Goal: Task Accomplishment & Management: Complete application form

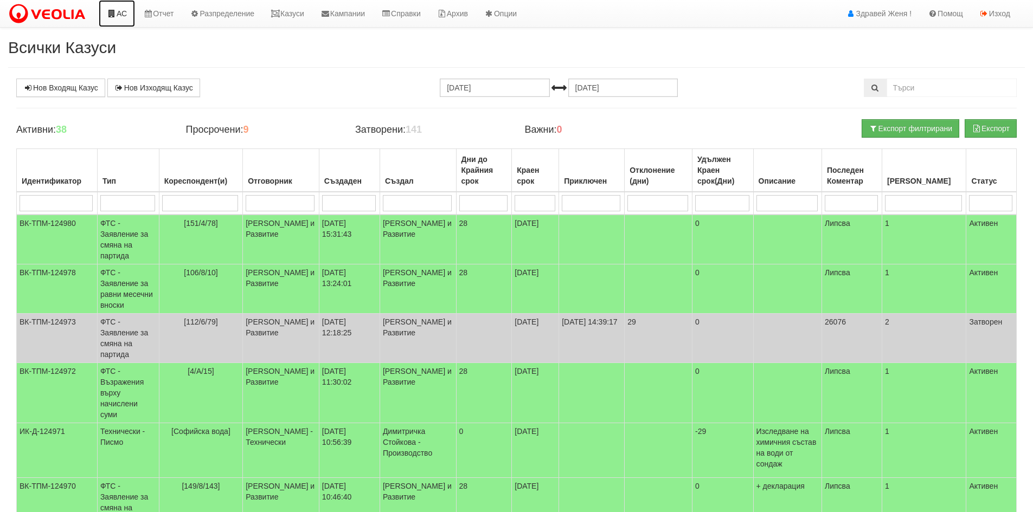
click at [122, 9] on link "АС" at bounding box center [117, 13] width 36 height 27
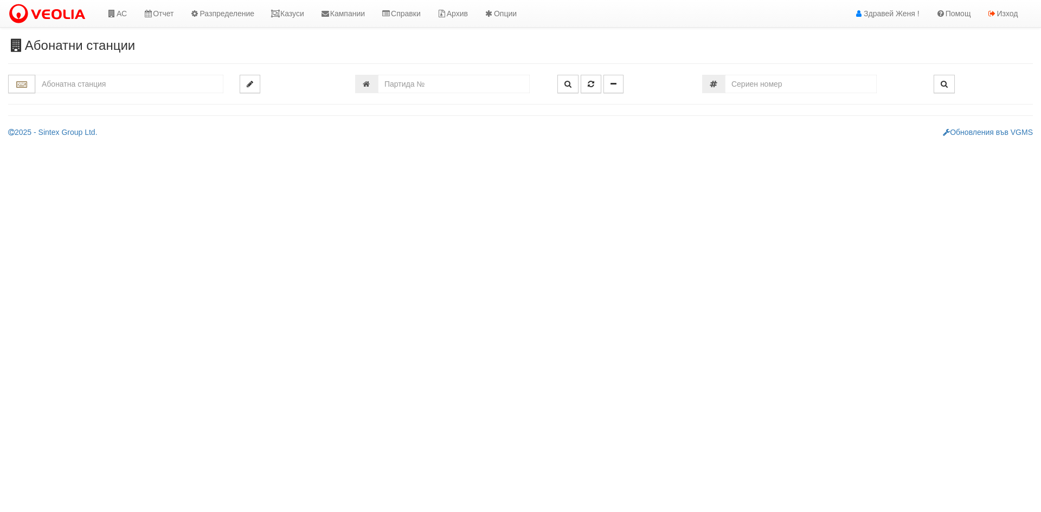
click at [104, 86] on input "text" at bounding box center [129, 84] width 188 height 18
click at [101, 98] on div "002/3 - Възраждане - "ТЕХЕМ"" at bounding box center [129, 101] width 185 height 12
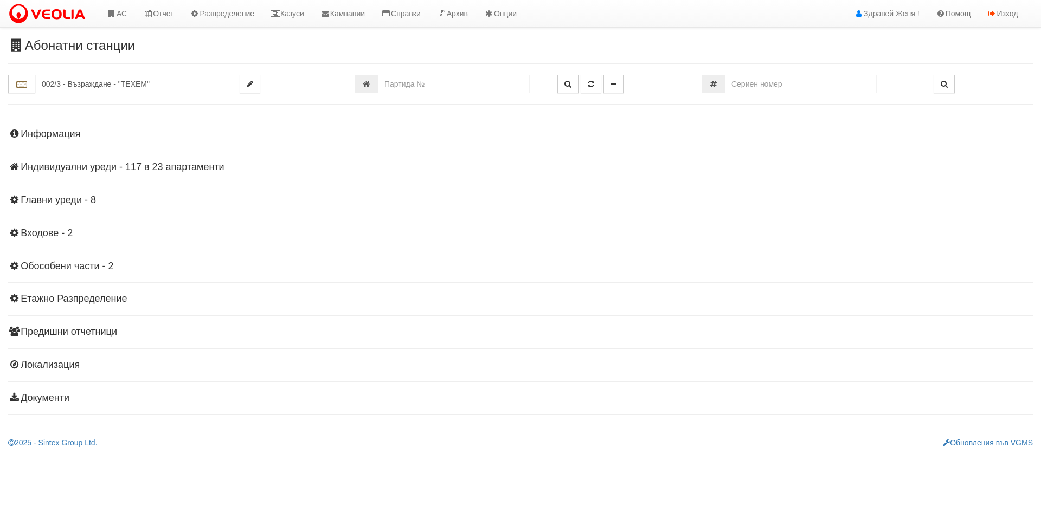
click at [188, 164] on h4 "Индивидуални уреди - 117 в 23 апартаменти" at bounding box center [520, 167] width 1025 height 11
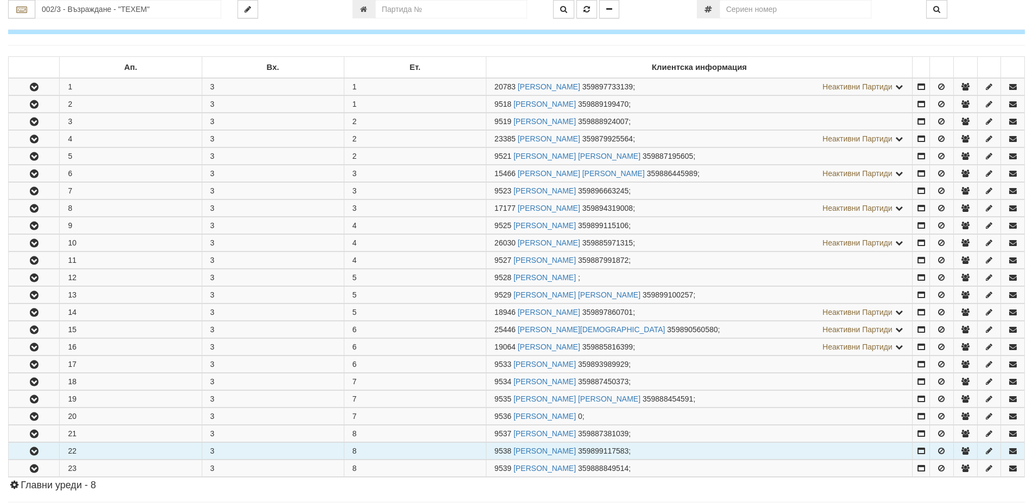
scroll to position [108, 0]
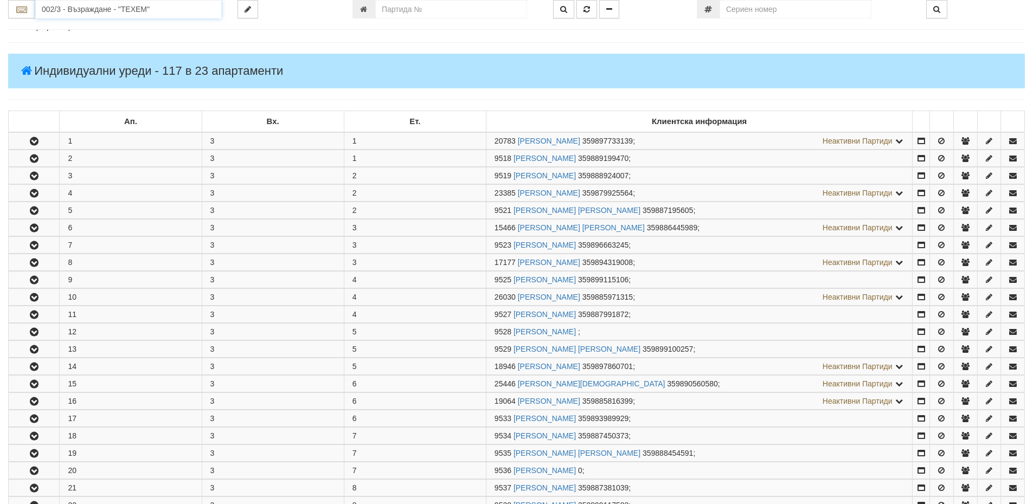
click at [53, 8] on input "002/3 - Възраждане - "ТЕХЕМ"" at bounding box center [128, 9] width 186 height 18
click at [182, 11] on input "002/3 - Възраждане - "ТЕХЕМ"" at bounding box center [128, 9] width 186 height 18
click at [63, 7] on input "002/3 - Възраждане - "ТЕХЕМ"" at bounding box center [128, 9] width 186 height 18
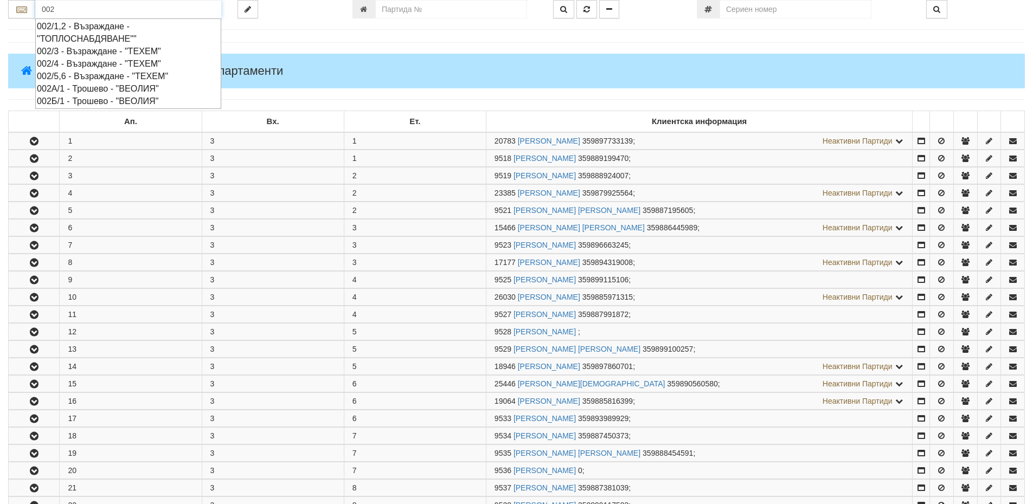
click at [120, 101] on div "002Б/1 - Трошево - "ВЕОЛИЯ"" at bounding box center [128, 101] width 183 height 12
type input "002Б/1 - Трошево - "ВЕОЛИЯ""
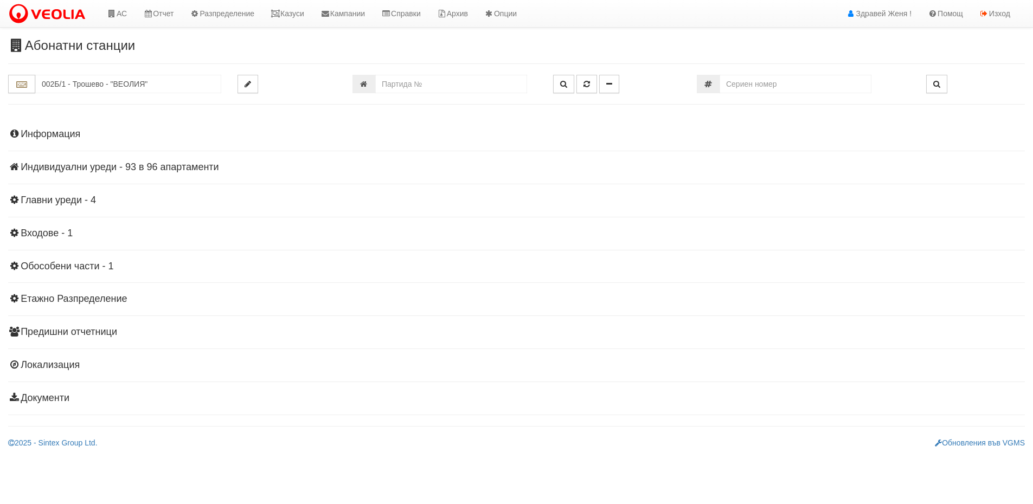
scroll to position [0, 0]
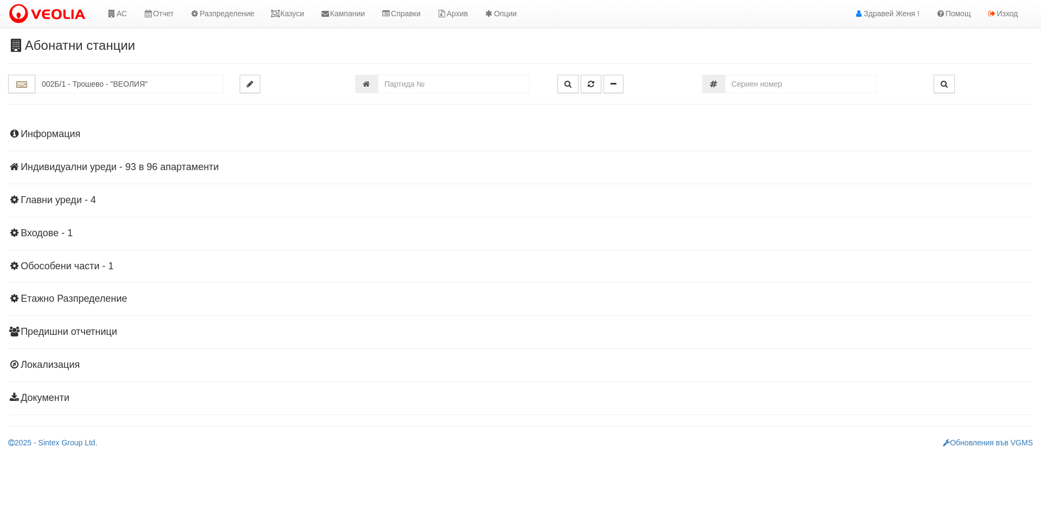
click at [138, 166] on h4 "Индивидуални уреди - 93 в 96 апартаменти" at bounding box center [520, 167] width 1025 height 11
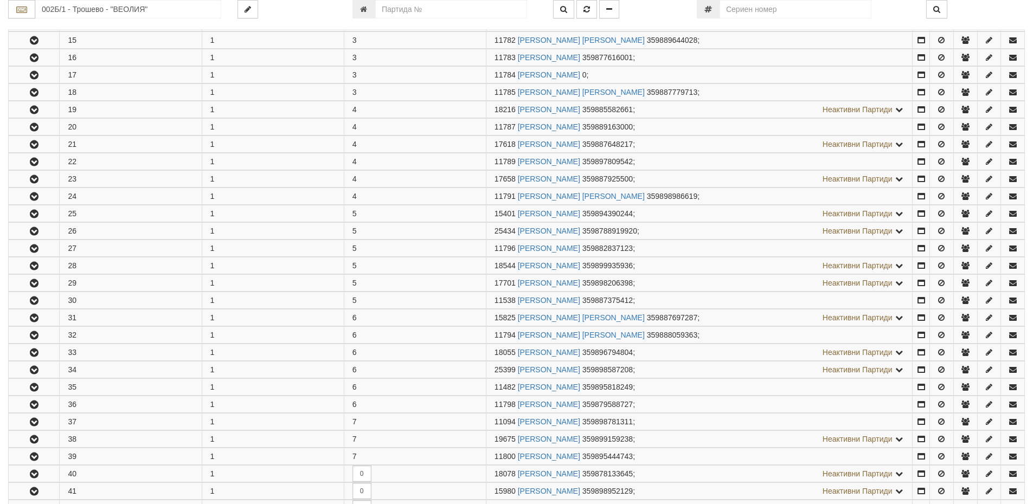
scroll to position [488, 0]
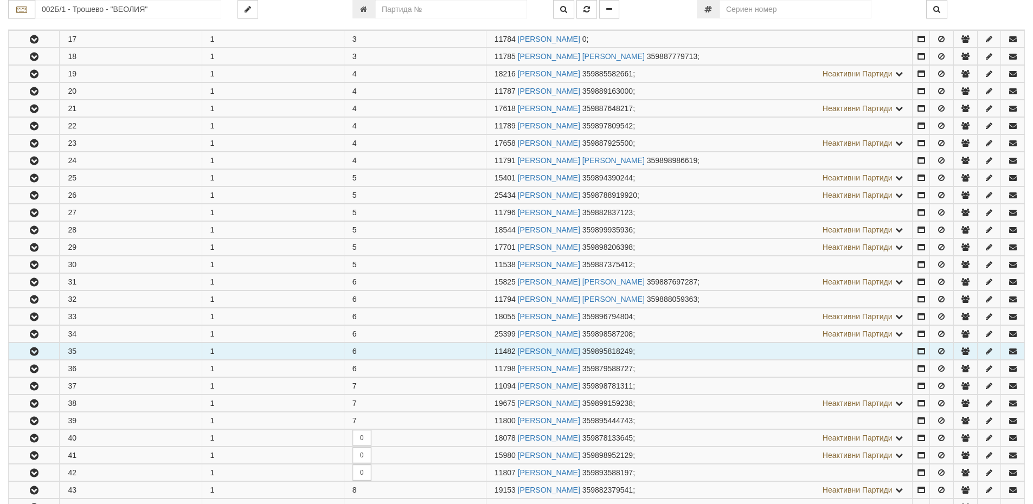
click at [103, 355] on td "35" at bounding box center [131, 351] width 142 height 17
click at [36, 350] on icon "button" at bounding box center [34, 352] width 13 height 8
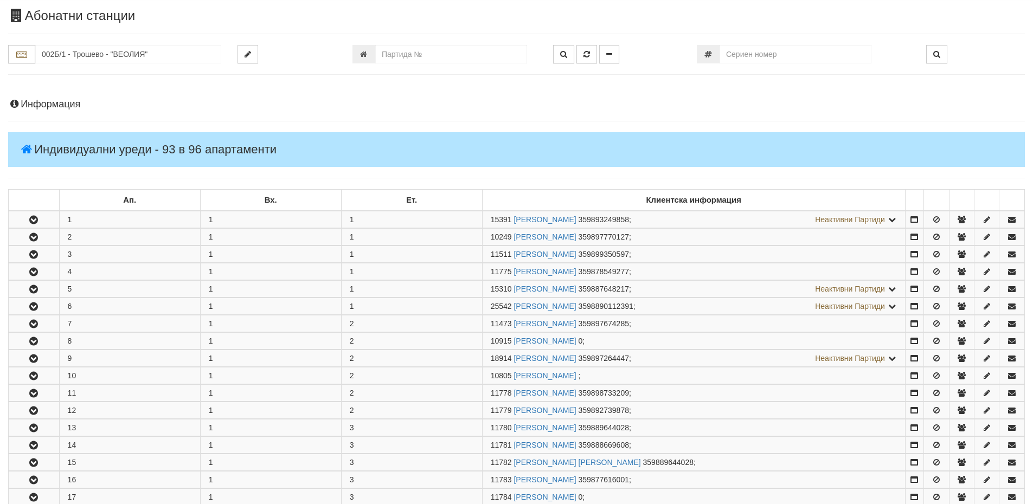
scroll to position [0, 0]
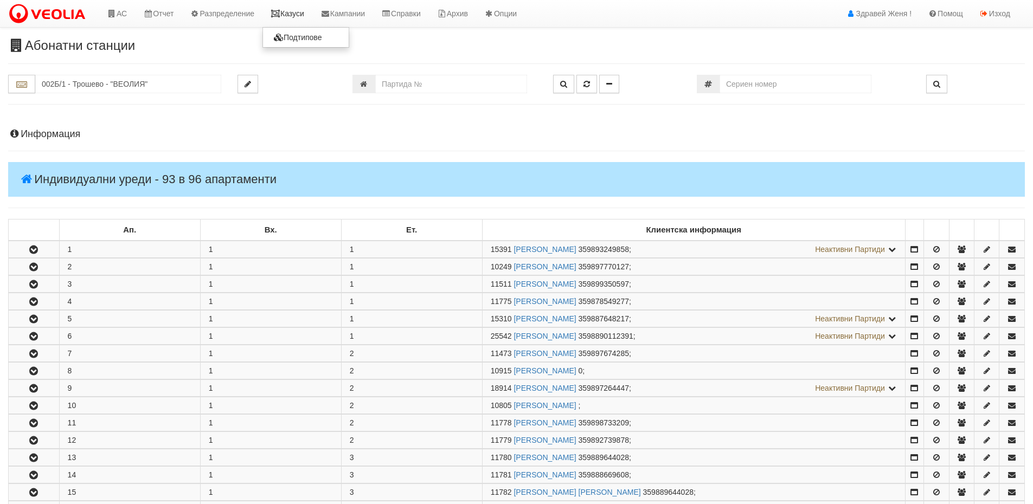
click at [299, 15] on link "Казуси" at bounding box center [287, 13] width 50 height 27
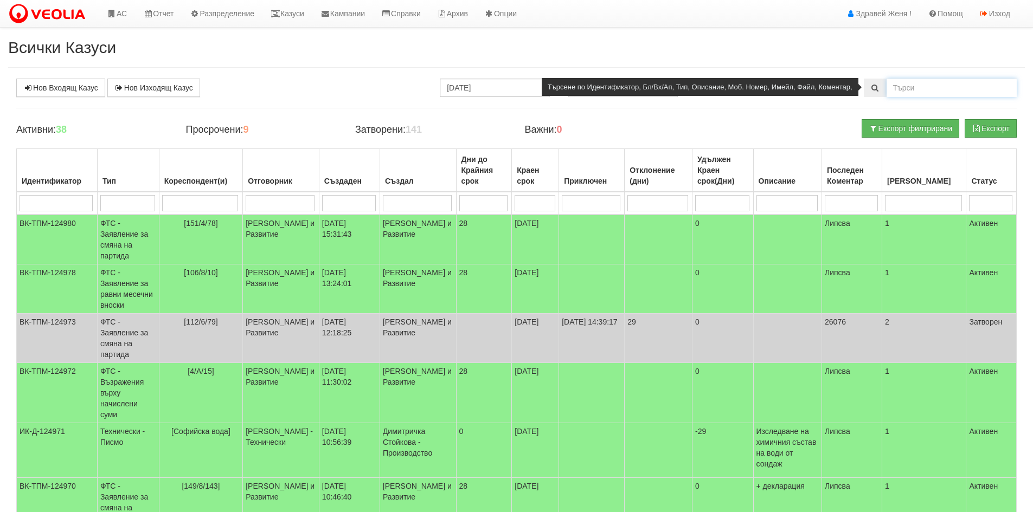
click at [922, 86] on input "text" at bounding box center [952, 88] width 130 height 18
paste input "124933"
type input "124933"
click at [871, 86] on icon at bounding box center [875, 88] width 10 height 8
click at [934, 86] on input "124933" at bounding box center [952, 88] width 130 height 18
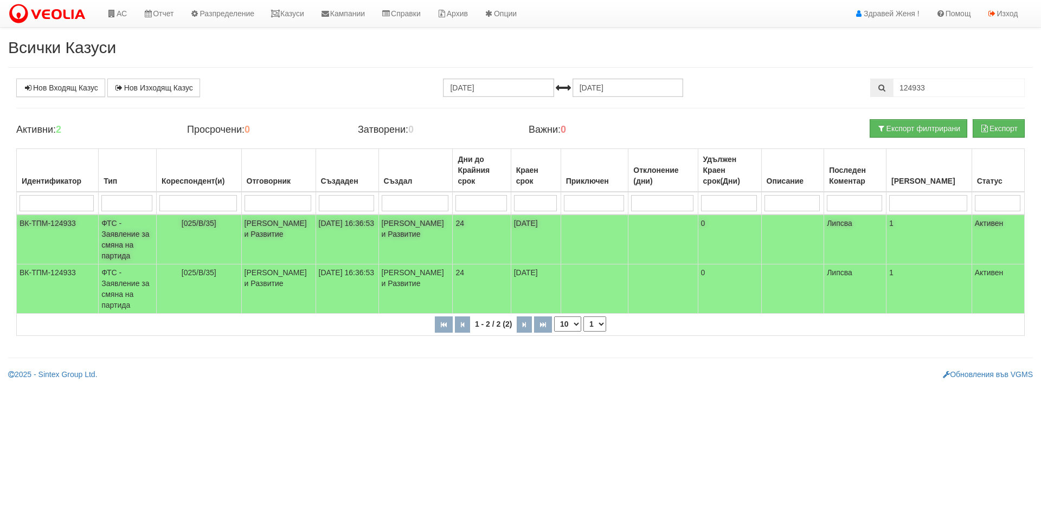
click at [203, 224] on span "[025/В/35]" at bounding box center [199, 223] width 35 height 9
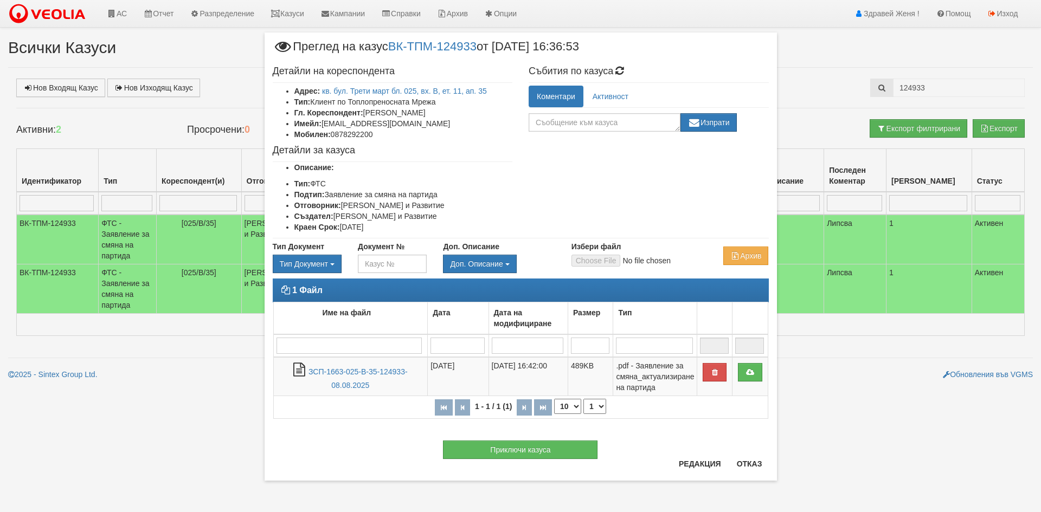
click at [121, 10] on div "× Преглед на казус ВК-ТПМ-124933 от 08/08/2025 16:36:53 Детайли на кореспондент…" at bounding box center [520, 256] width 1041 height 512
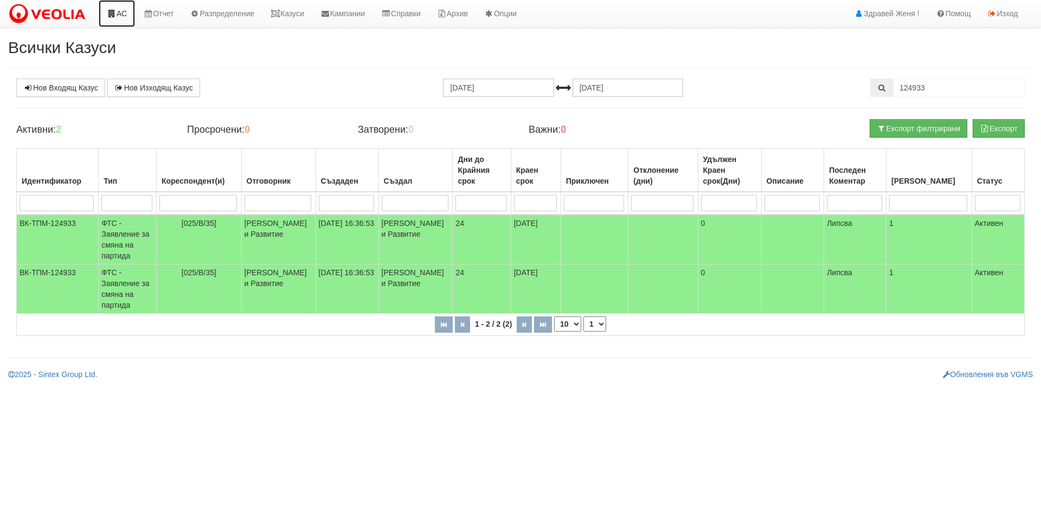
click at [121, 16] on link "АС" at bounding box center [117, 13] width 36 height 27
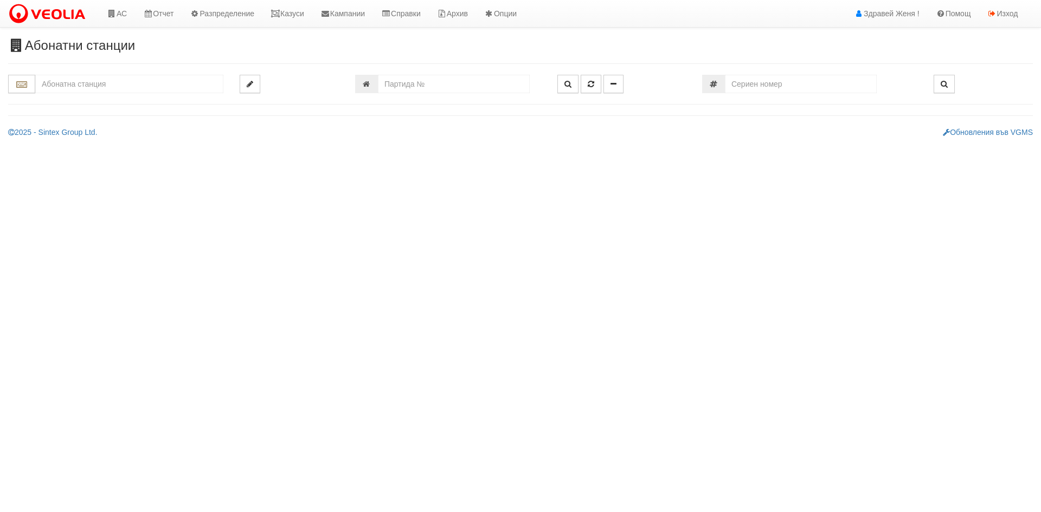
click at [101, 81] on input "text" at bounding box center [129, 84] width 188 height 18
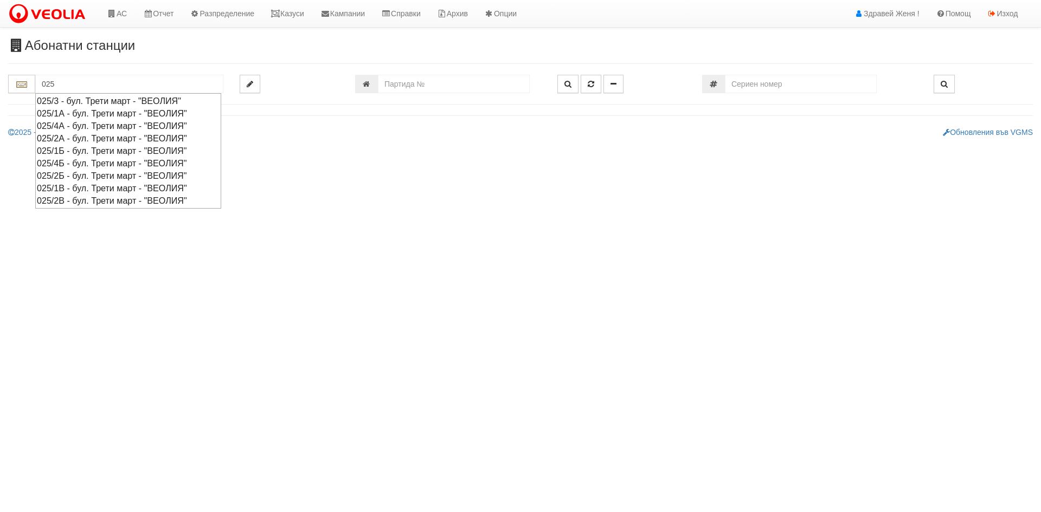
click at [89, 189] on div "025/1В - бул. Трети март - "ВЕОЛИЯ"" at bounding box center [128, 188] width 183 height 12
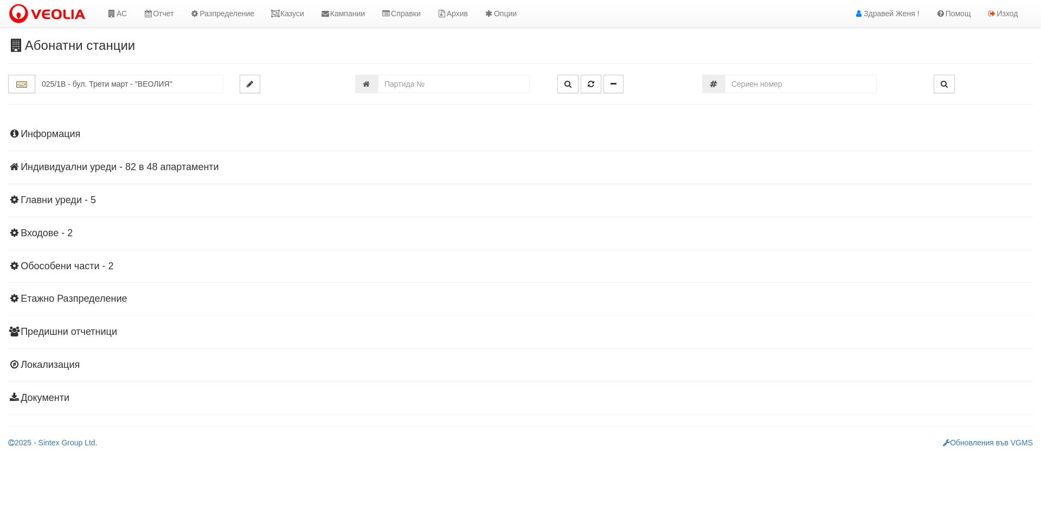
click at [197, 165] on h4 "Индивидуални уреди - 82 в 48 апартаменти" at bounding box center [520, 167] width 1025 height 11
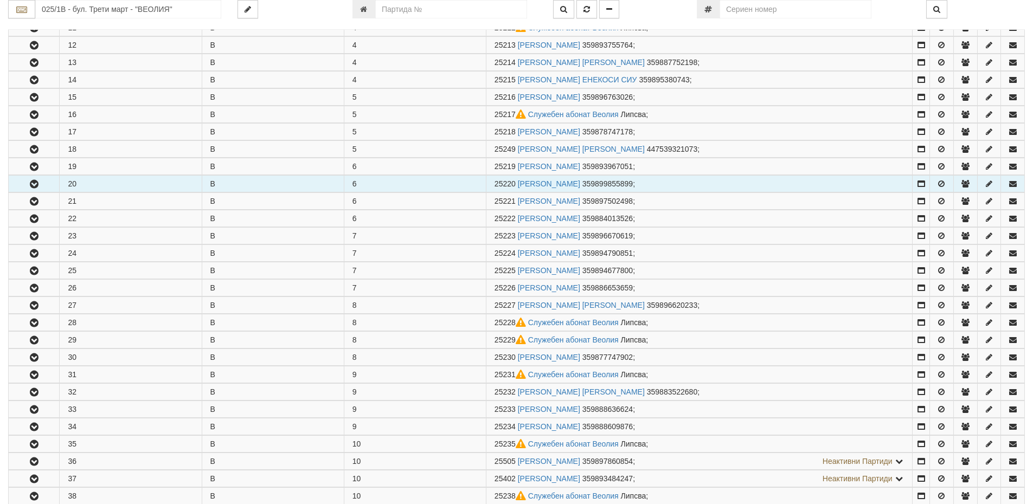
scroll to position [380, 0]
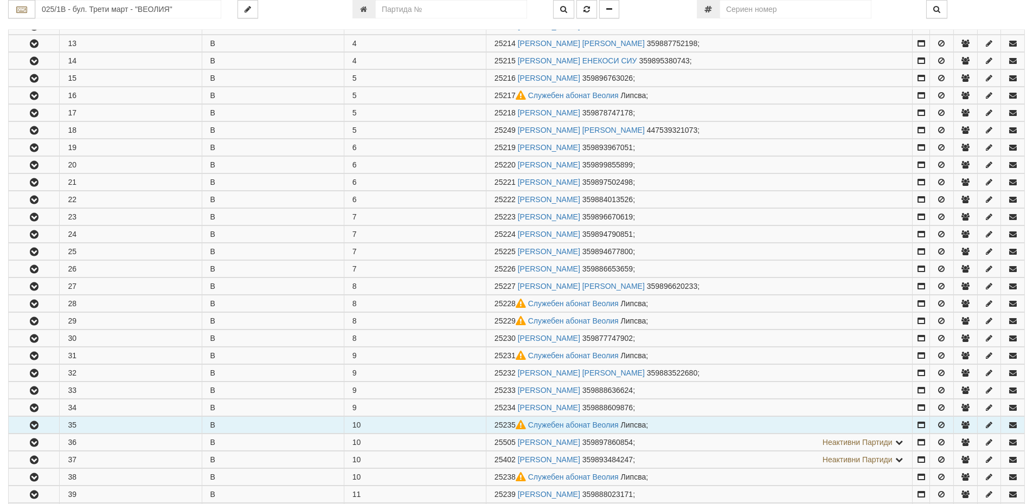
click at [92, 419] on td "35" at bounding box center [131, 425] width 142 height 17
click at [65, 425] on td "35" at bounding box center [131, 425] width 142 height 17
drag, startPoint x: 515, startPoint y: 426, endPoint x: 491, endPoint y: 426, distance: 23.9
click at [491, 426] on td "25235 Служебен абонат Веолия Липсва ;" at bounding box center [699, 425] width 427 height 17
copy span "25235"
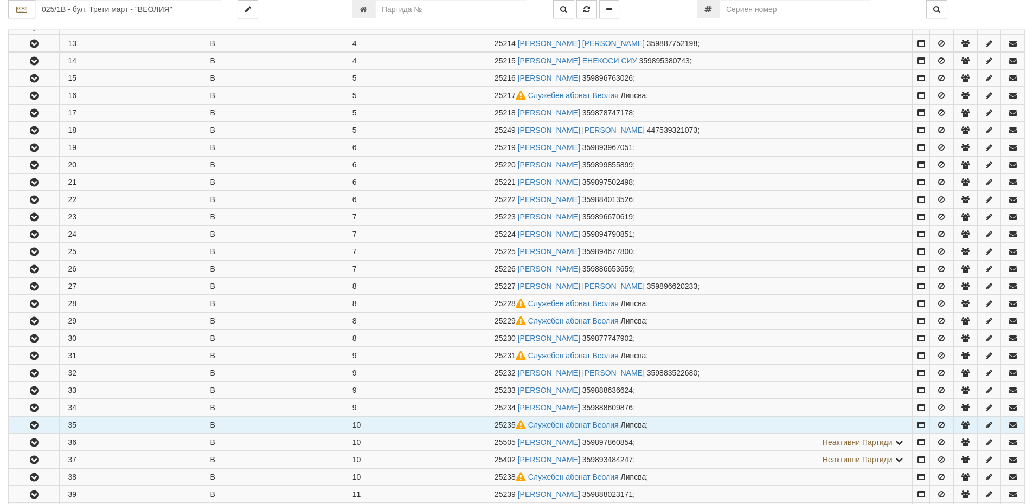
click at [34, 427] on icon "button" at bounding box center [34, 426] width 13 height 8
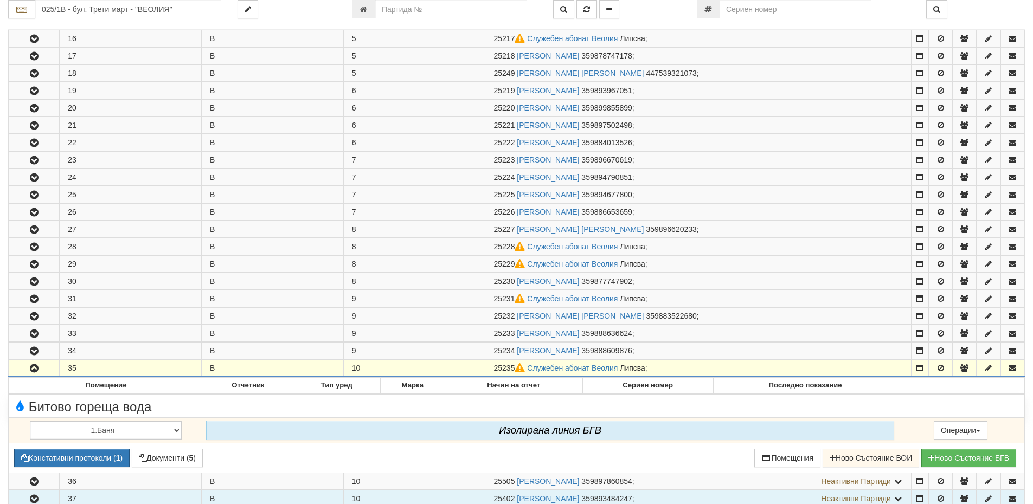
scroll to position [488, 0]
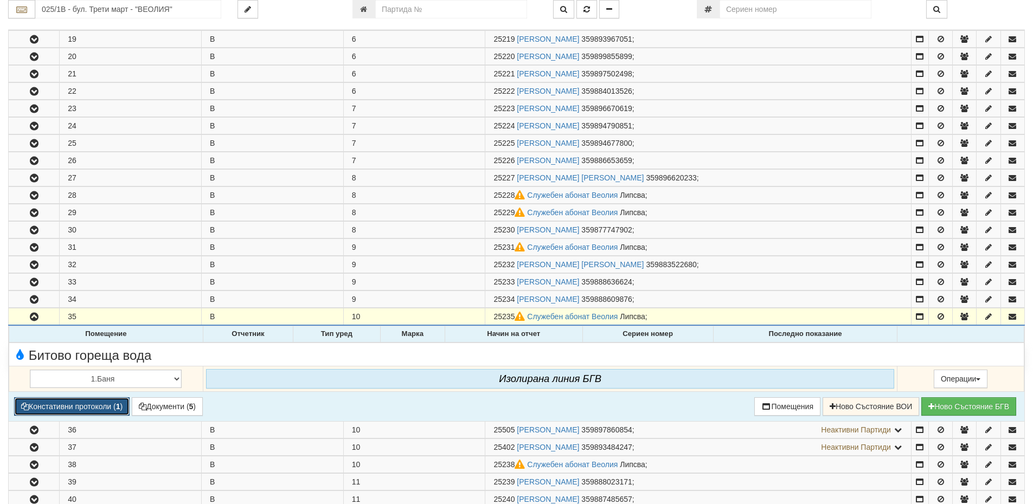
click at [105, 406] on button "Констативни протоколи ( 1 )" at bounding box center [72, 407] width 116 height 18
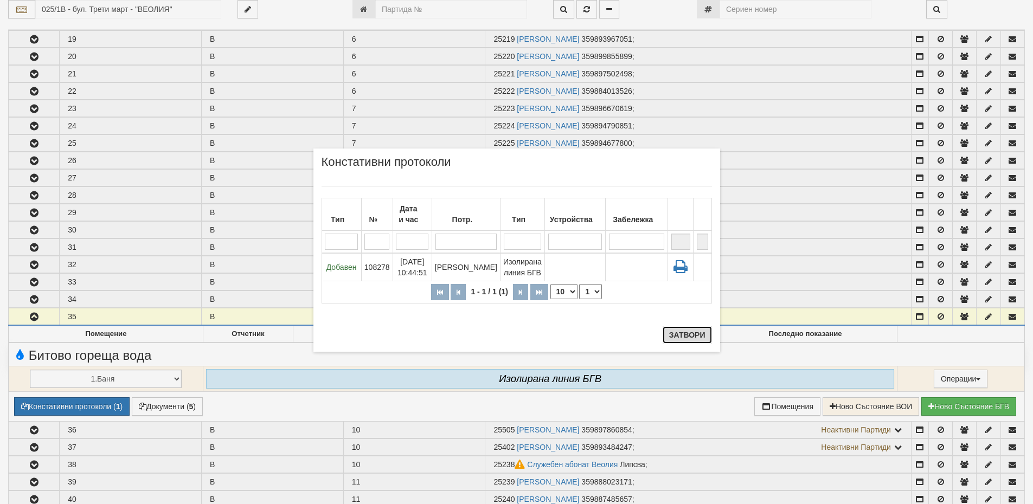
click at [687, 336] on button "Затвори" at bounding box center [687, 334] width 49 height 17
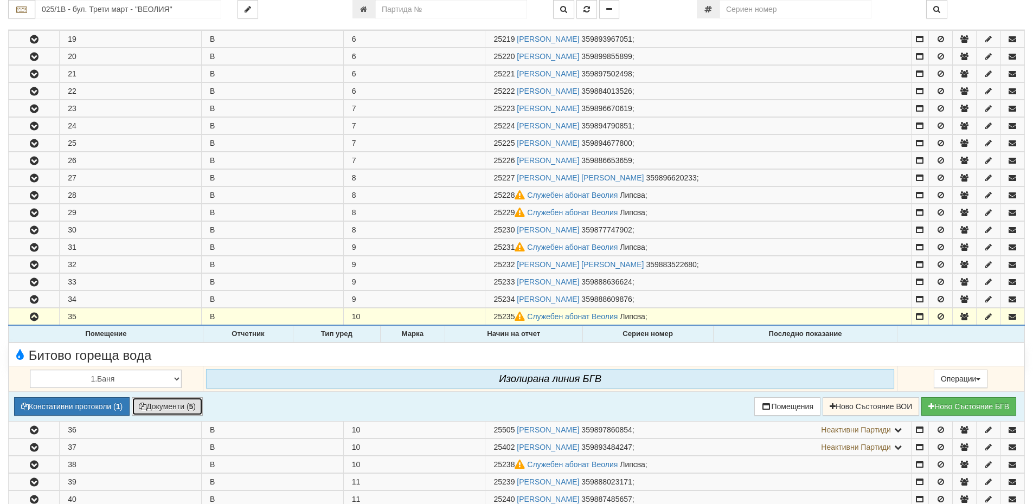
click at [180, 408] on button "Документи ( 5 )" at bounding box center [167, 407] width 71 height 18
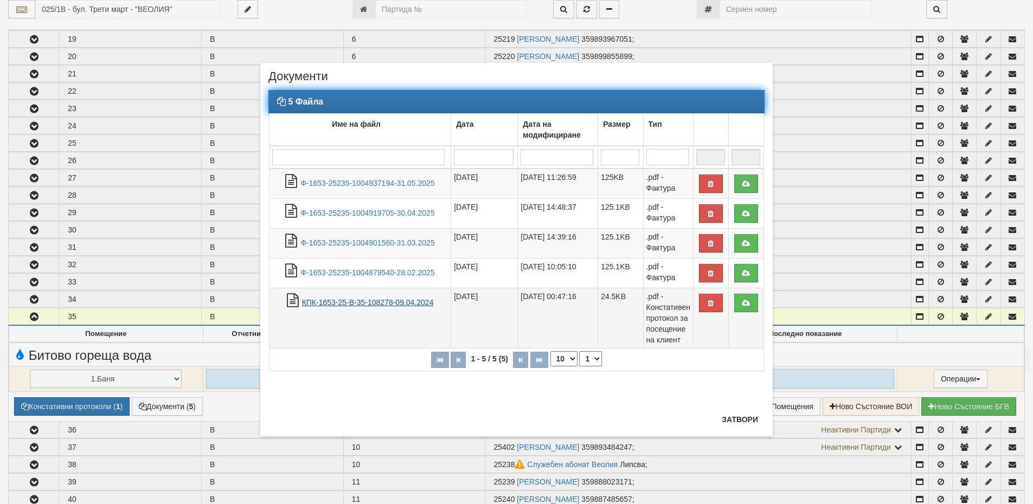
click at [345, 301] on link "КПК-1653-25-В-35-108278-09.04.2024" at bounding box center [368, 302] width 132 height 9
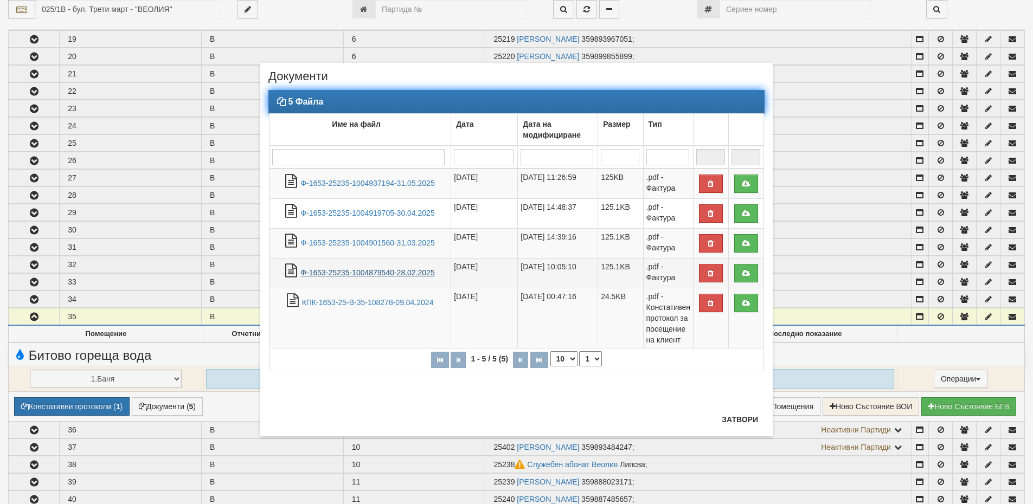
click at [339, 272] on link "Ф-1653-25235-1004879540-28.02.2025" at bounding box center [367, 272] width 134 height 9
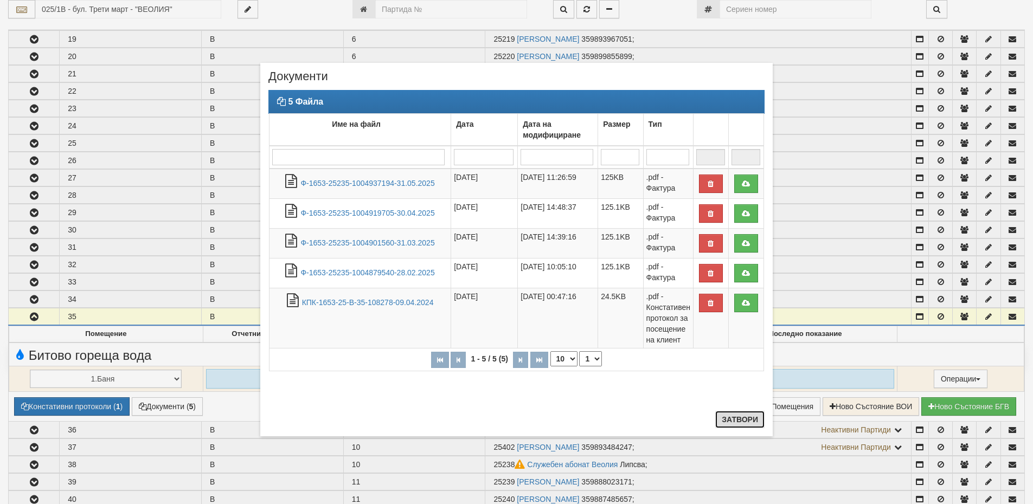
click at [747, 421] on button "Затвори" at bounding box center [739, 419] width 49 height 17
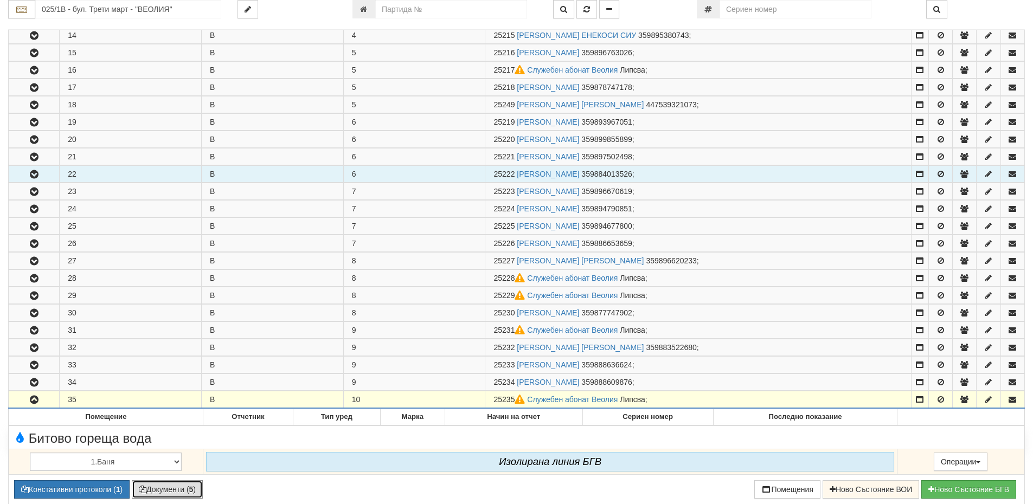
scroll to position [380, 0]
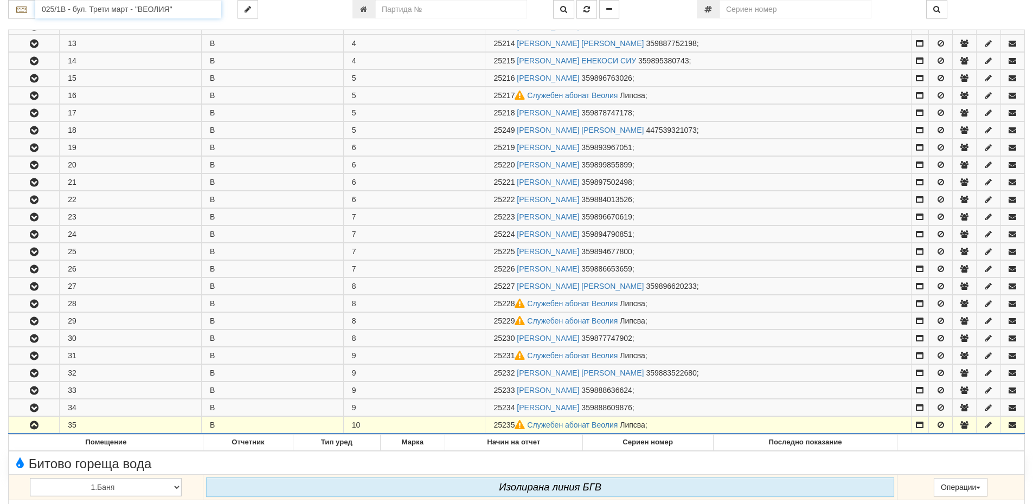
click at [60, 8] on input "025/1В - бул. Трети март - "ВЕОЛИЯ"" at bounding box center [128, 9] width 186 height 18
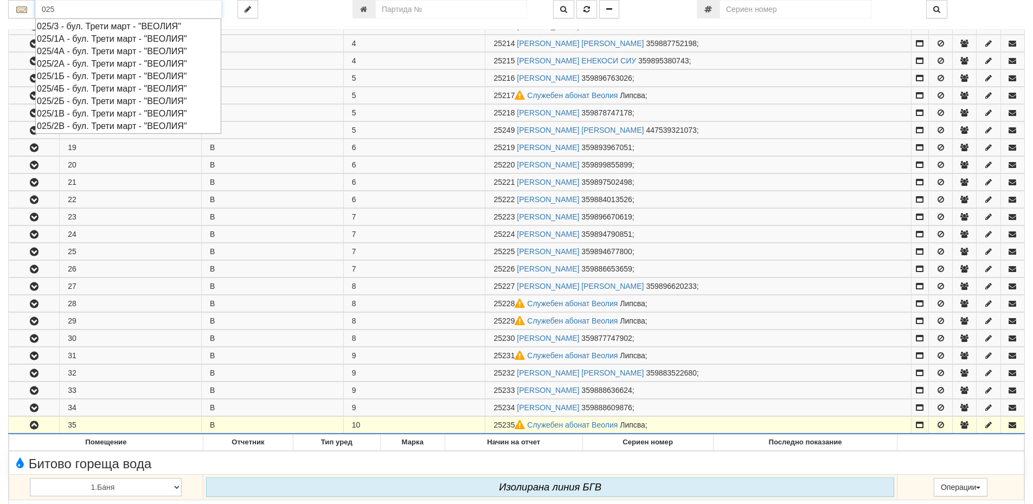
click at [82, 123] on div "025/2В - бул. Трети март - "ВЕОЛИЯ"" at bounding box center [128, 126] width 183 height 12
type input "025/2В - бул. Трети март - "ВЕОЛИЯ""
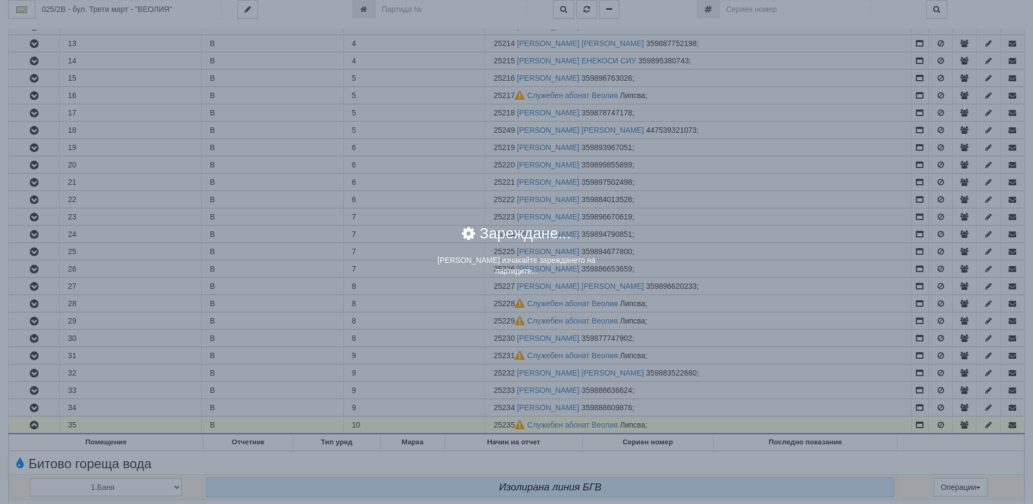
scroll to position [0, 0]
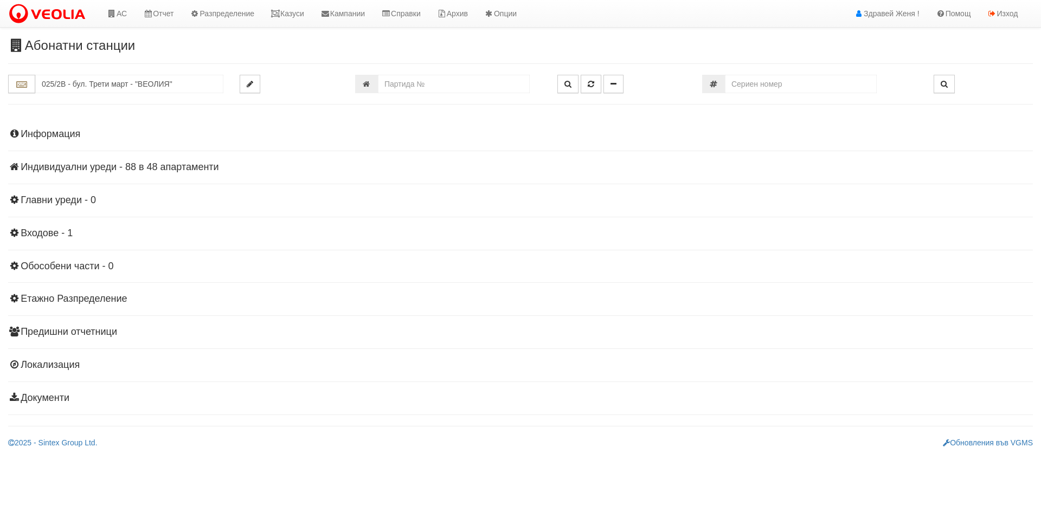
click at [73, 168] on h4 "Индивидуални уреди - 88 в 48 апартаменти" at bounding box center [520, 167] width 1025 height 11
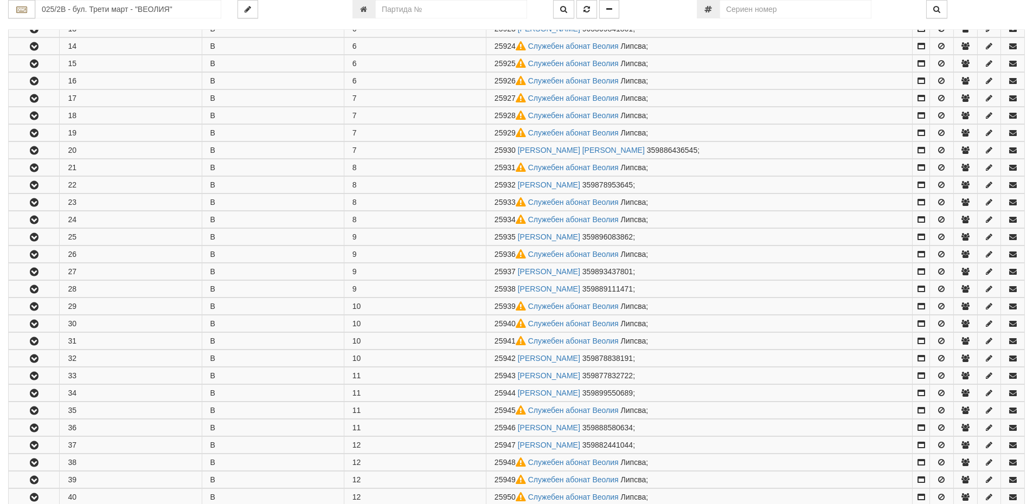
scroll to position [434, 0]
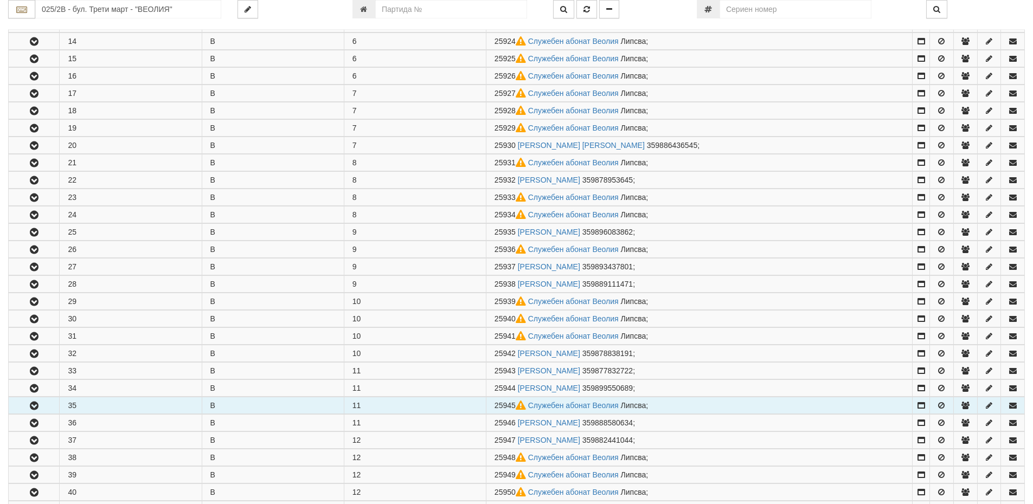
click at [152, 406] on td "35" at bounding box center [131, 406] width 142 height 17
click at [36, 406] on icon "button" at bounding box center [34, 406] width 13 height 8
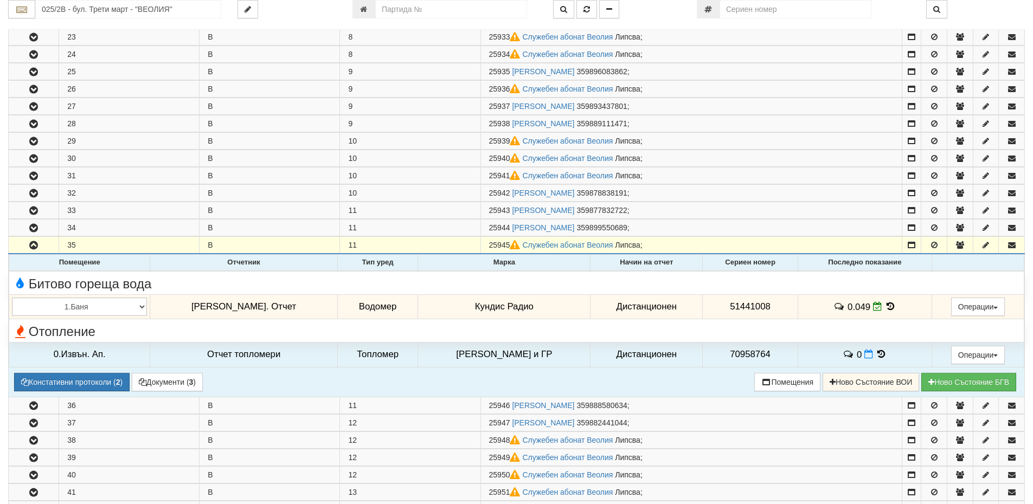
scroll to position [597, 0]
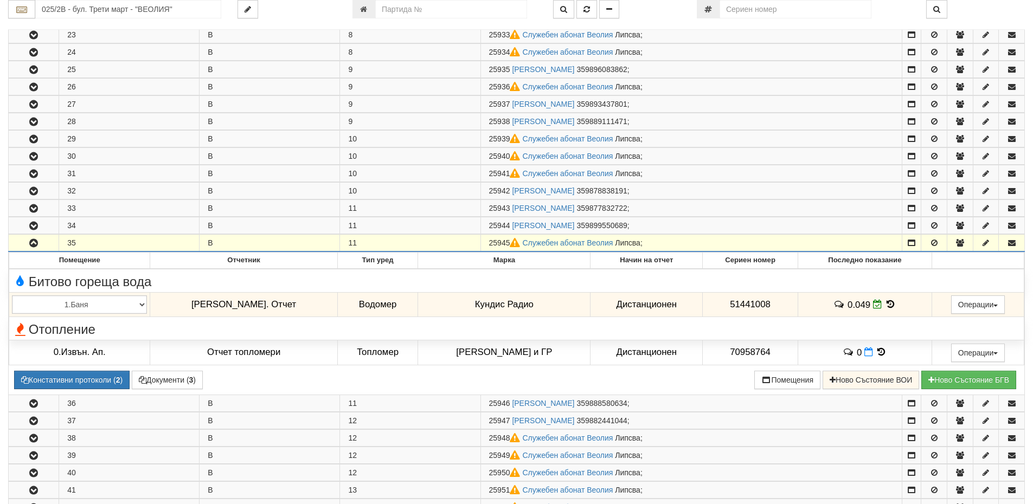
drag, startPoint x: 510, startPoint y: 240, endPoint x: 492, endPoint y: 242, distance: 18.5
click at [492, 242] on span "25945" at bounding box center [506, 243] width 34 height 9
copy span "25945"
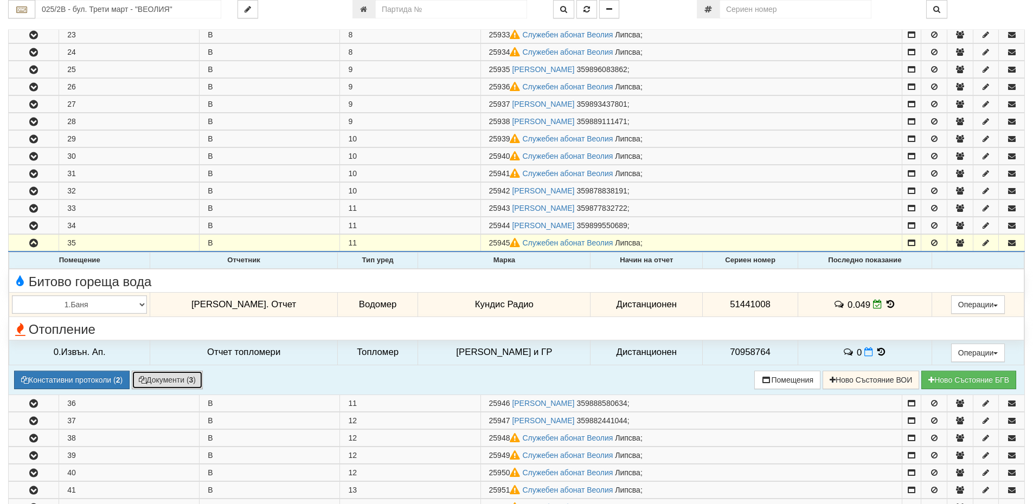
click at [182, 382] on button "Документи ( 3 )" at bounding box center [167, 380] width 71 height 18
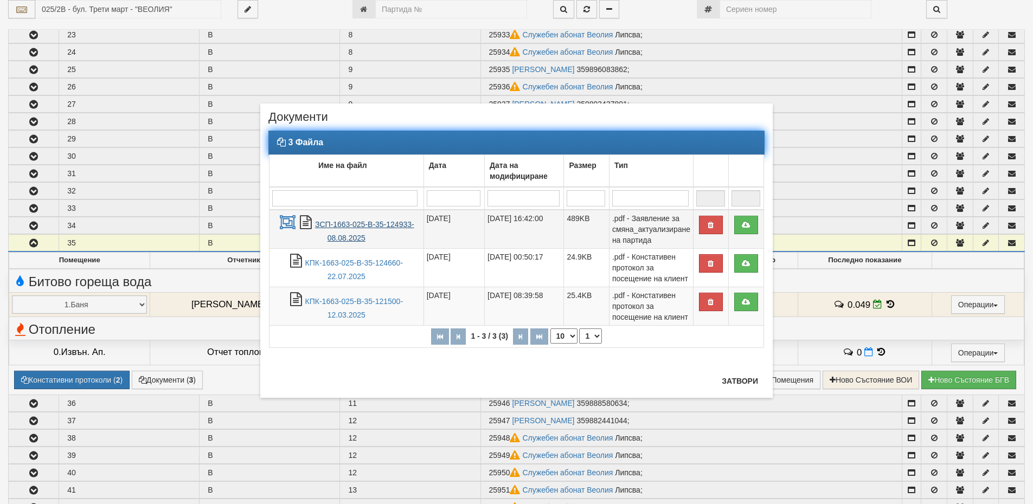
click at [356, 226] on link "ЗСП-1663-025-В-35-124933-08.08.2025" at bounding box center [364, 231] width 99 height 22
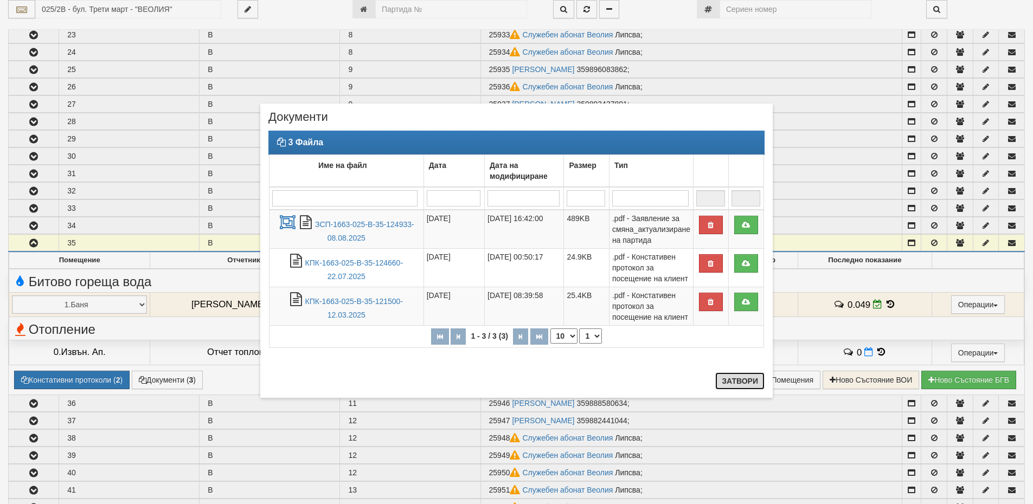
click at [733, 381] on button "Затвори" at bounding box center [739, 381] width 49 height 17
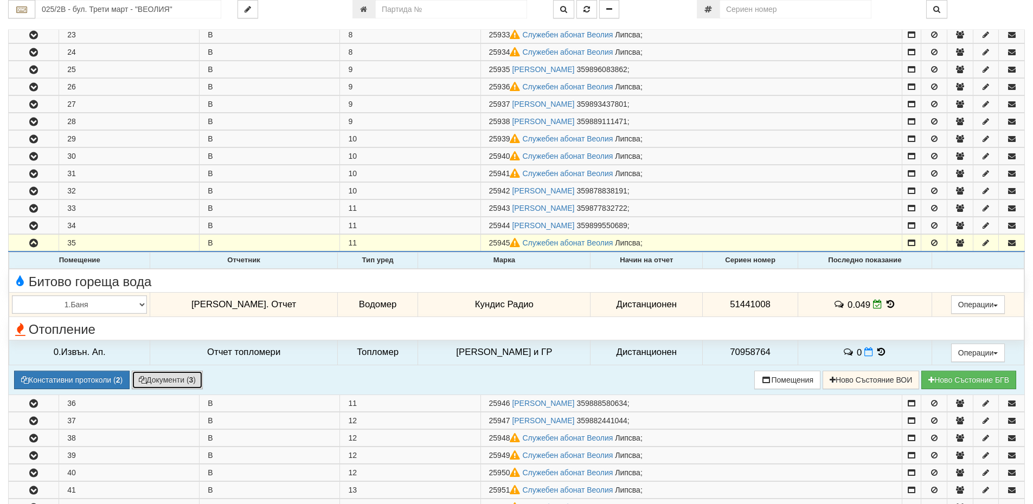
click at [149, 383] on button "Документи ( 3 )" at bounding box center [167, 380] width 71 height 18
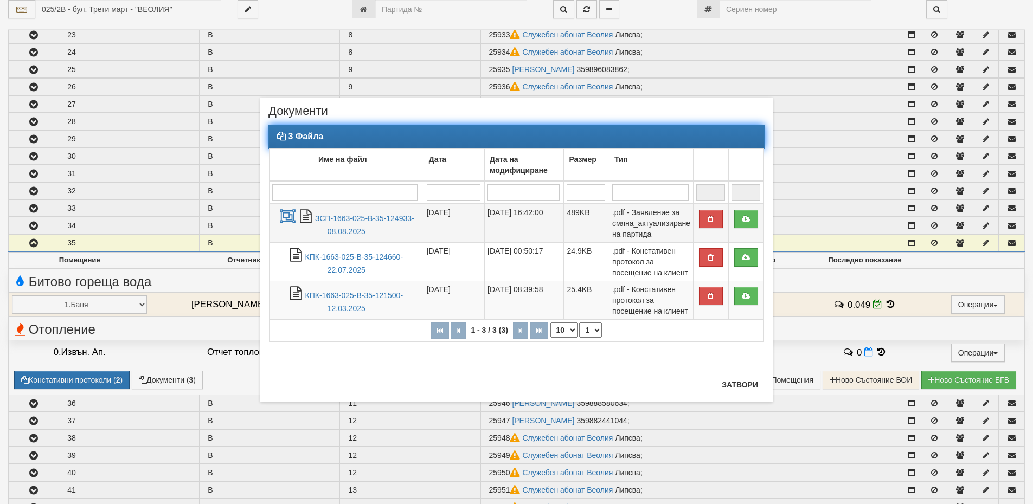
click at [339, 212] on td "ЗСП-1663-025-В-35-124933-08.08.2025" at bounding box center [347, 223] width 155 height 39
click at [339, 219] on link "ЗСП-1663-025-В-35-124933-08.08.2025" at bounding box center [364, 225] width 99 height 22
click at [740, 385] on button "Затвори" at bounding box center [739, 384] width 49 height 17
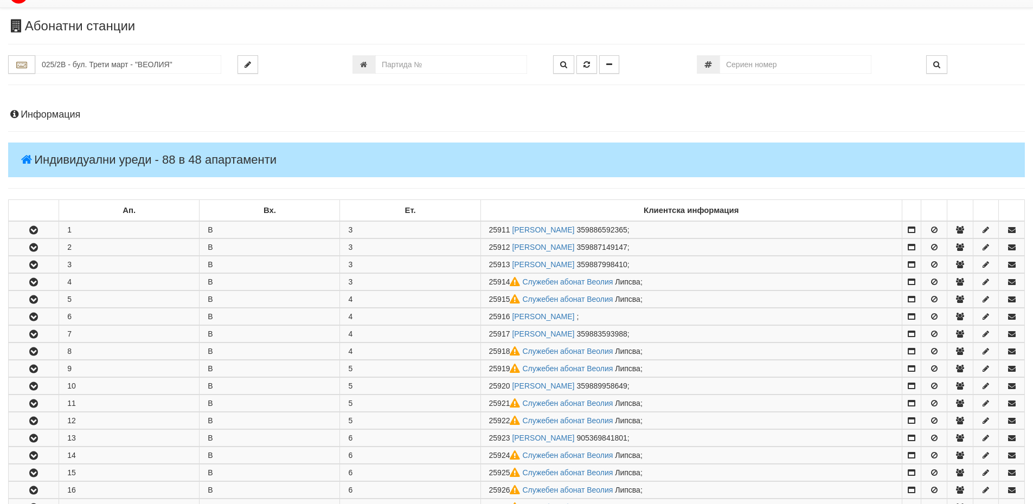
scroll to position [0, 0]
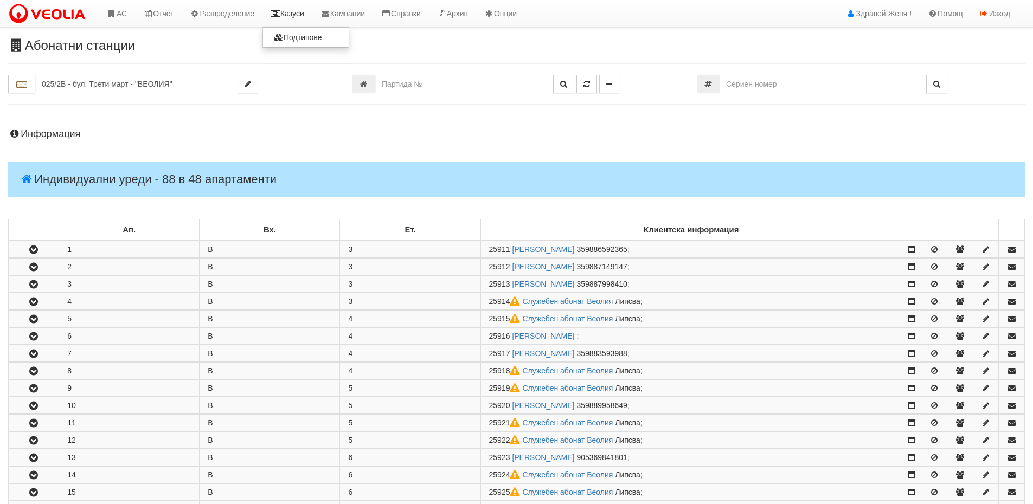
click at [299, 15] on link "Казуси" at bounding box center [287, 13] width 50 height 27
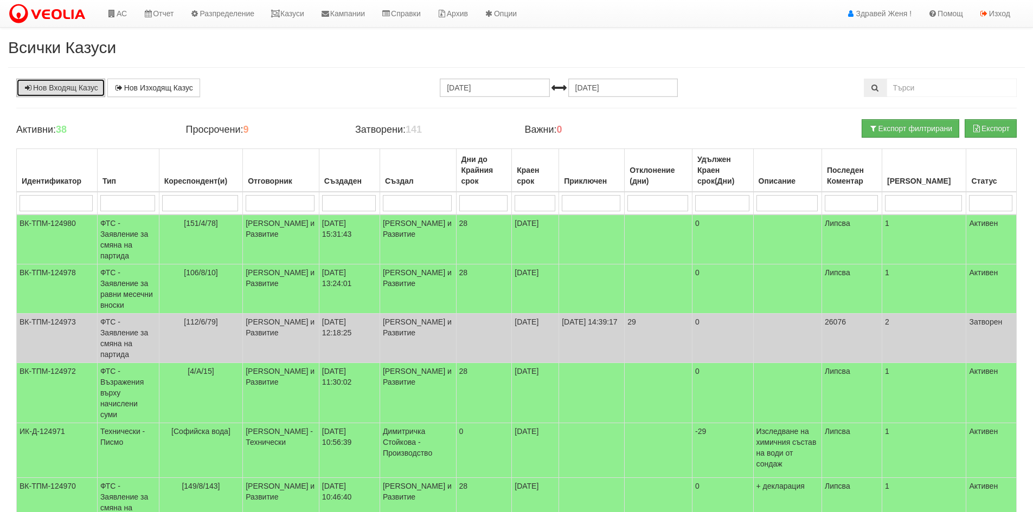
click at [64, 91] on link "Нов Входящ Казус" at bounding box center [60, 88] width 89 height 18
click at [117, 14] on link "АС" at bounding box center [117, 13] width 36 height 27
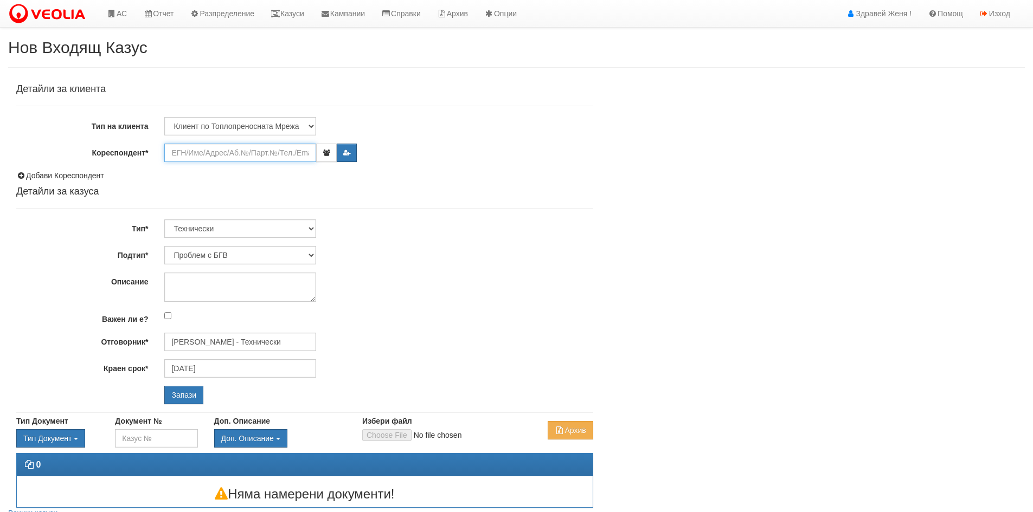
click at [189, 155] on input "Кореспондент*" at bounding box center [240, 153] width 152 height 18
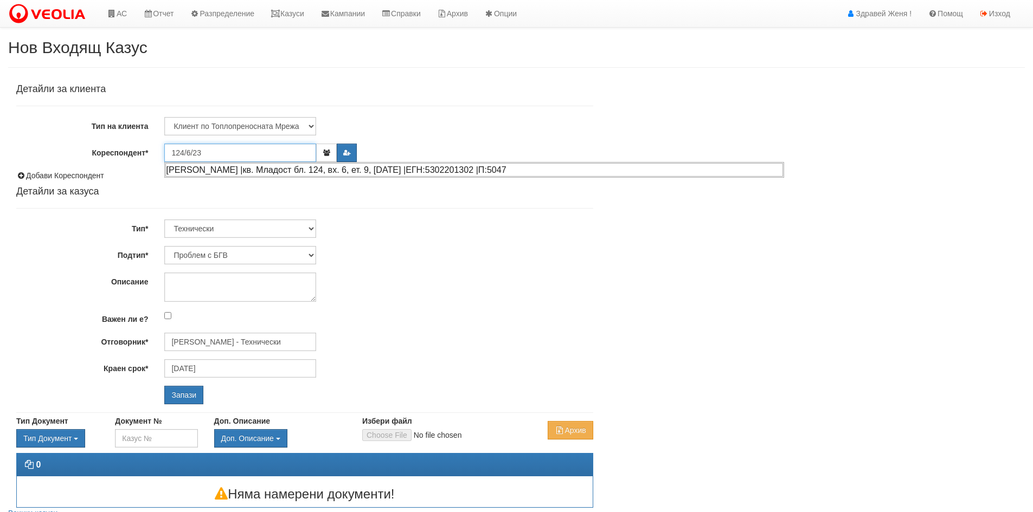
click at [246, 170] on div "ВЛАДИМИР БОРИСЛАВОВ ЦЕКОВ |кв. Младост бл. 124, вх. 6, ет. 9, ап. 23 |ЕГН:53022…" at bounding box center [474, 170] width 618 height 14
type input "Донка Цекова"
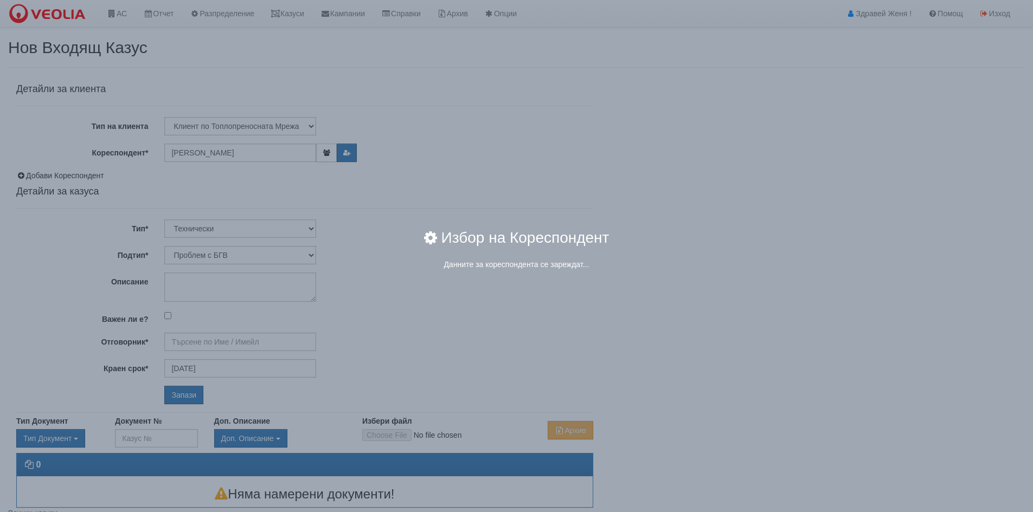
type input "[PERSON_NAME] - Технически"
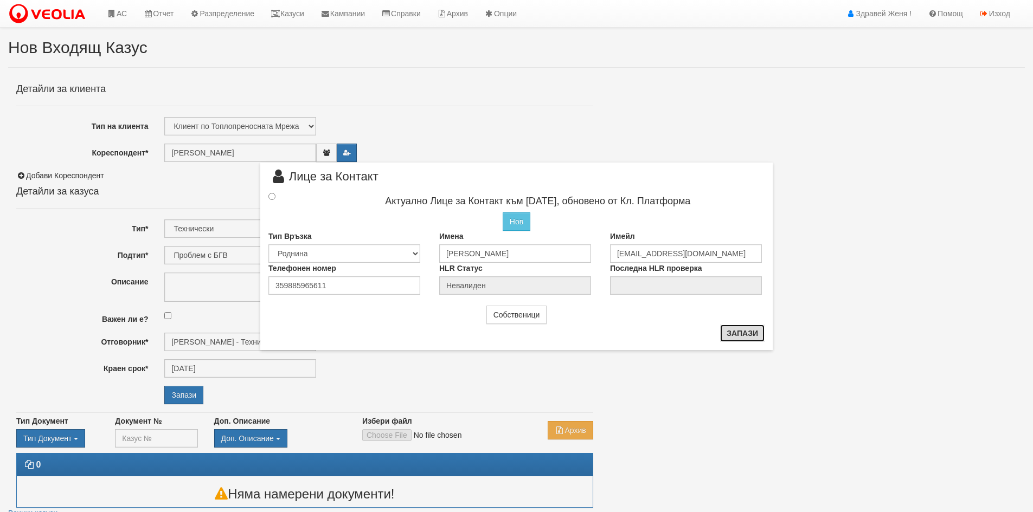
click at [750, 335] on button "Запази" at bounding box center [742, 333] width 44 height 17
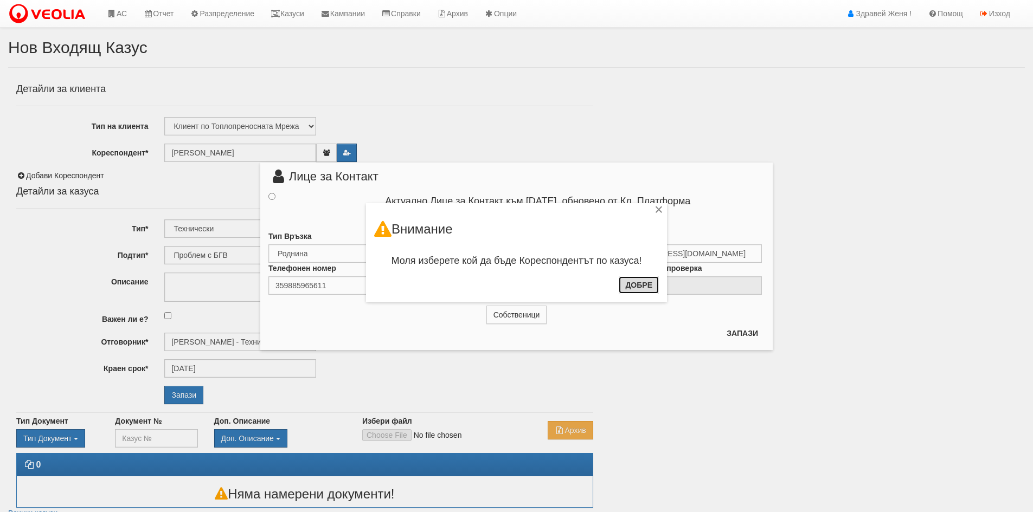
click at [650, 286] on button "Добре" at bounding box center [639, 285] width 40 height 17
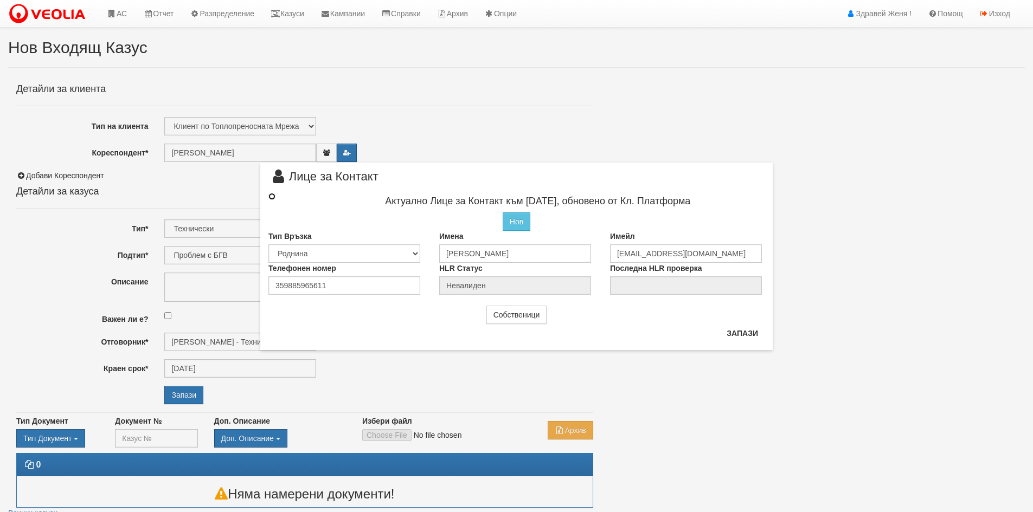
click at [272, 197] on input "radio" at bounding box center [271, 196] width 7 height 7
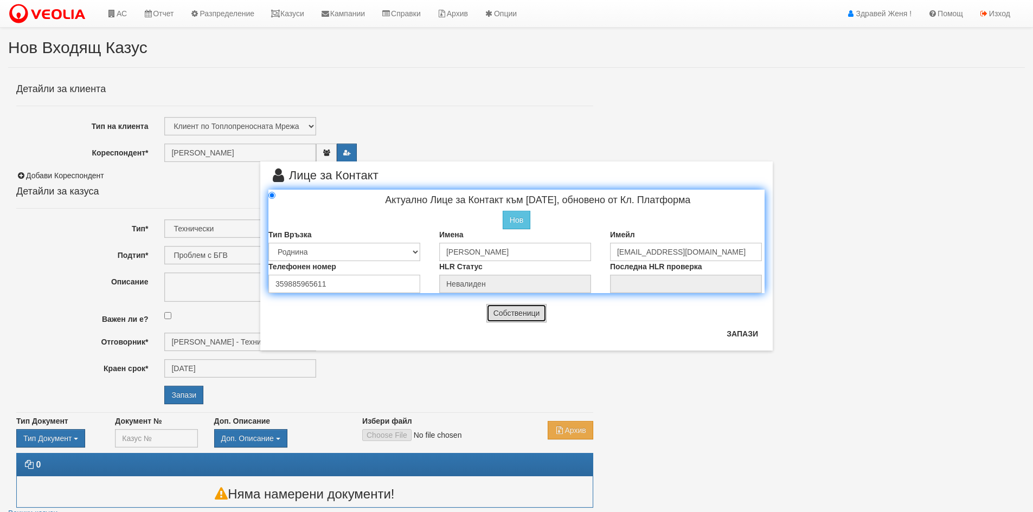
click at [535, 309] on button "Собственици" at bounding box center [516, 313] width 61 height 18
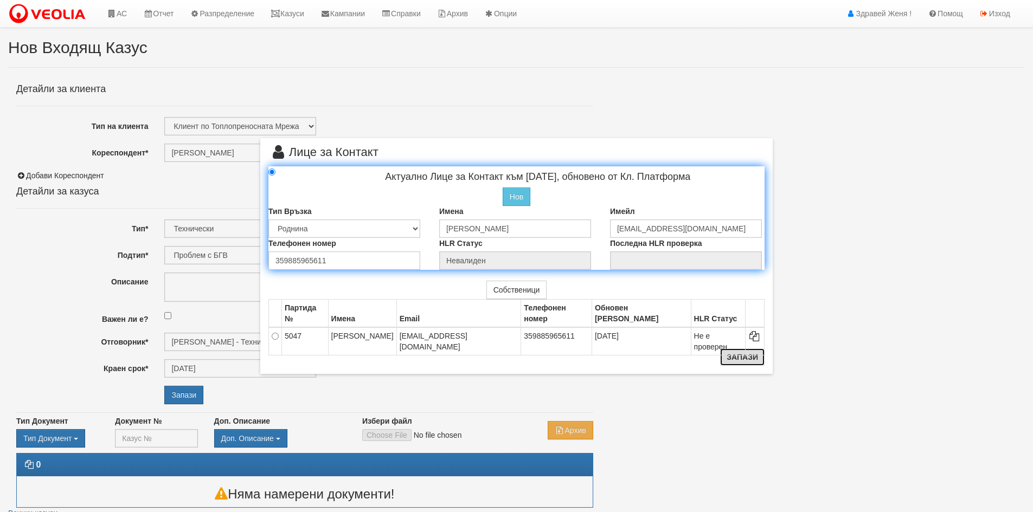
click at [739, 361] on button "Запази" at bounding box center [742, 357] width 44 height 17
radio input "true"
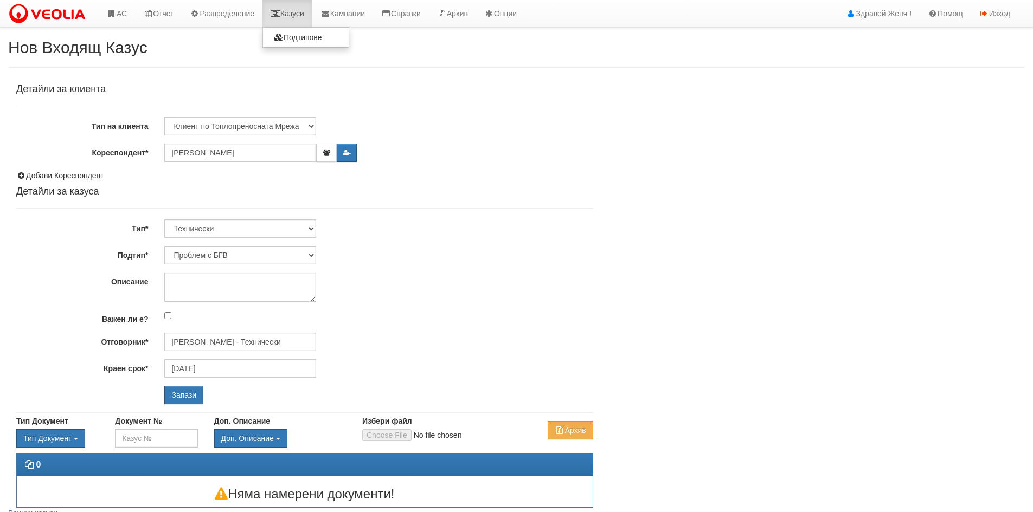
click at [287, 15] on link "Казуси" at bounding box center [287, 13] width 50 height 27
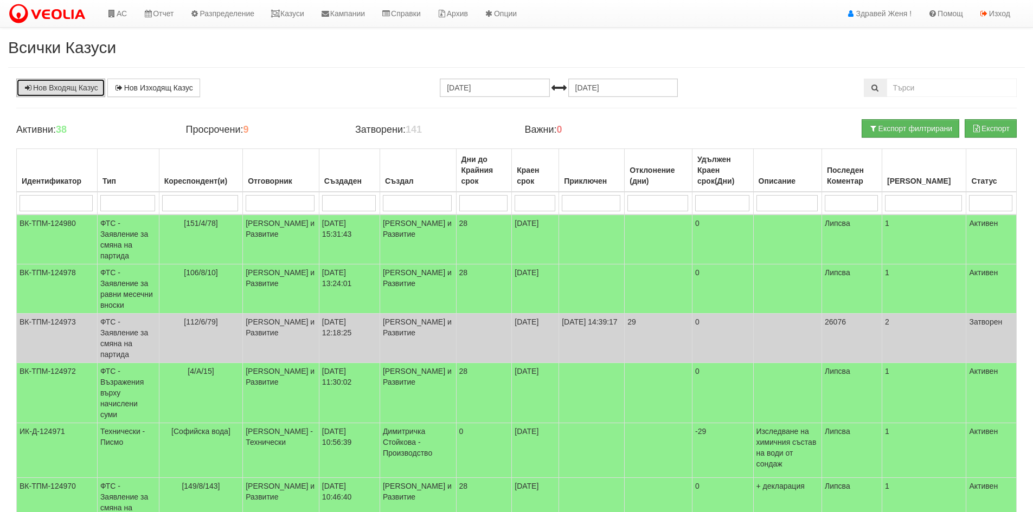
click at [85, 90] on link "Нов Входящ Казус" at bounding box center [60, 88] width 89 height 18
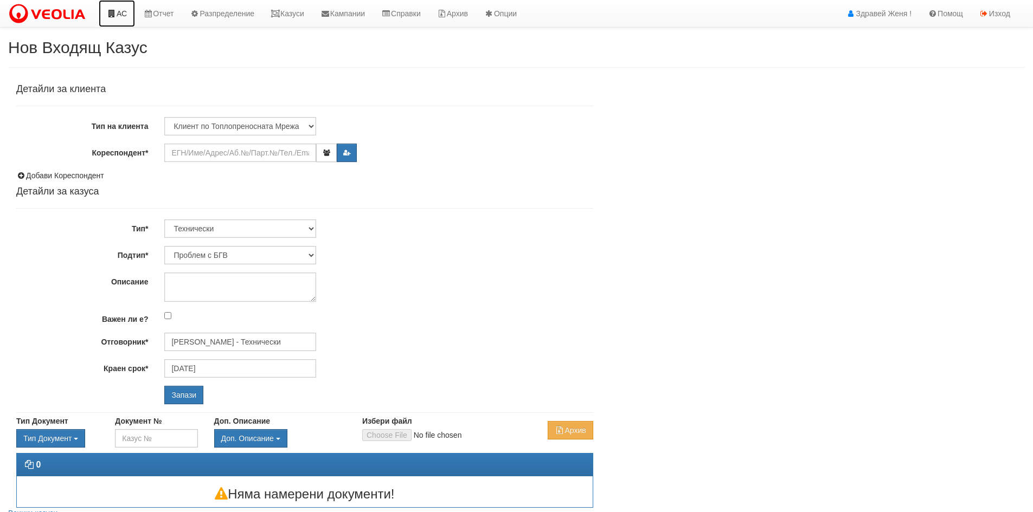
click at [118, 13] on link "АС" at bounding box center [117, 13] width 36 height 27
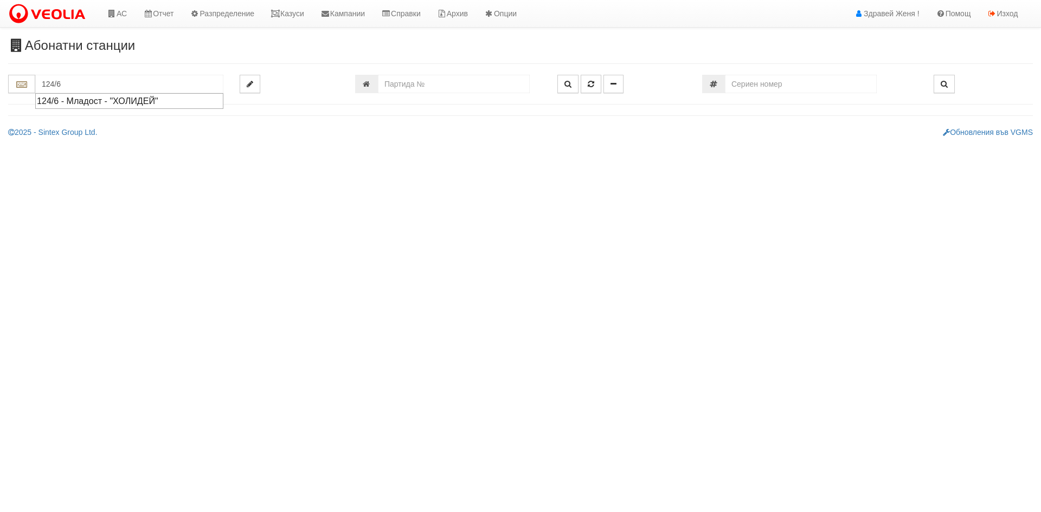
click at [132, 107] on div "124/6 - Младост - "ХОЛИДЕЙ"" at bounding box center [129, 101] width 185 height 12
type input "124/6 - Младост - "ХОЛИДЕЙ""
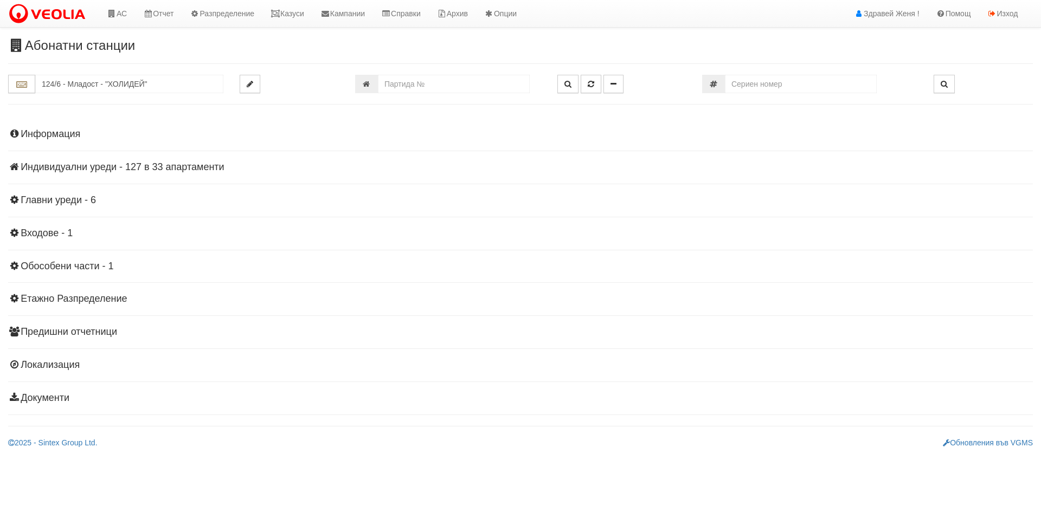
click at [166, 169] on h4 "Индивидуални уреди - 127 в 33 апартаменти" at bounding box center [520, 167] width 1025 height 11
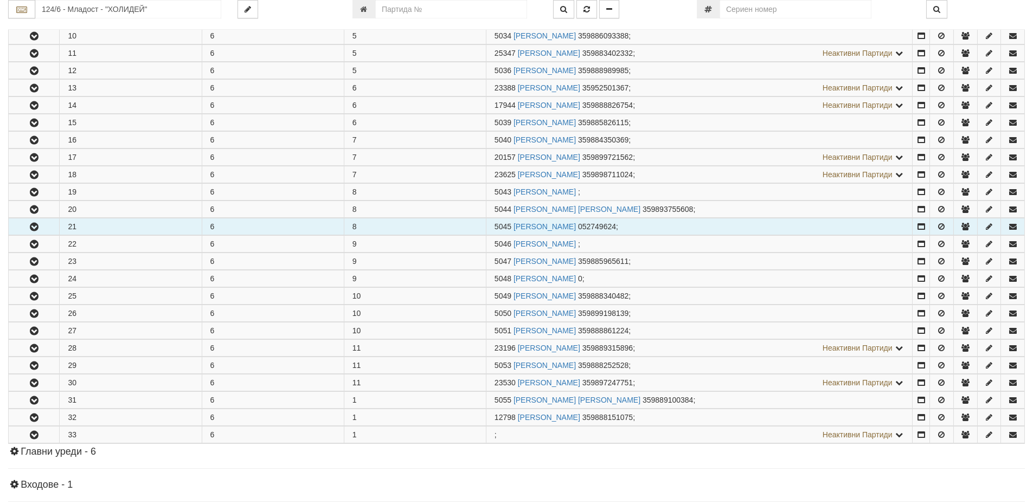
scroll to position [380, 0]
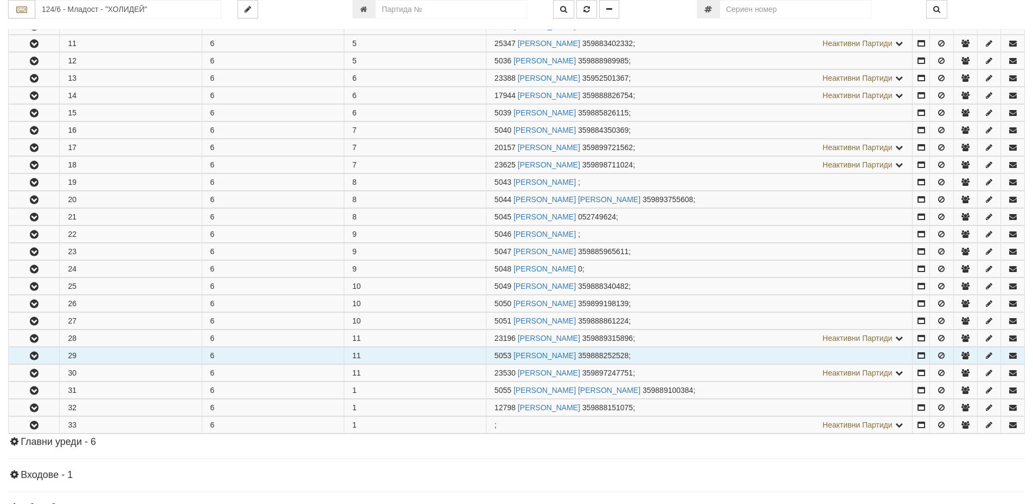
click at [75, 358] on td "29" at bounding box center [131, 356] width 142 height 17
click at [37, 354] on icon "button" at bounding box center [34, 357] width 13 height 8
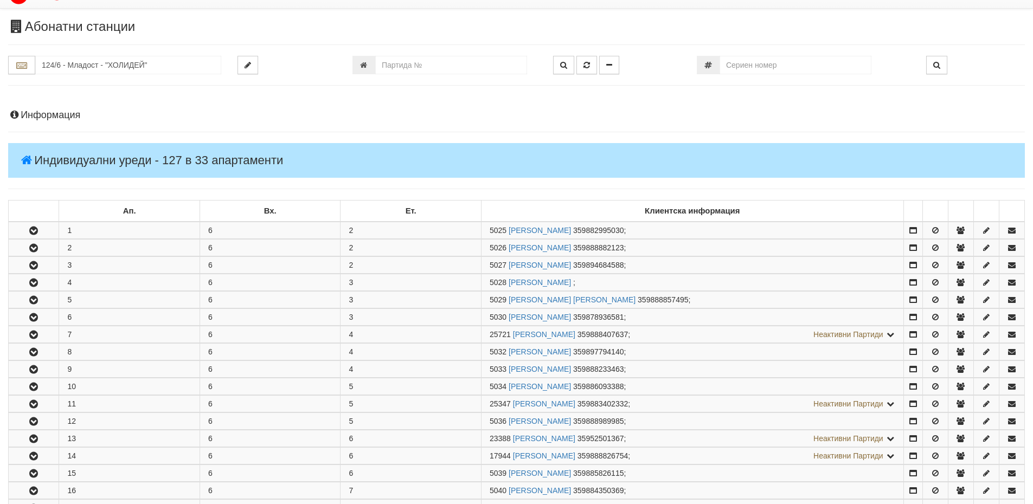
scroll to position [0, 0]
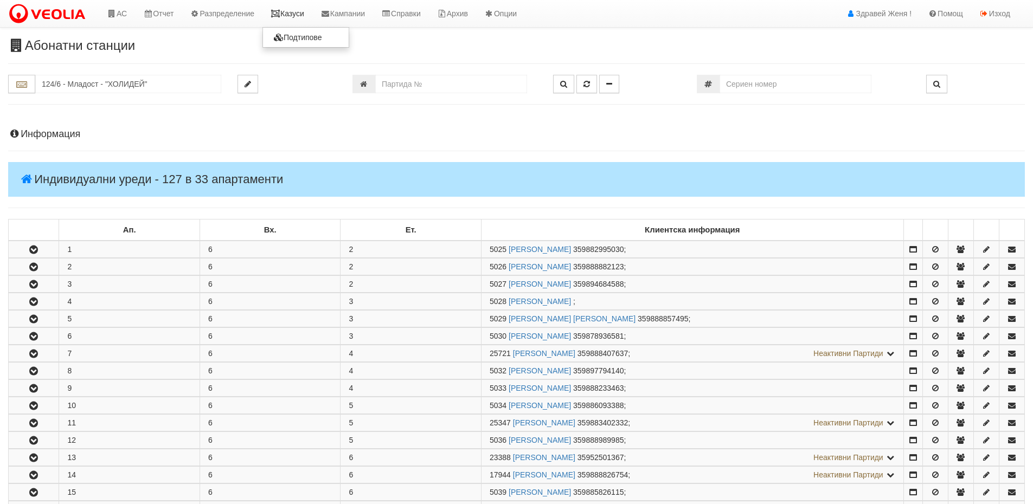
click at [288, 11] on link "Казуси" at bounding box center [287, 13] width 50 height 27
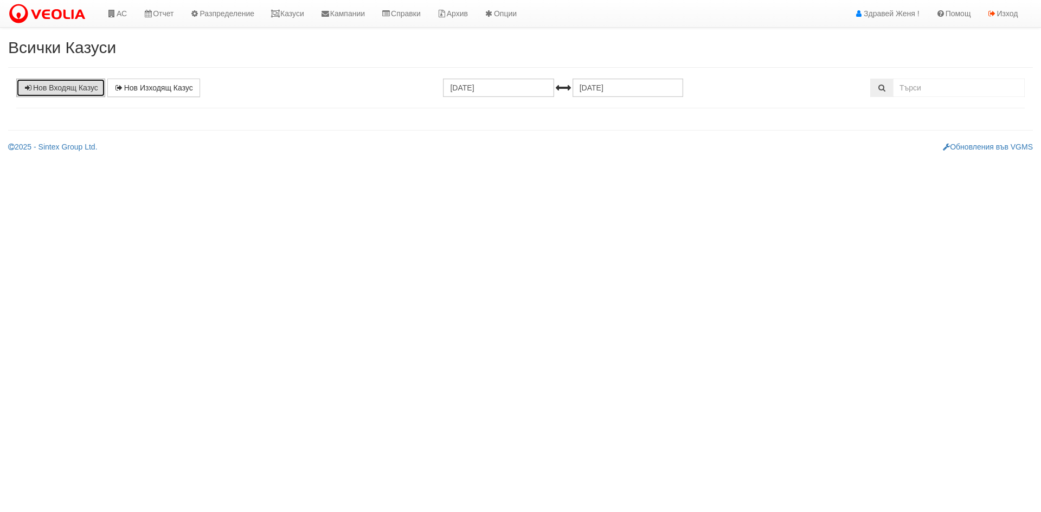
click at [75, 88] on link "Нов Входящ Казус" at bounding box center [60, 88] width 89 height 18
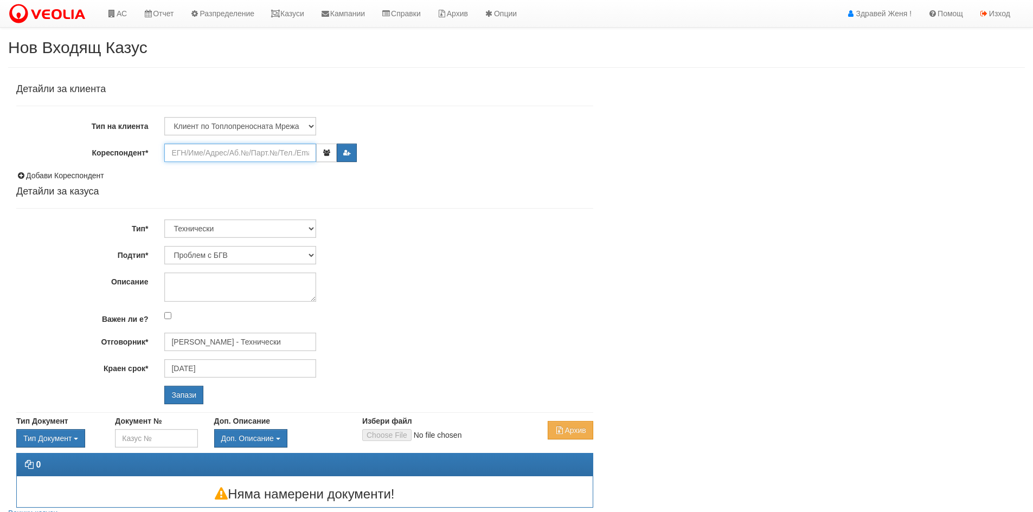
click at [195, 157] on input "Кореспондент*" at bounding box center [240, 153] width 152 height 18
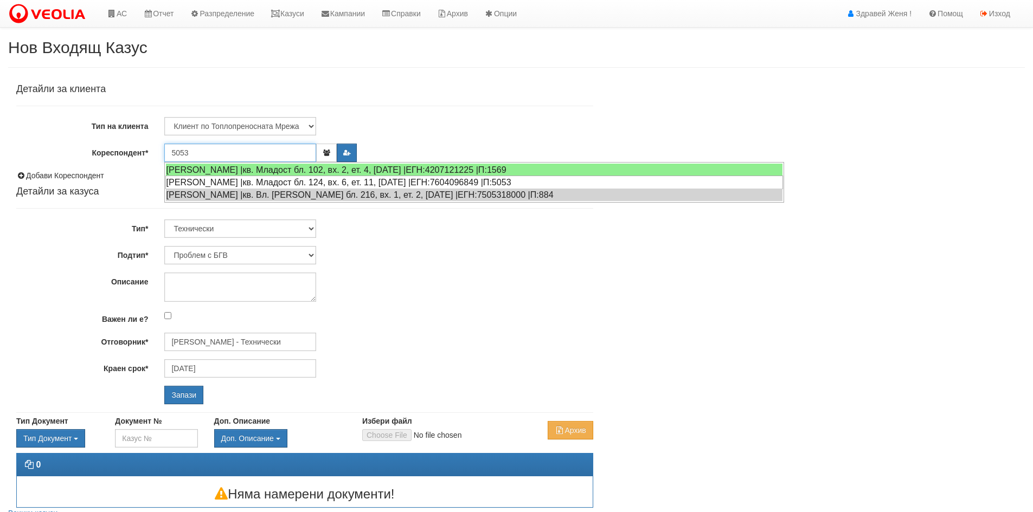
click at [205, 181] on div "[PERSON_NAME] |кв. Младост бл. 124, вх. 6, ет. 11, [DATE] |ЕГН:7604096849 |П:50…" at bounding box center [474, 183] width 618 height 14
type input "[PERSON_NAME]"
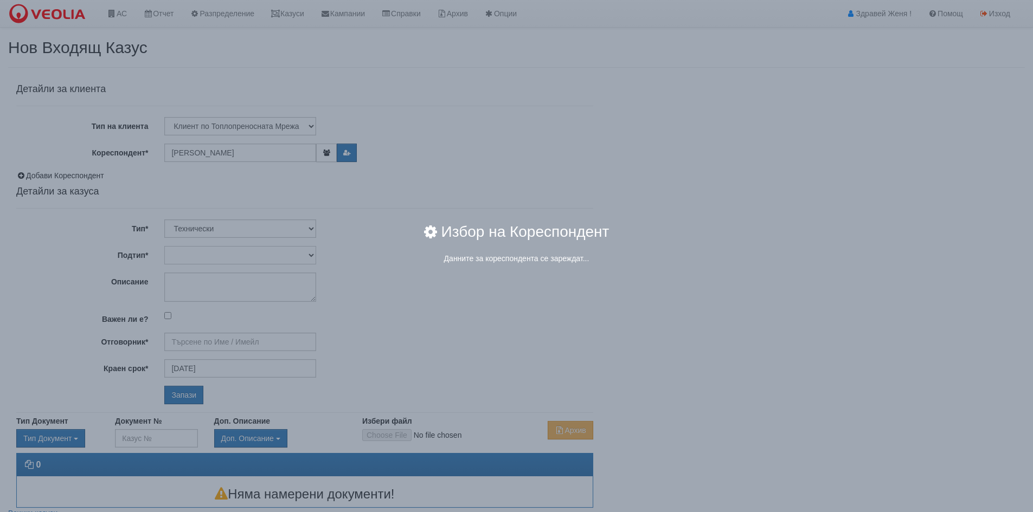
type input "Дончо Дончев - Технически"
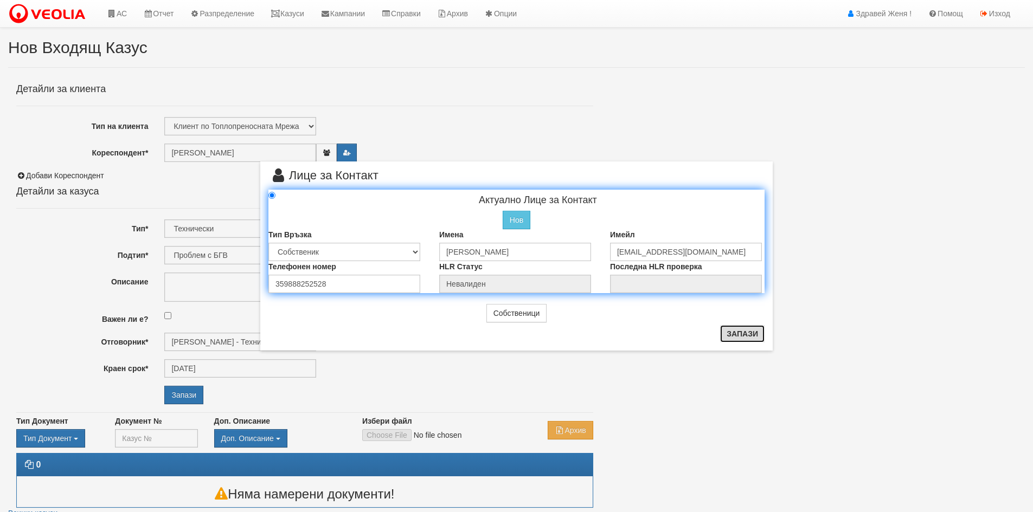
click at [744, 330] on button "Запази" at bounding box center [742, 333] width 44 height 17
radio input "true"
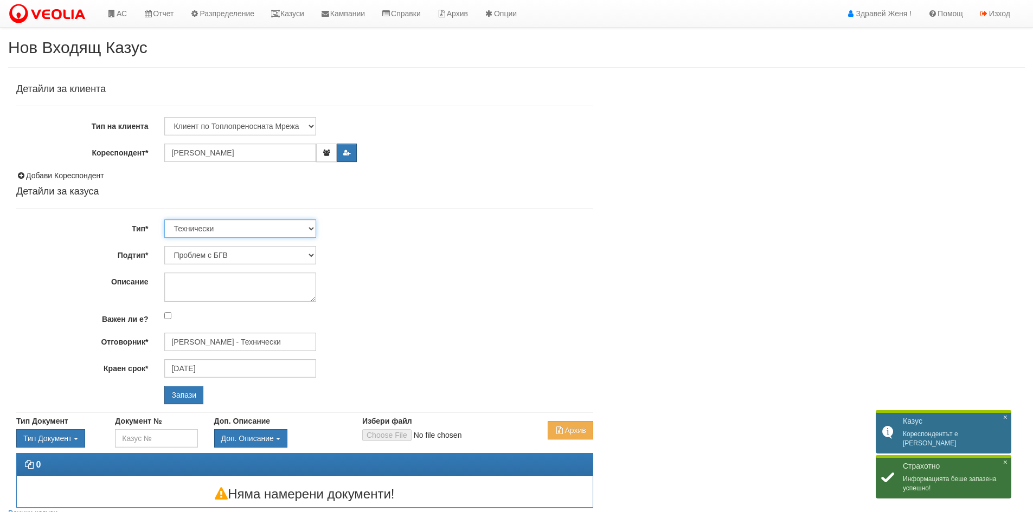
click at [309, 227] on select "Технически ФТС Търговски Административен Производствен Експлоатационен Финансов…" at bounding box center [240, 229] width 152 height 18
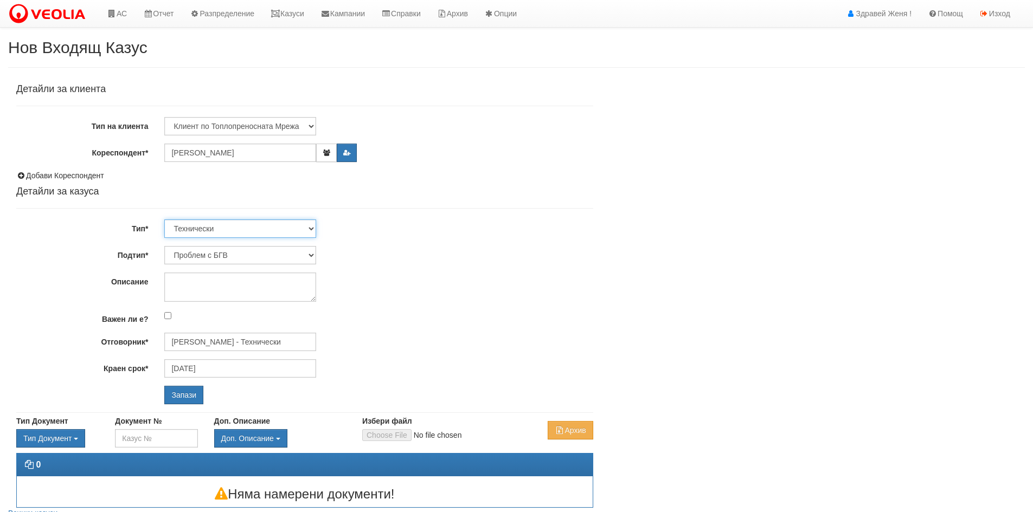
select select "2"
click at [164, 220] on select "Технически ФТС Търговски Административен Производствен Експлоатационен Финансов…" at bounding box center [240, 229] width 152 height 18
type input "[DATE]"
click at [311, 254] on select "Търговска отстъпка Протокол от ОС Референции Друго Проблем с кл. платформа/сайт…" at bounding box center [240, 255] width 152 height 18
select select "Друго"
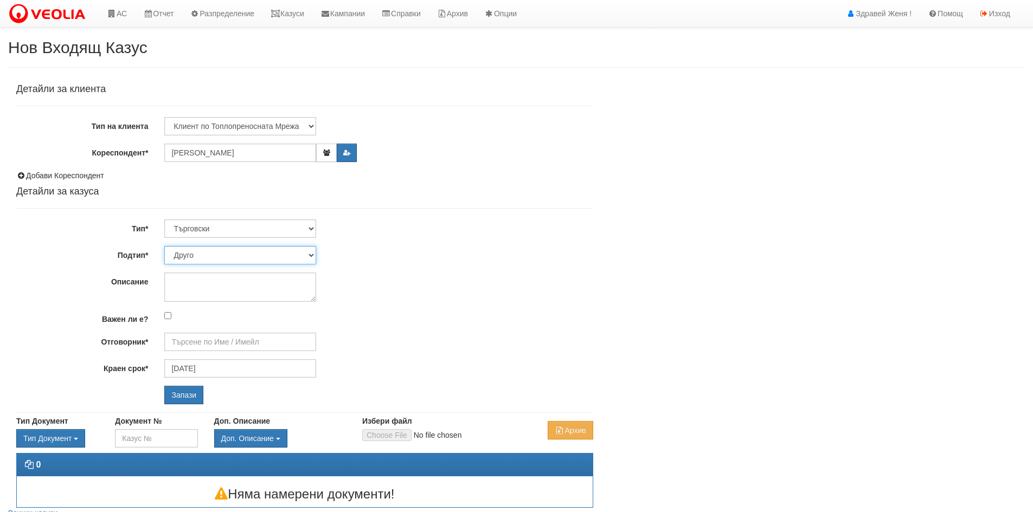
click at [164, 246] on select "Търговска отстъпка Протокол от ОС Референции Друго Проблем с кл. платформа/сайт…" at bounding box center [240, 255] width 152 height 18
type input "Катерина Димитрова - Клиенти и Развитие"
click at [188, 289] on textarea "Описание" at bounding box center [240, 287] width 152 height 29
click at [183, 280] on textarea "ДЕкларация за клиентска платформа" at bounding box center [240, 287] width 152 height 29
type textarea "Декларация за клиентска платформа"
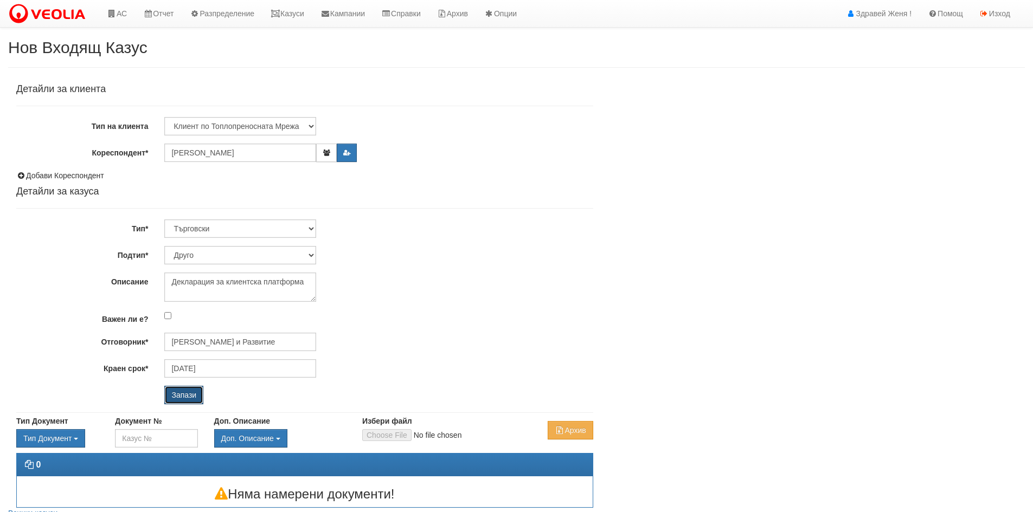
click at [195, 395] on input "Запази" at bounding box center [183, 395] width 39 height 18
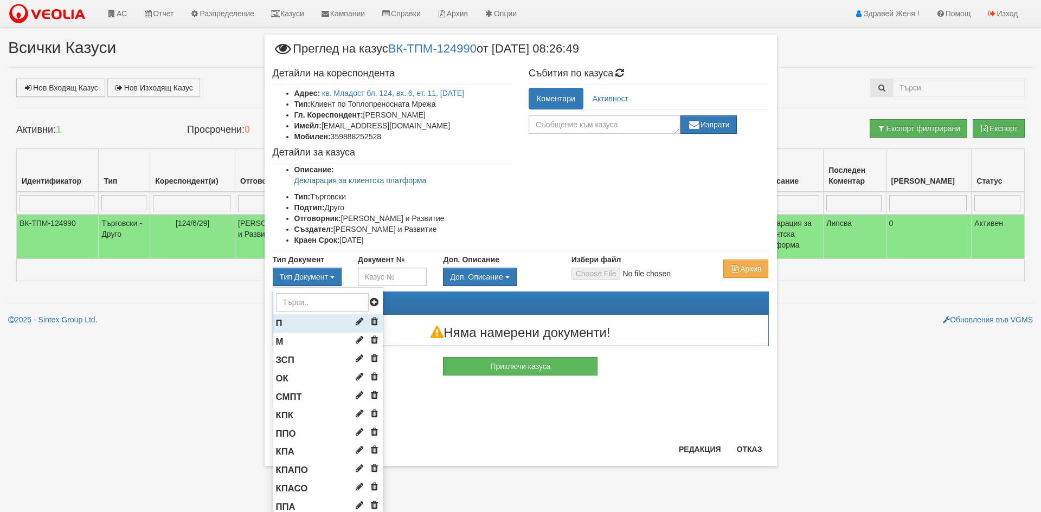
click at [306, 321] on li "П" at bounding box center [328, 324] width 110 height 18
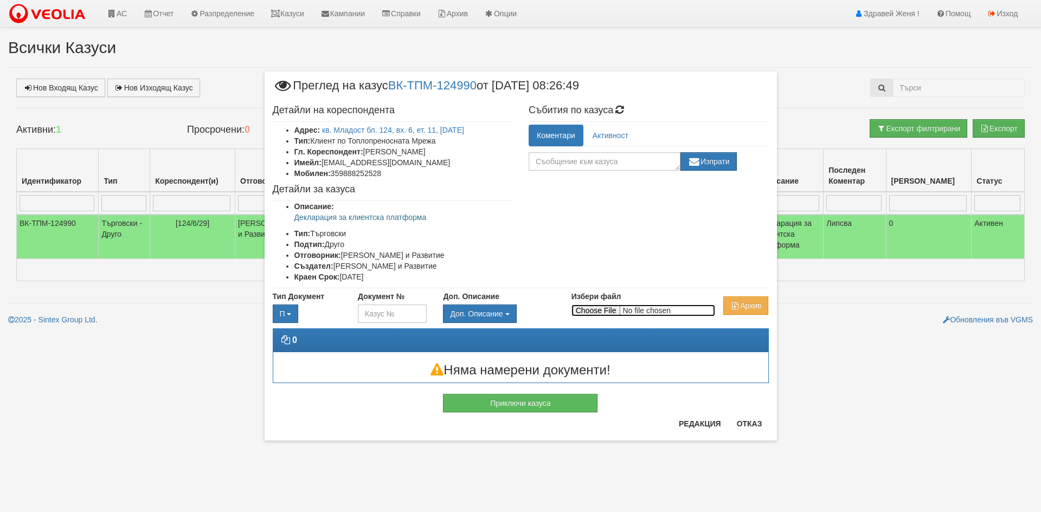
click at [590, 313] on input "Избери файл" at bounding box center [644, 311] width 144 height 12
type input "C:\fakepath\5053.pdf"
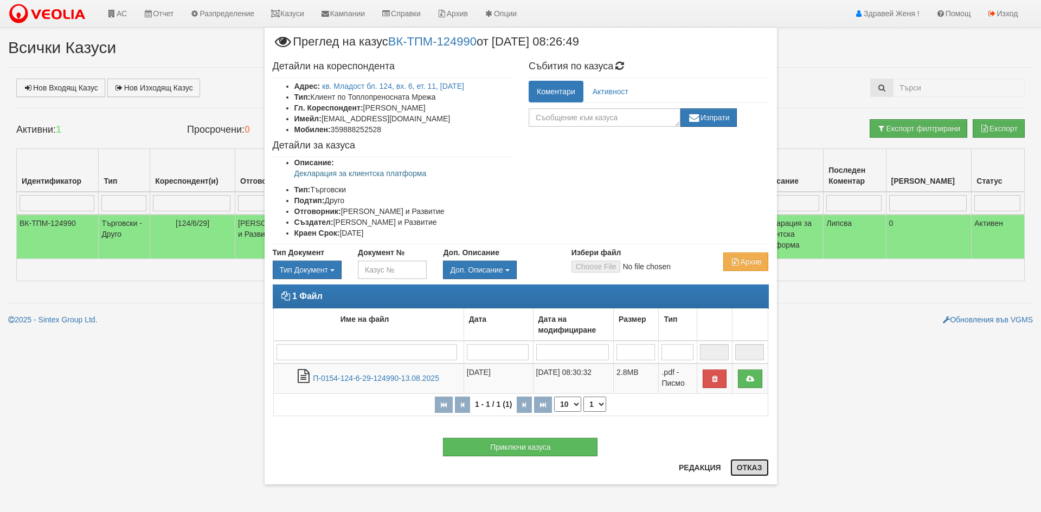
click at [749, 470] on button "Отказ" at bounding box center [749, 467] width 39 height 17
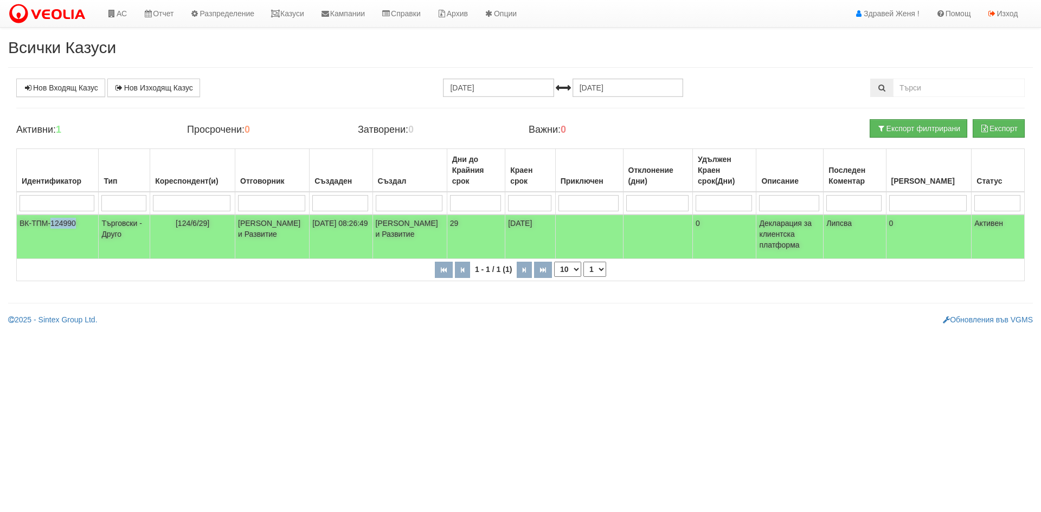
drag, startPoint x: 80, startPoint y: 225, endPoint x: 52, endPoint y: 225, distance: 28.2
click at [52, 225] on td "ВК-ТПМ-124990" at bounding box center [58, 237] width 82 height 44
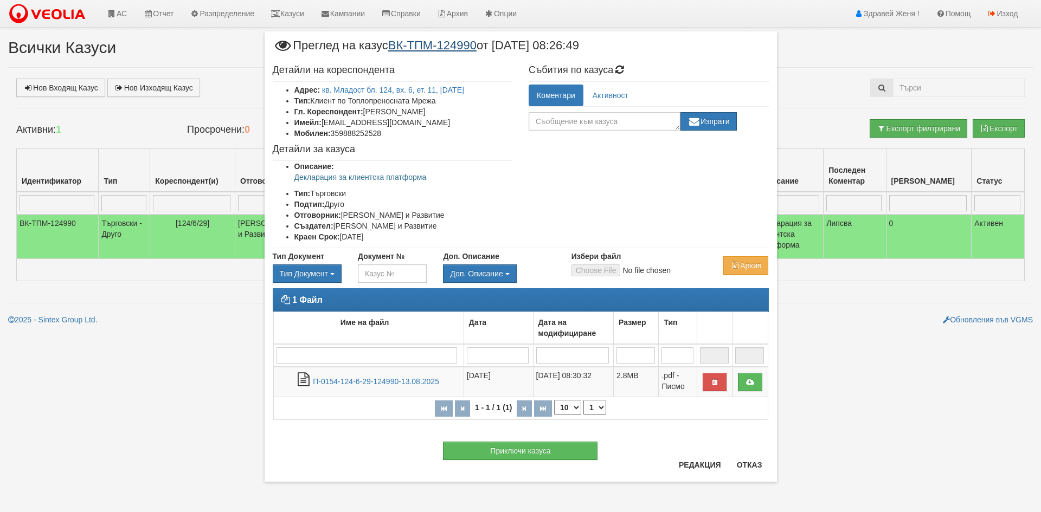
drag, startPoint x: 60, startPoint y: 224, endPoint x: 480, endPoint y: 46, distance: 456.1
click at [480, 46] on span "Преглед на казус ВК-ТПМ-124990 от 13/08/2025 08:26:49" at bounding box center [426, 50] width 306 height 20
click at [488, 67] on h4 "Детайли на кореспондента" at bounding box center [393, 70] width 240 height 11
click at [481, 68] on h4 "Детайли на кореспондента" at bounding box center [393, 70] width 240 height 11
drag, startPoint x: 484, startPoint y: 44, endPoint x: 443, endPoint y: 46, distance: 41.2
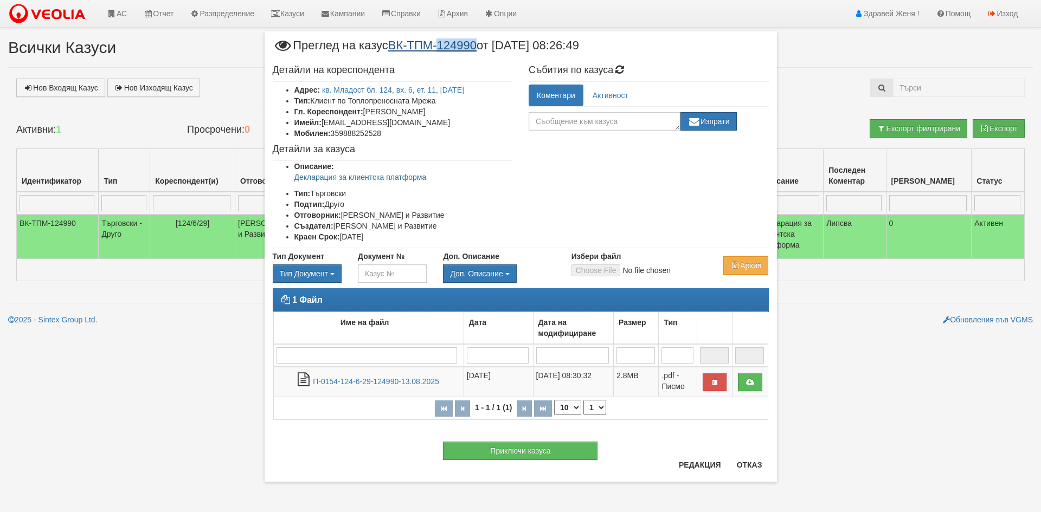
click at [443, 46] on span "Преглед на казус ВК-ТПМ-124990 от 13/08/2025 08:26:49" at bounding box center [426, 50] width 306 height 20
copy link "124990"
click at [753, 466] on button "Отказ" at bounding box center [749, 465] width 39 height 17
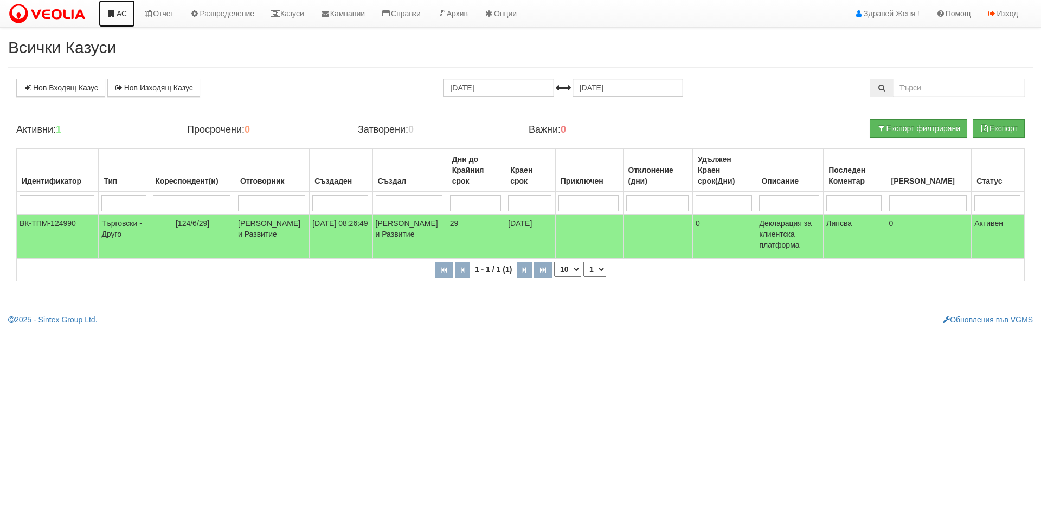
click at [125, 18] on link "АС" at bounding box center [117, 13] width 36 height 27
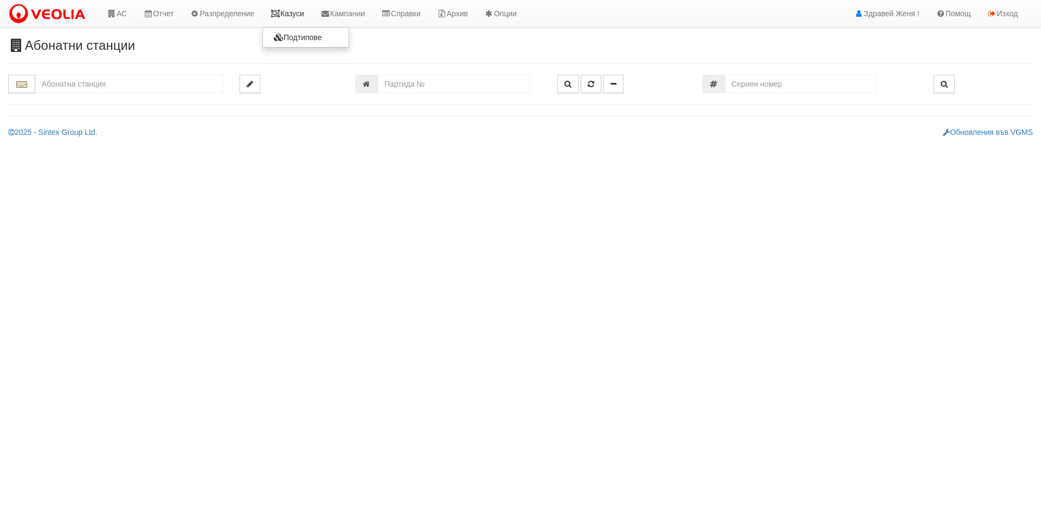
click at [297, 10] on link "Казуси" at bounding box center [287, 13] width 50 height 27
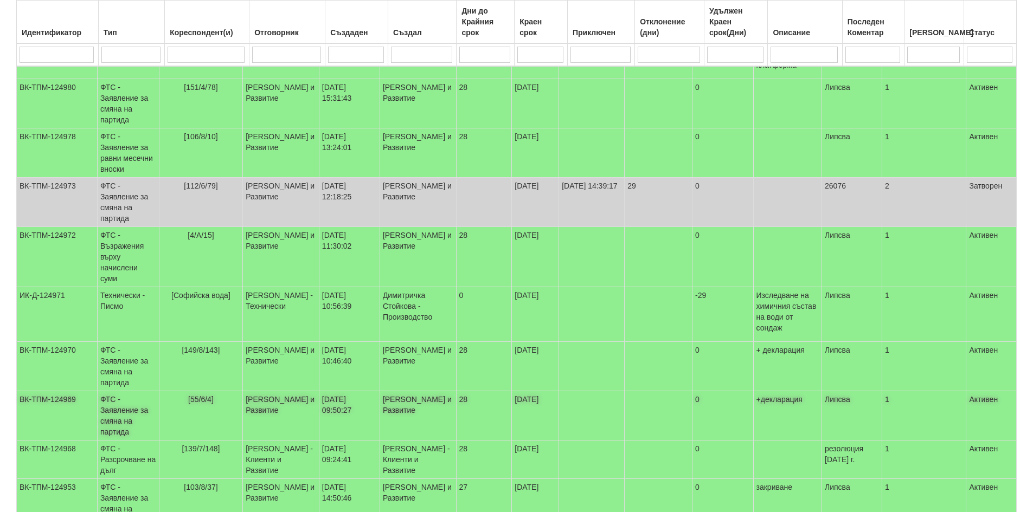
scroll to position [189, 0]
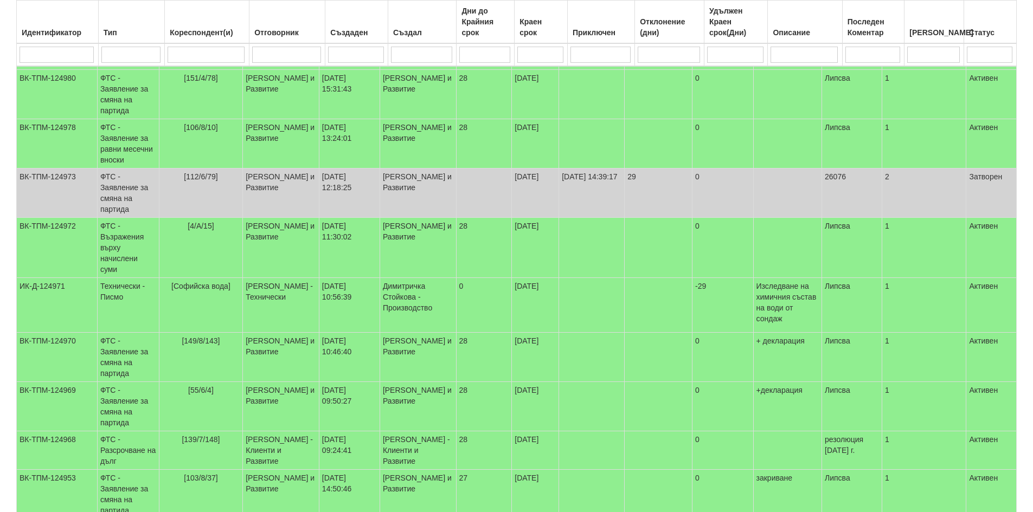
select select "40"
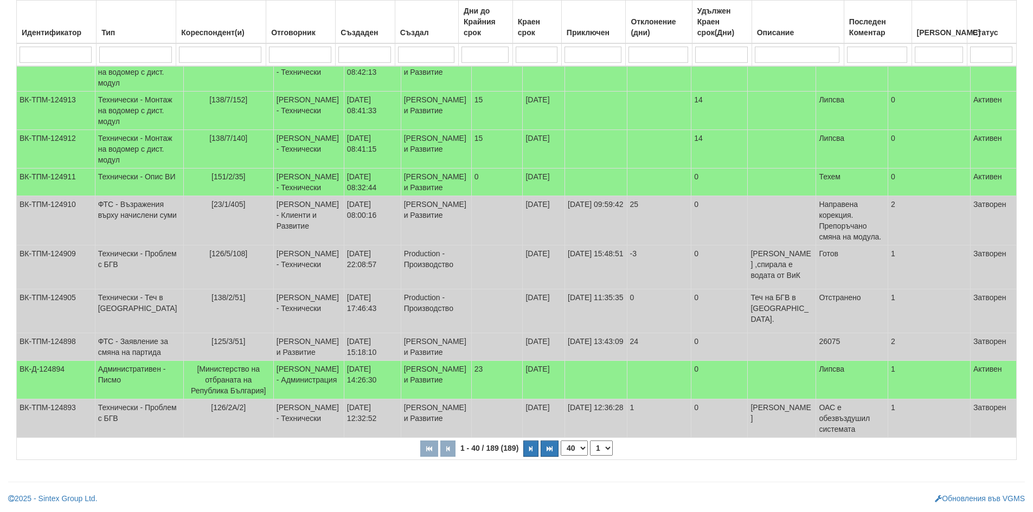
scroll to position [1719, 0]
click at [531, 451] on icon "button" at bounding box center [530, 449] width 3 height 6
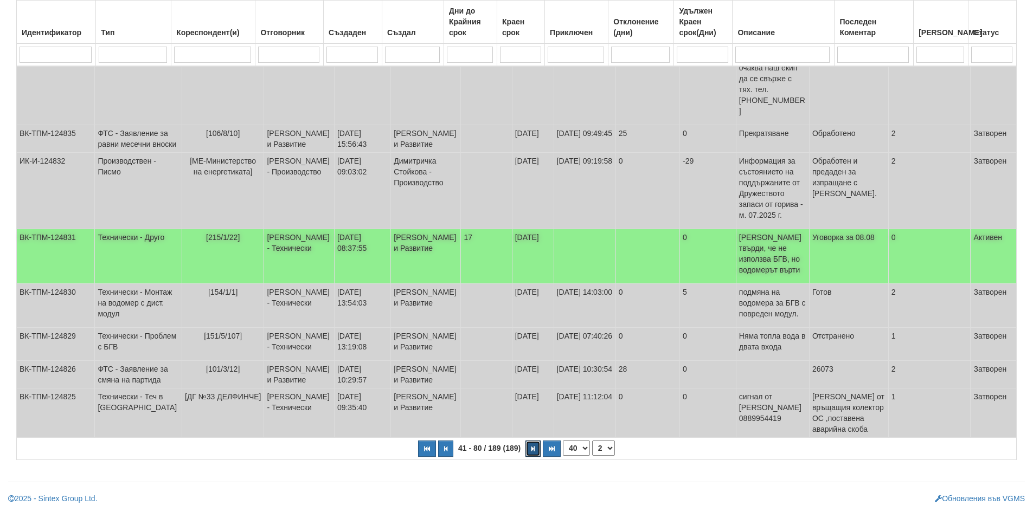
scroll to position [1870, 0]
click at [531, 445] on button "button" at bounding box center [533, 449] width 15 height 16
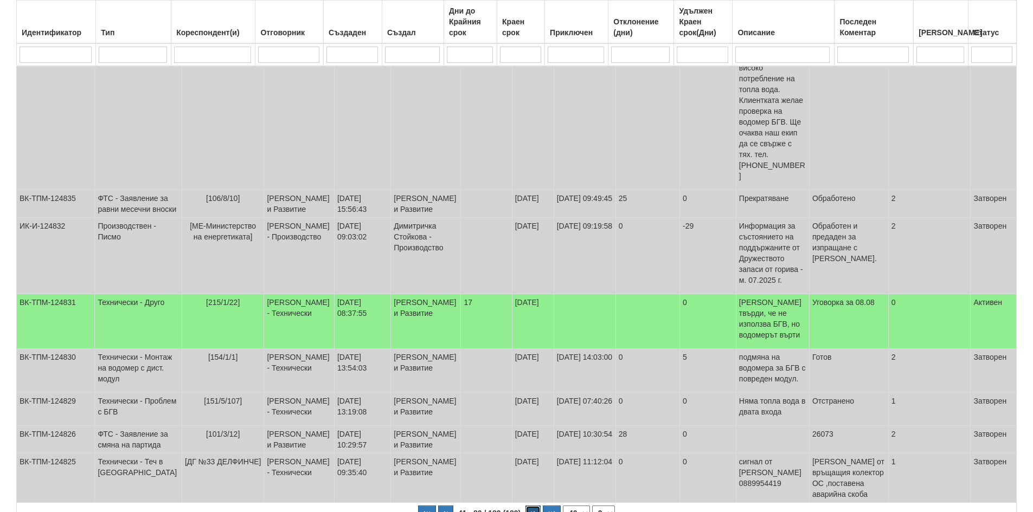
select select "3"
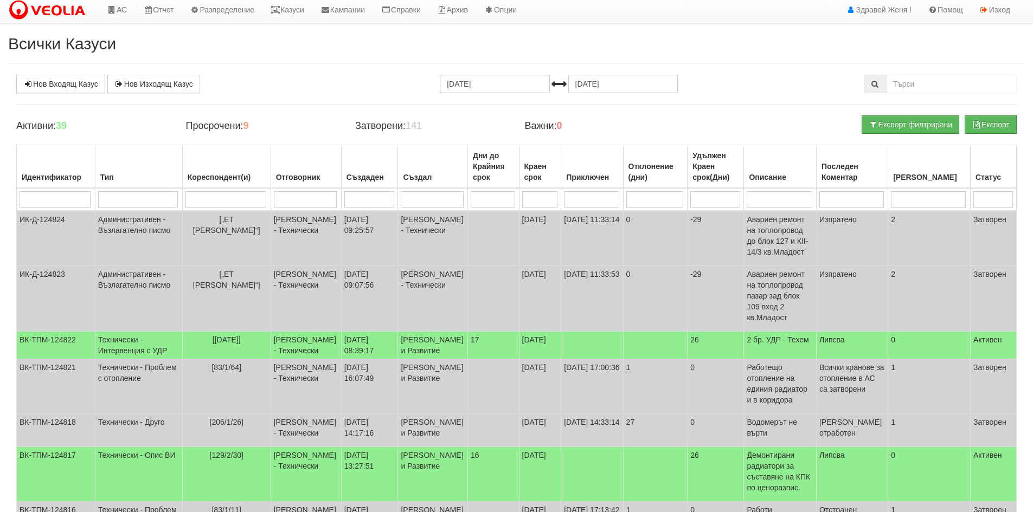
scroll to position [0, 0]
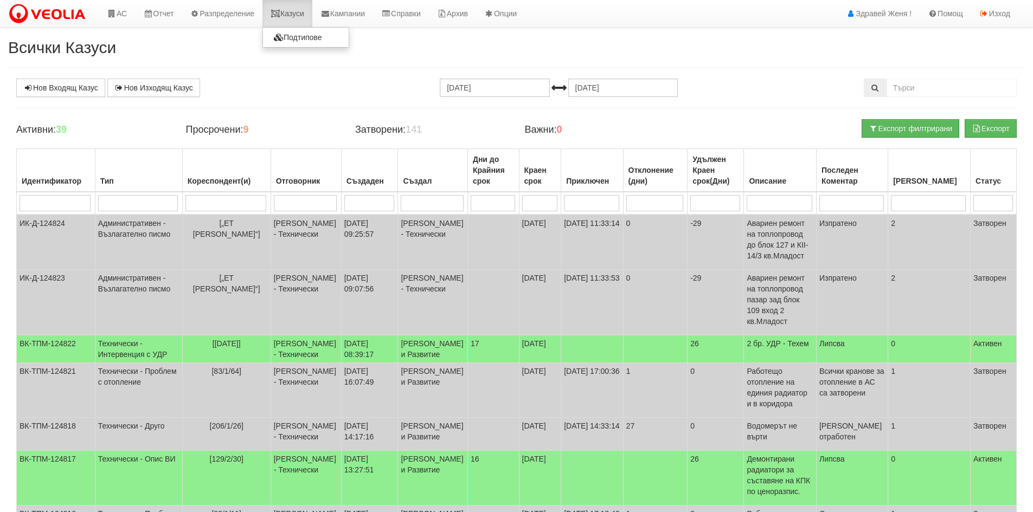
click at [305, 7] on link "Казуси" at bounding box center [287, 13] width 50 height 27
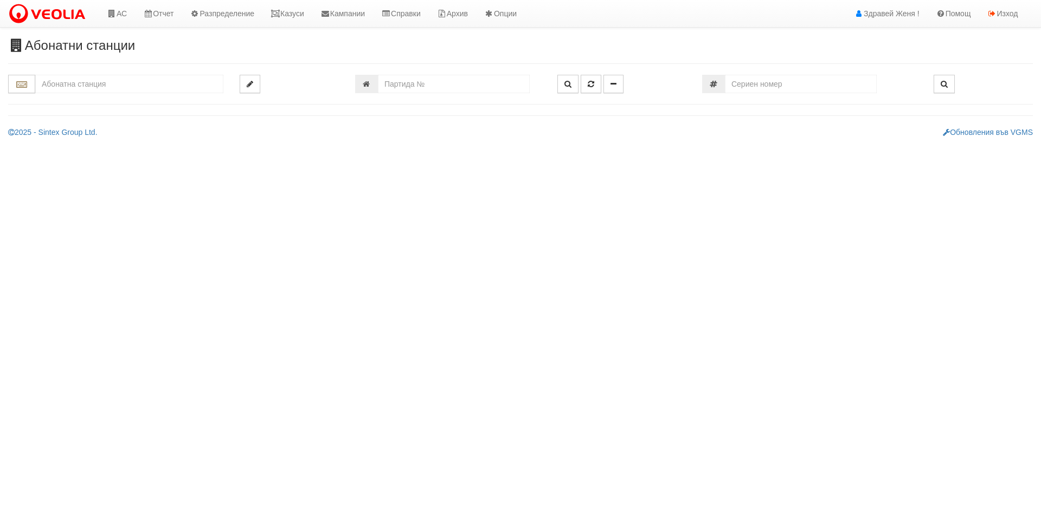
click at [102, 87] on input "text" at bounding box center [129, 84] width 188 height 18
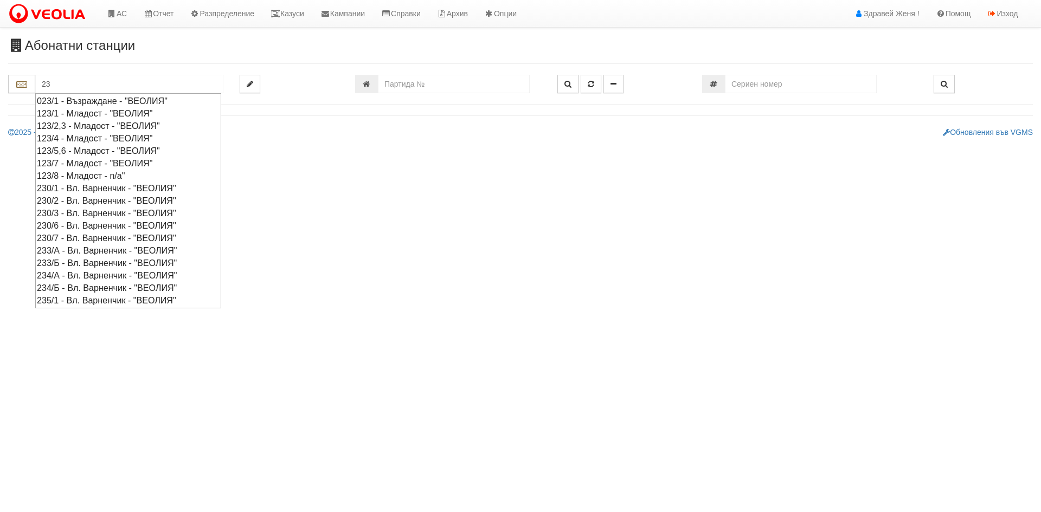
type input "23"
click at [390, 86] on input "number" at bounding box center [454, 84] width 152 height 18
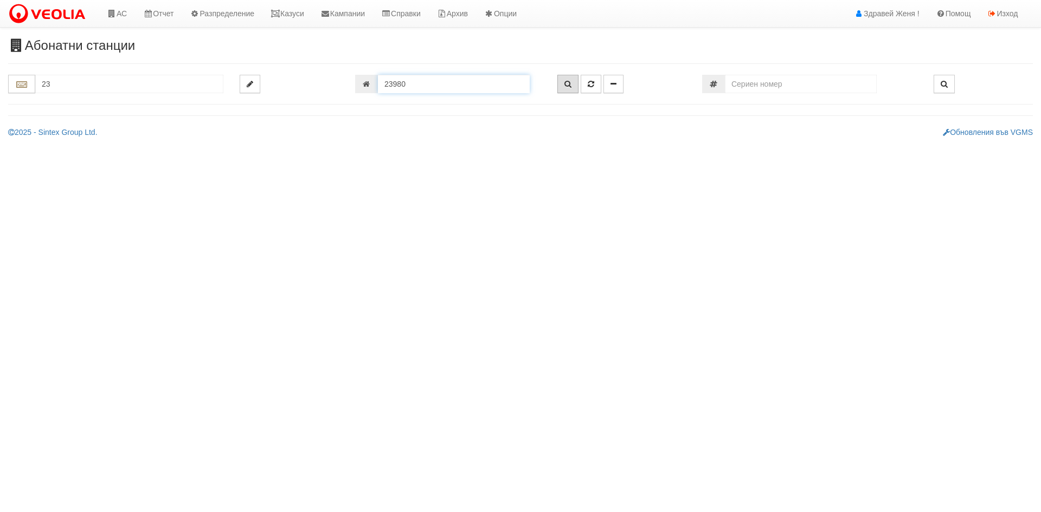
type input "23980"
click at [563, 84] on button "button" at bounding box center [567, 84] width 21 height 18
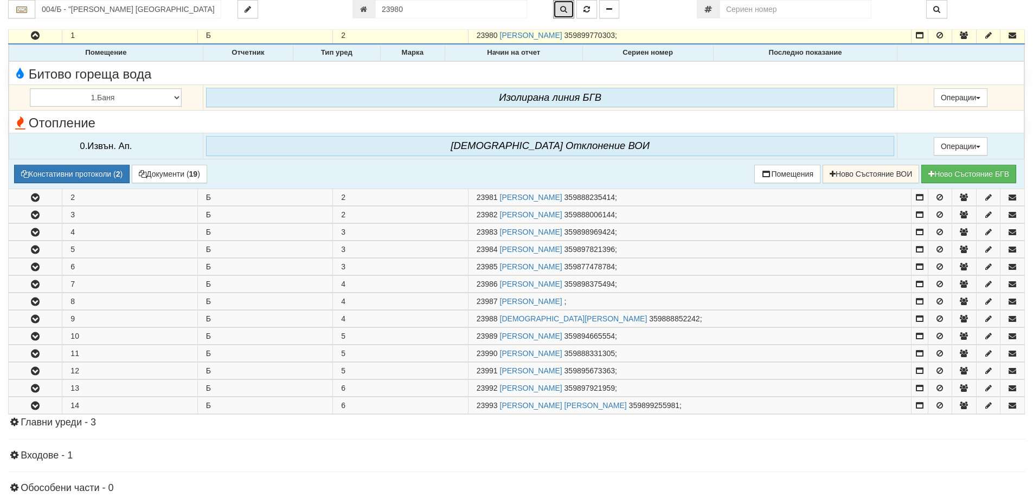
scroll to position [160, 0]
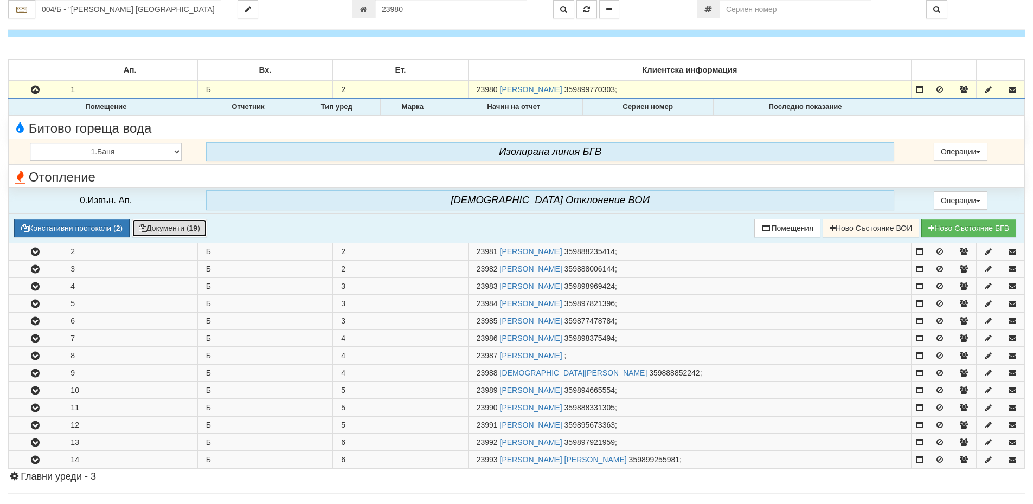
click at [160, 233] on button "Документи ( 19 )" at bounding box center [169, 228] width 75 height 18
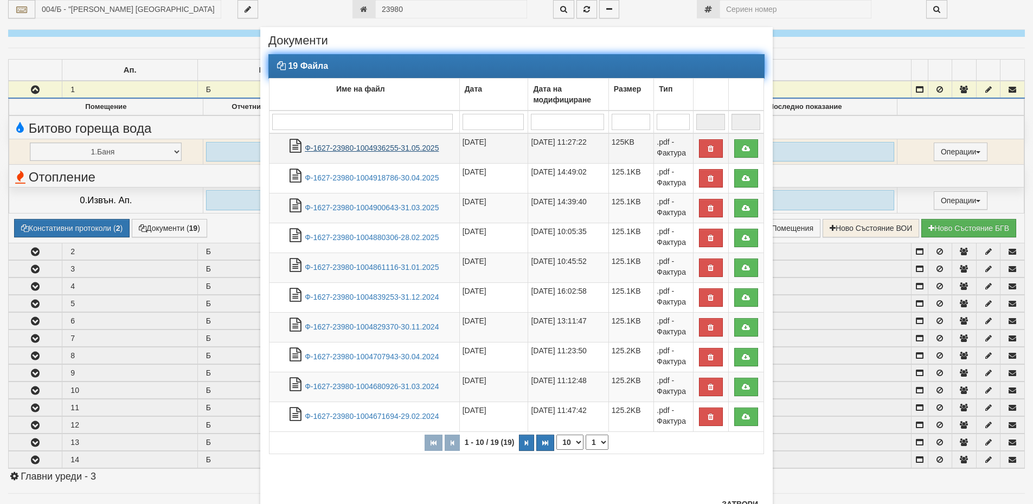
click at [405, 150] on link "Ф-1627-23980-1004936255-31.05.2025" at bounding box center [372, 148] width 134 height 9
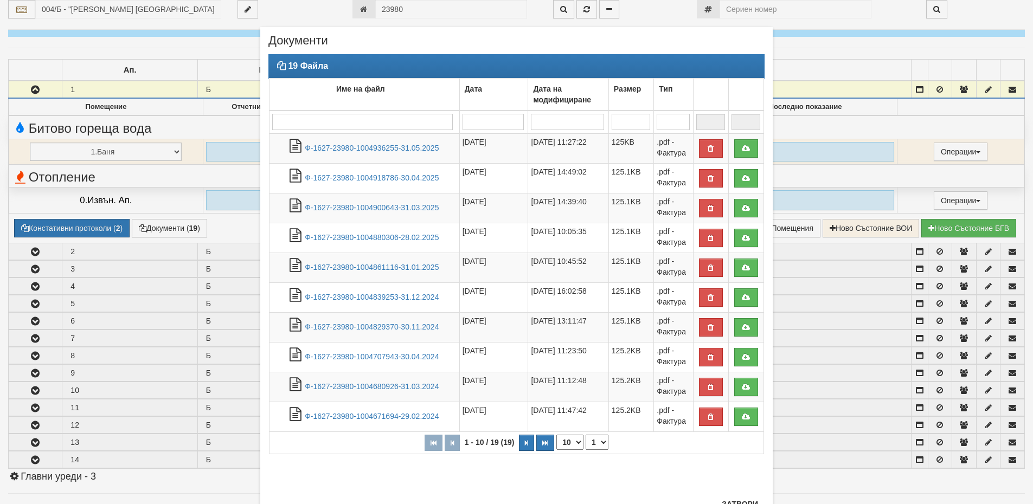
click at [861, 125] on div "× Документи 19 Файла Име на файл Дата Дата на модифициране Размер Тип 1 - 10 / …" at bounding box center [516, 252] width 1033 height 504
click at [733, 501] on button "Затвори" at bounding box center [739, 504] width 49 height 17
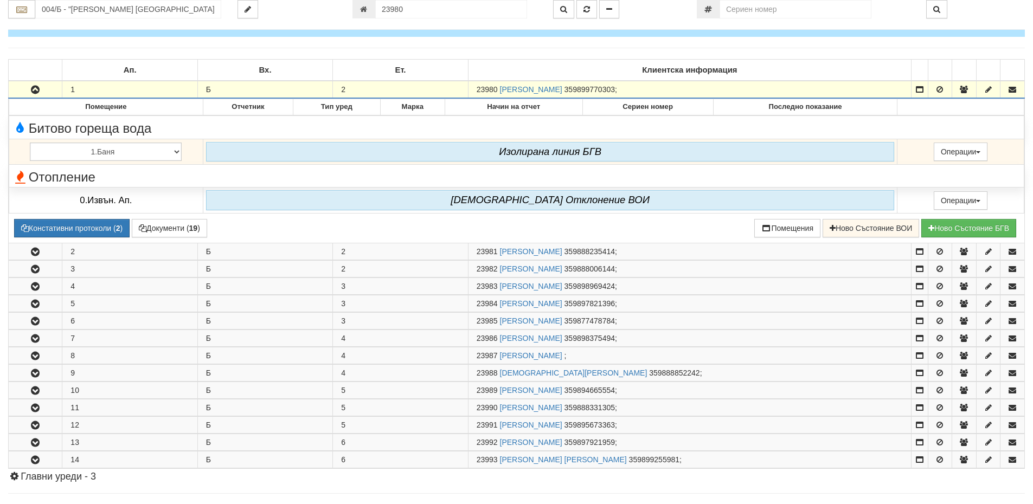
click at [496, 85] on td "23980 ДОБРИЯН НИКОЛАЕВ ДОБРЕВ 359899770303 ;" at bounding box center [689, 89] width 443 height 17
drag, startPoint x: 497, startPoint y: 86, endPoint x: 478, endPoint y: 85, distance: 19.1
click at [478, 85] on td "23980 ДОБРИЯН НИКОЛАЕВ ДОБРЕВ 359899770303 ;" at bounding box center [689, 89] width 443 height 17
copy span "23980"
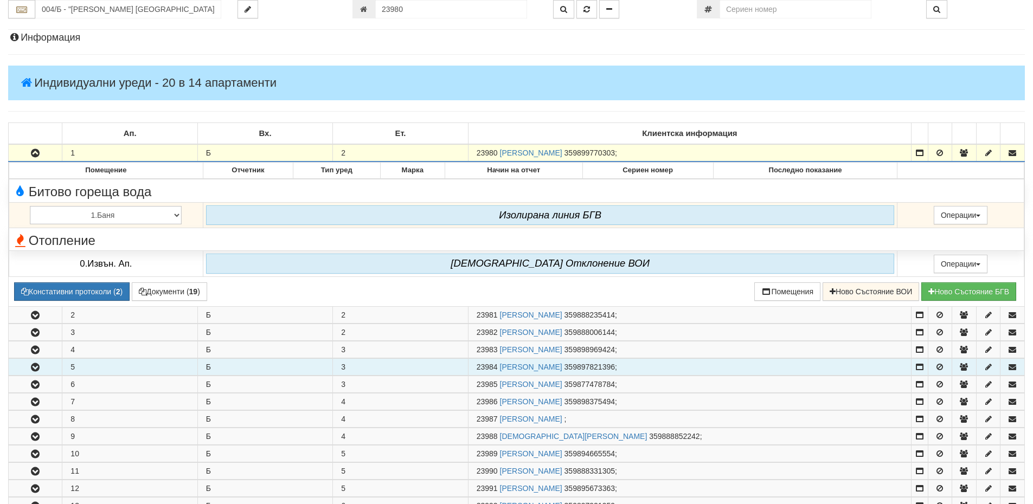
scroll to position [0, 0]
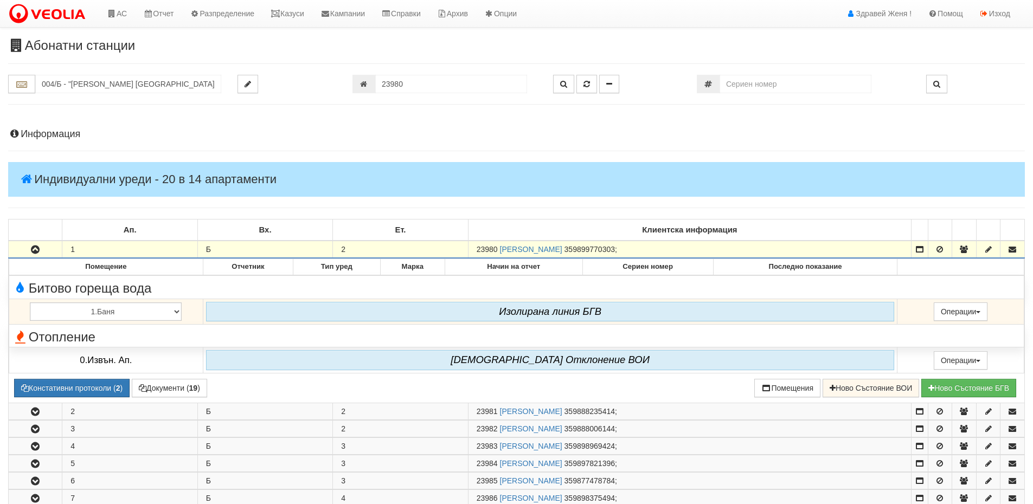
click at [42, 133] on h4 "Информация" at bounding box center [516, 134] width 1017 height 11
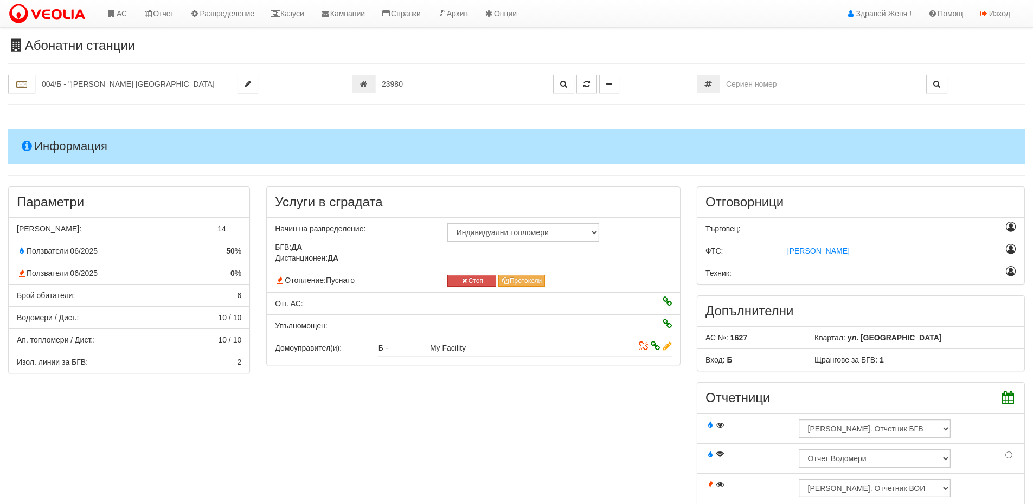
click at [42, 133] on h4 "Информация" at bounding box center [516, 146] width 1017 height 35
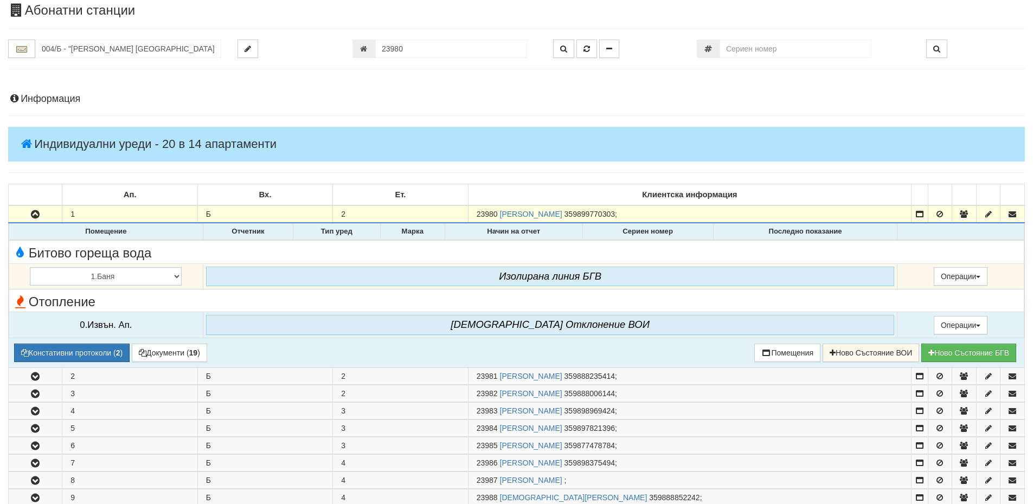
scroll to position [54, 0]
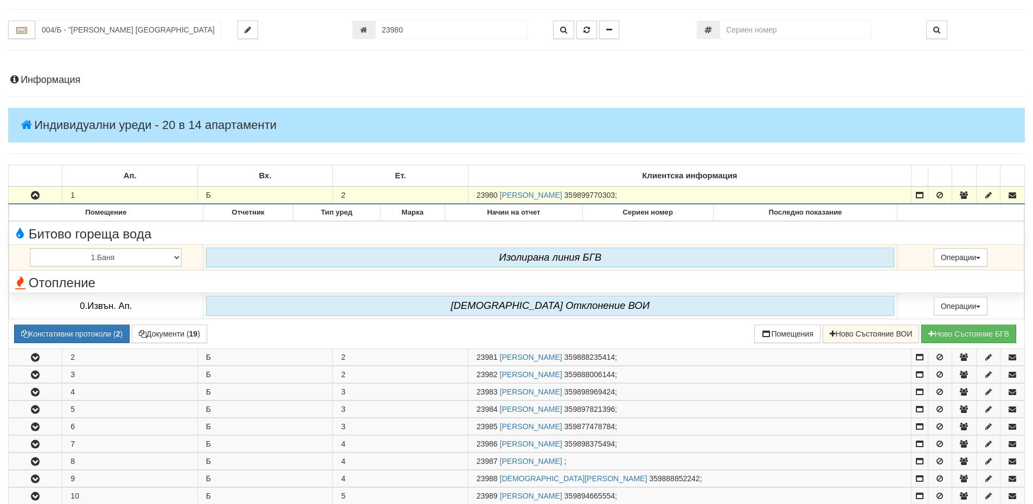
click at [64, 88] on div "Информация Параметри Брой Апартаменти: 14 Ползватели 06/2025 50 % 0 % 6" at bounding box center [516, 429] width 1017 height 736
click at [64, 82] on h4 "Информация" at bounding box center [516, 80] width 1017 height 11
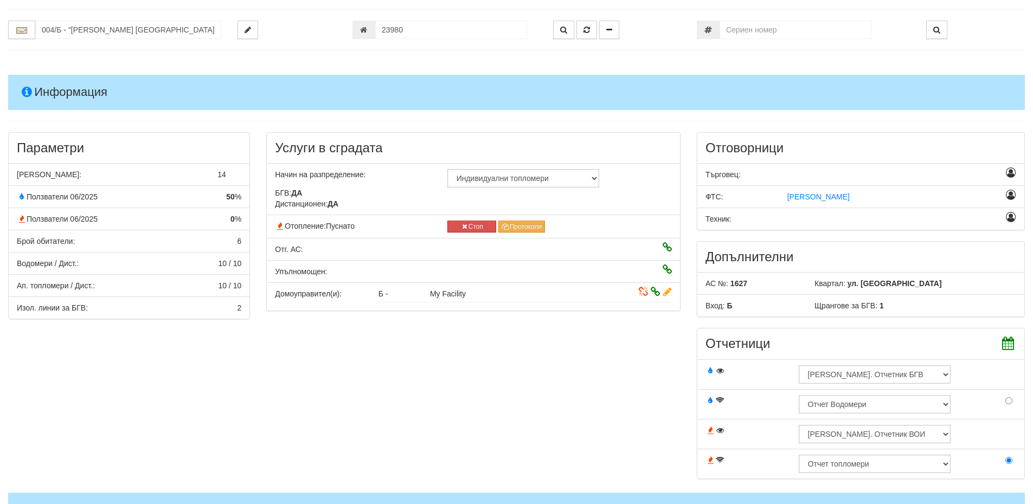
click at [64, 82] on h4 "Информация" at bounding box center [516, 92] width 1017 height 35
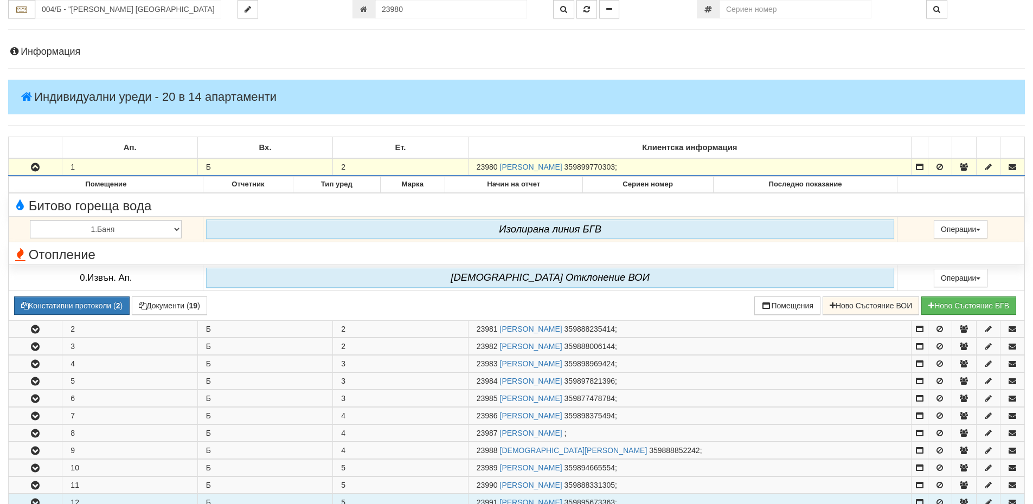
scroll to position [108, 0]
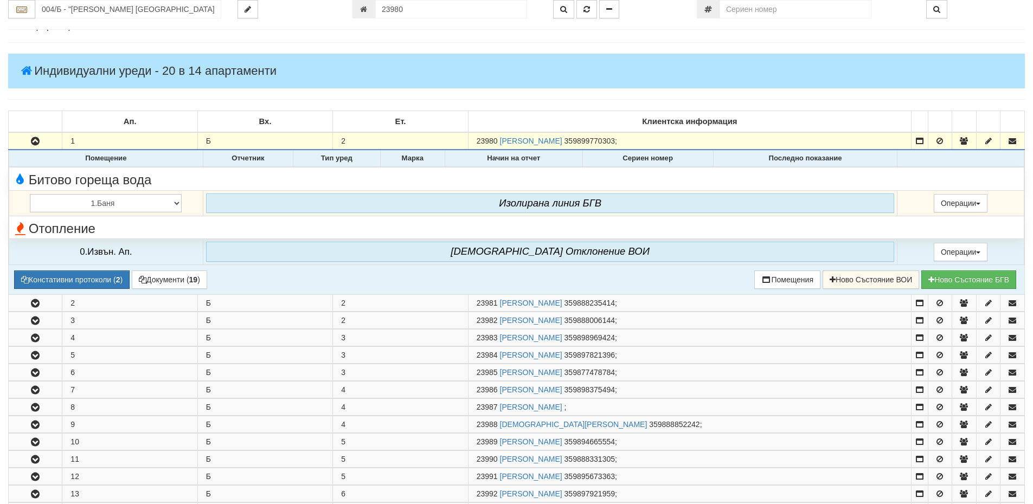
drag, startPoint x: 236, startPoint y: 271, endPoint x: 229, endPoint y: 276, distance: 8.6
click at [236, 271] on td "Записите се зареждат... Помещение Отчетник Тип уред Марка Начин на отчет Сериен…" at bounding box center [517, 222] width 1016 height 145
click at [205, 280] on button "Документи ( 19 )" at bounding box center [169, 280] width 75 height 18
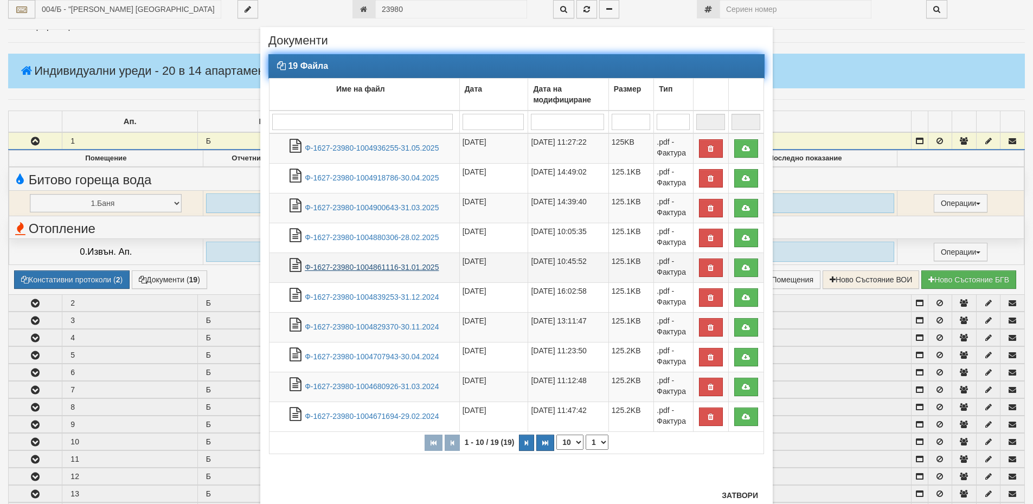
click at [382, 265] on link "Ф-1627-23980-1004861116-31.01.2025" at bounding box center [372, 267] width 134 height 9
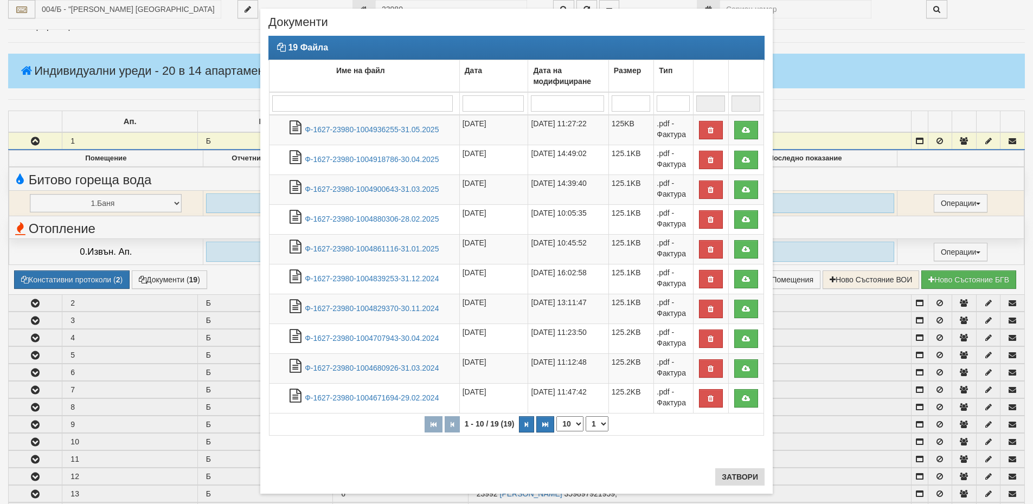
scroll to position [35, 0]
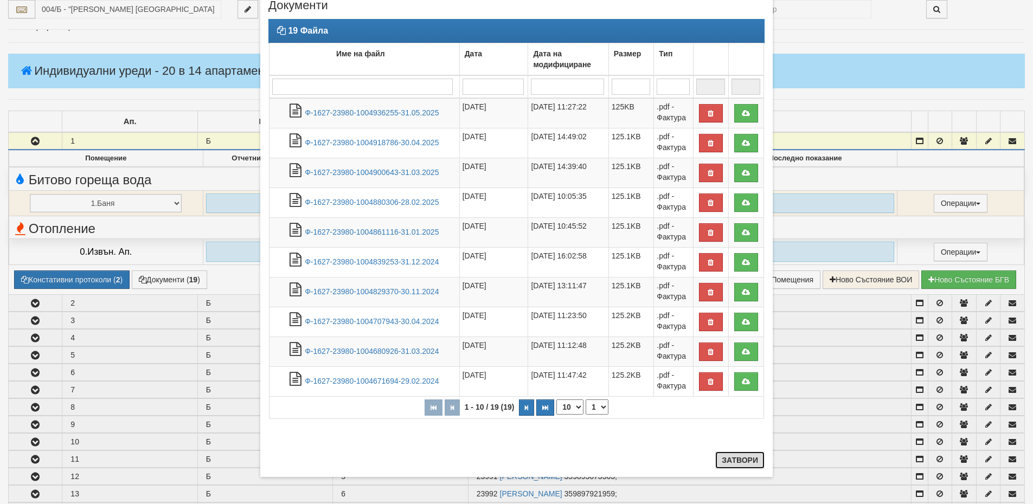
click at [728, 462] on button "Затвори" at bounding box center [739, 460] width 49 height 17
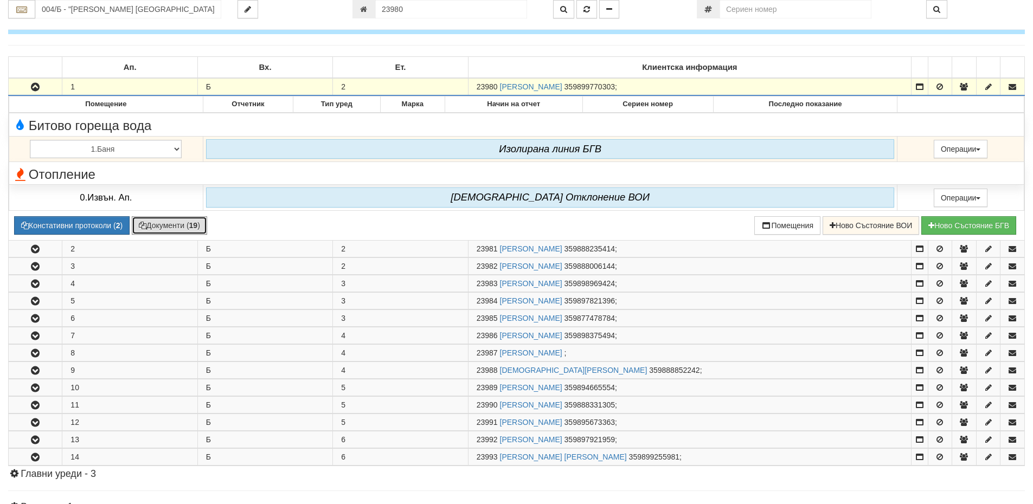
scroll to position [0, 0]
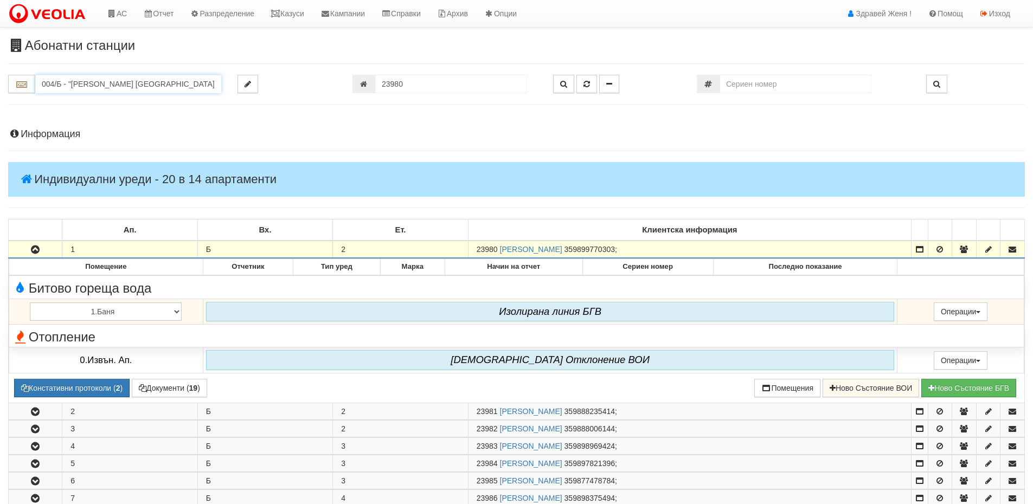
drag, startPoint x: 202, startPoint y: 82, endPoint x: 39, endPoint y: 80, distance: 163.3
click at [39, 80] on input "004/Б - "ВЕОЛИЯ ЕНЕРДЖИ ВАРНА " ЕАД" at bounding box center [128, 84] width 186 height 18
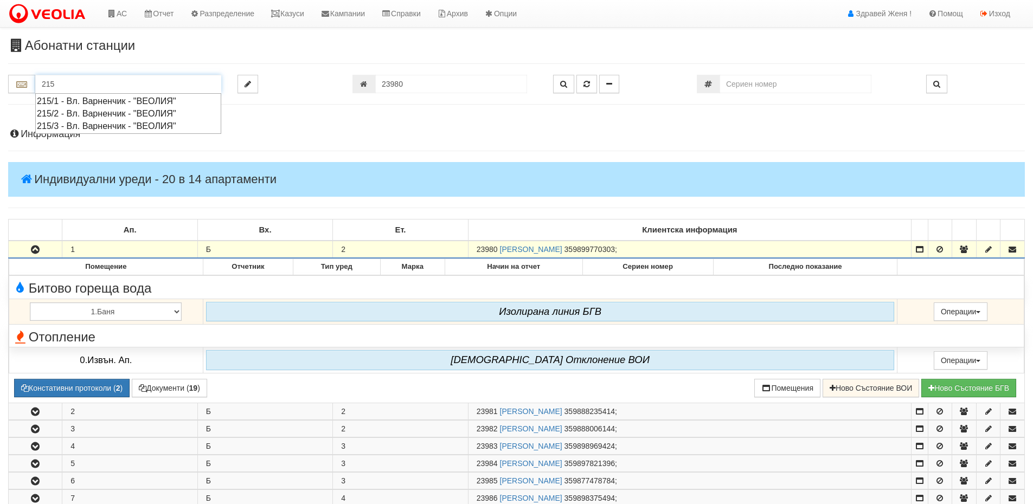
click at [87, 125] on div "215/3 - Вл. Варненчик - "ВЕОЛИЯ"" at bounding box center [128, 126] width 183 height 12
type input "215/3 - Вл. Варненчик - "ВЕОЛИЯ""
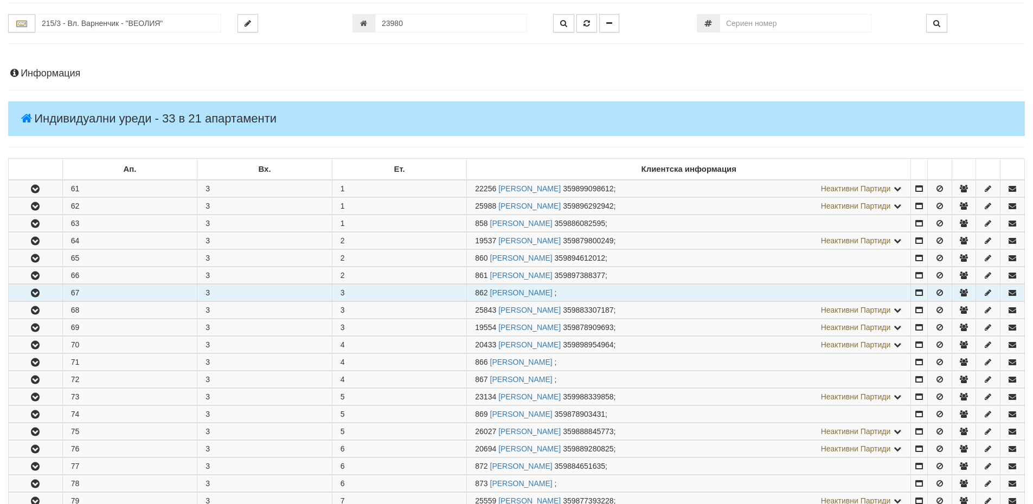
scroll to position [163, 0]
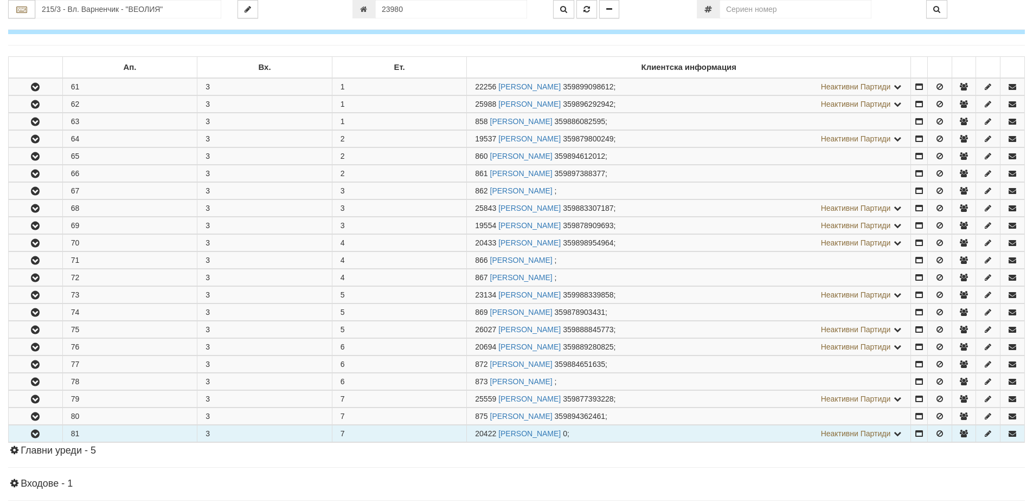
click at [37, 433] on icon "button" at bounding box center [35, 435] width 13 height 8
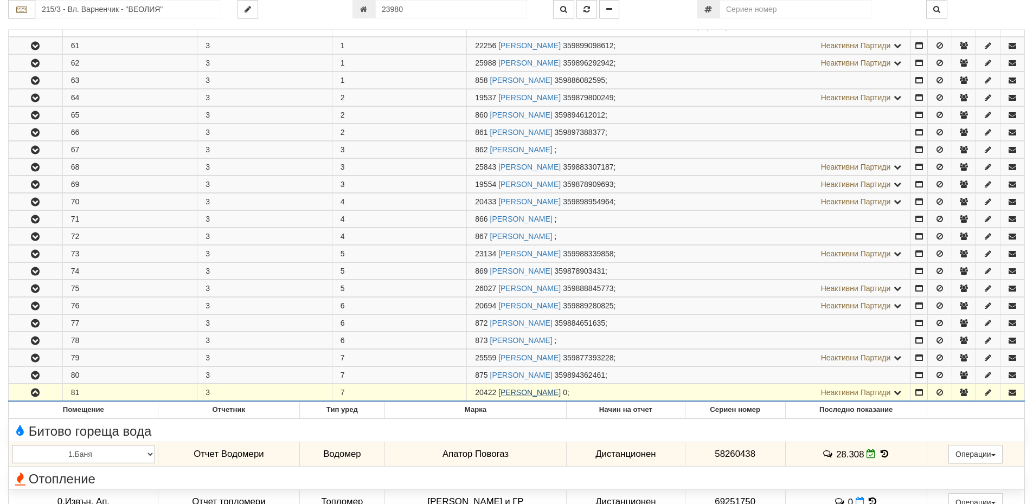
scroll to position [325, 0]
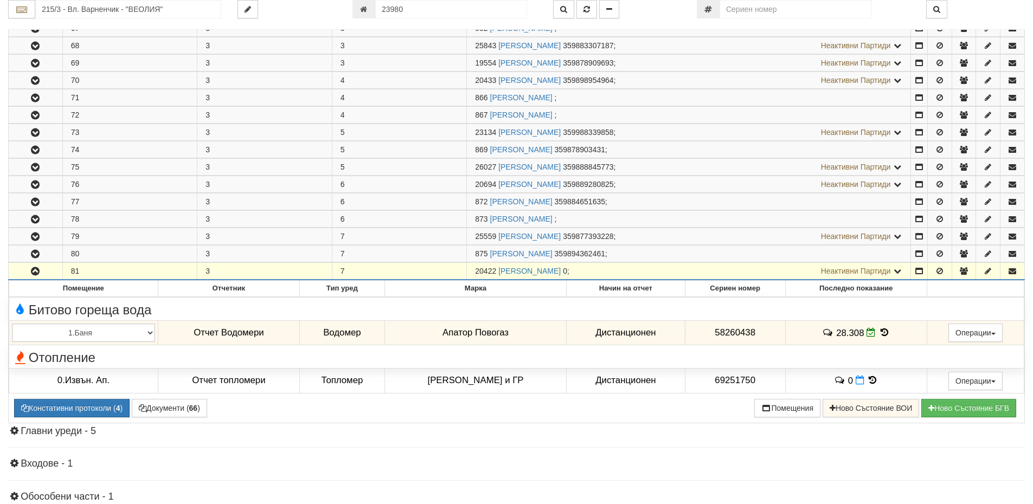
drag, startPoint x: 496, startPoint y: 270, endPoint x: 470, endPoint y: 272, distance: 26.7
click at [470, 272] on td "20422 ПЕТЯ ГЕОРГИЕВА БАНКОВА 0 ; Неактивни Партиди 876 КИРИЛ ЛЮБЕНОВ АНГЕЛОВ" at bounding box center [689, 271] width 444 height 17
copy span "20422"
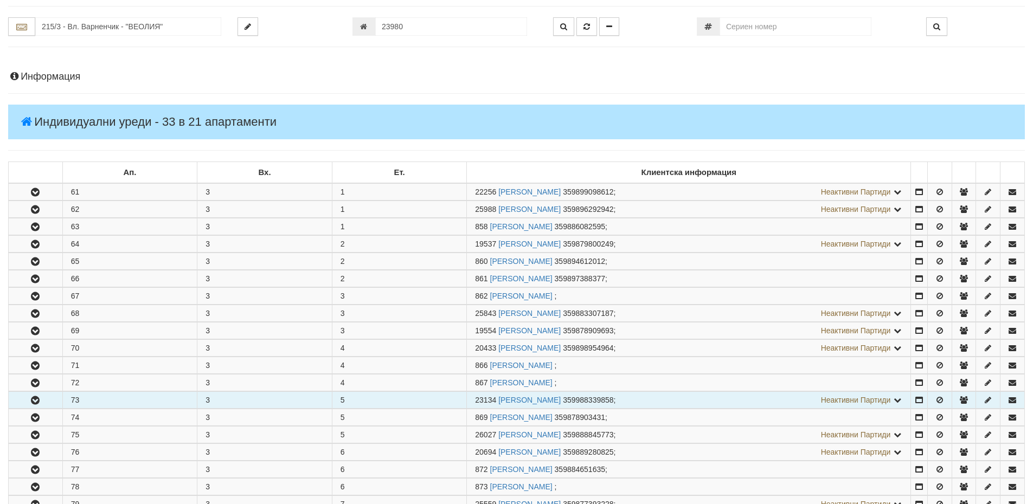
scroll to position [0, 0]
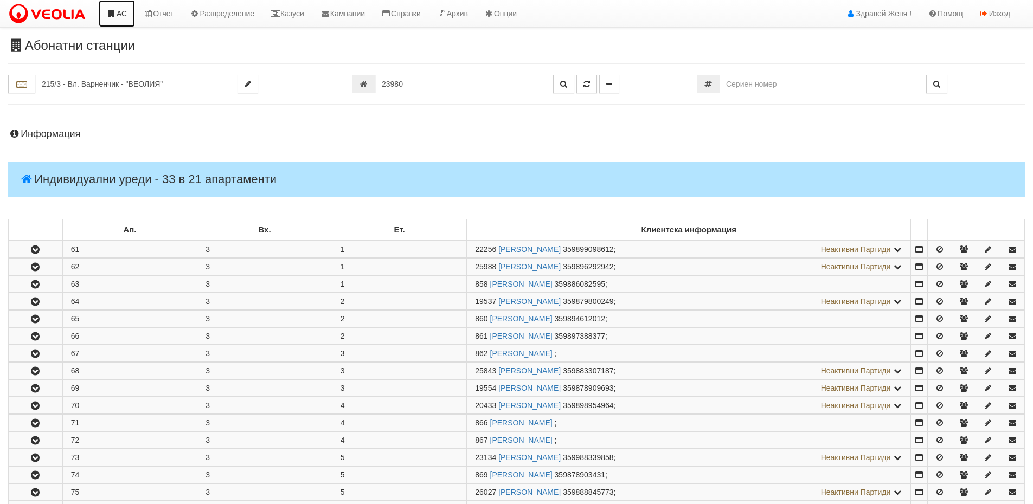
click at [123, 10] on link "АС" at bounding box center [117, 13] width 36 height 27
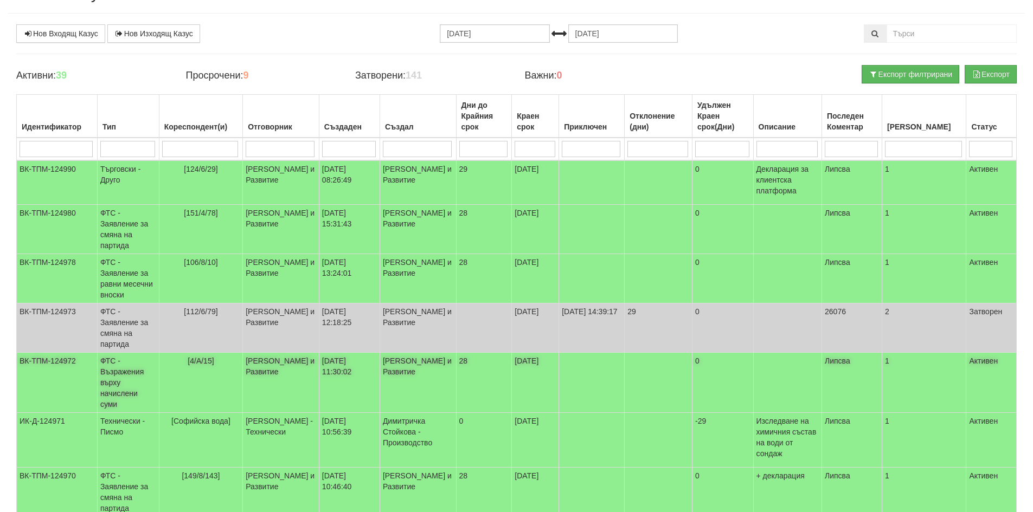
scroll to position [163, 0]
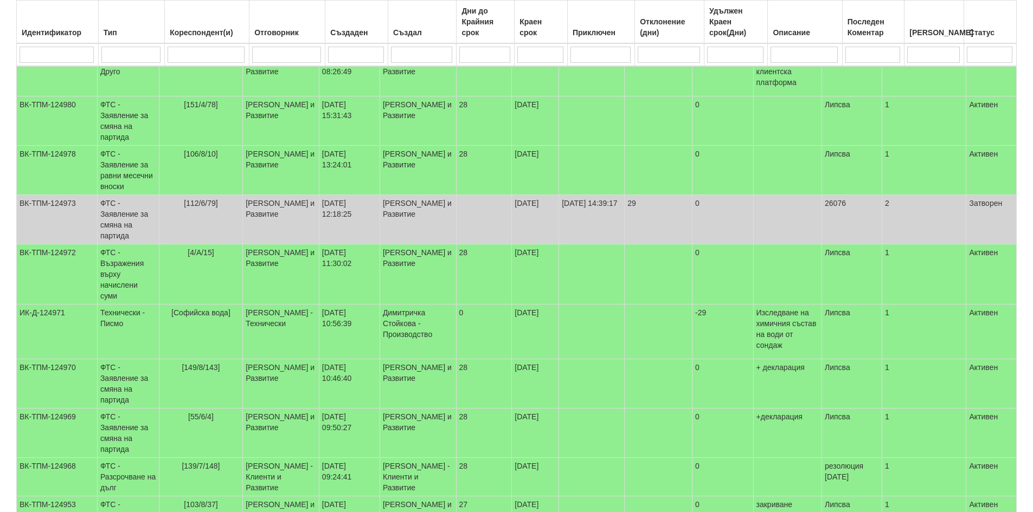
select select "40"
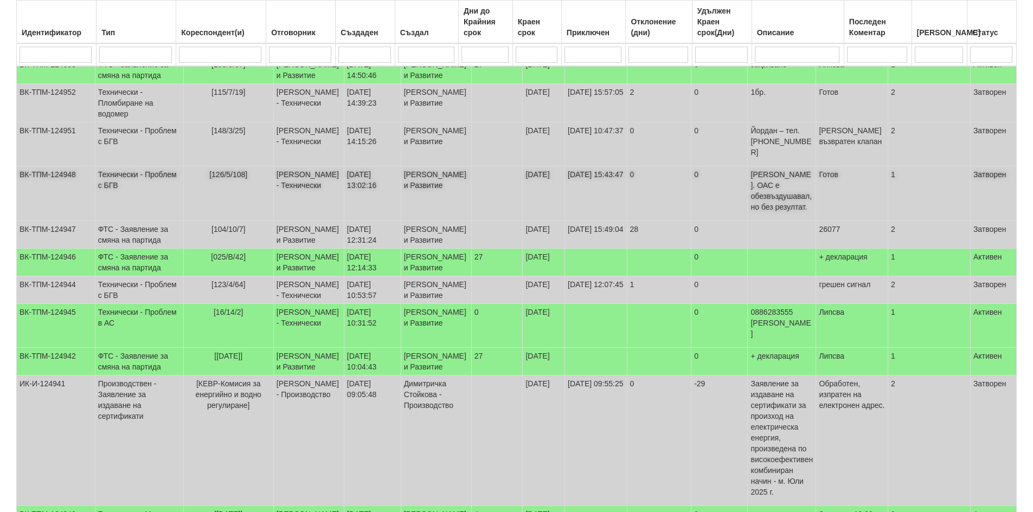
scroll to position [488, 0]
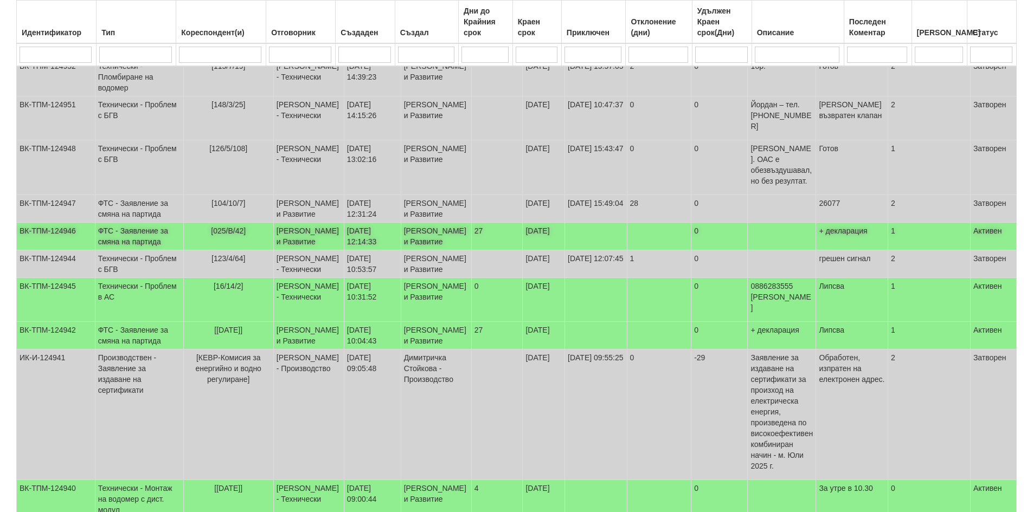
click at [209, 251] on td "[025/В/42]" at bounding box center [228, 237] width 90 height 28
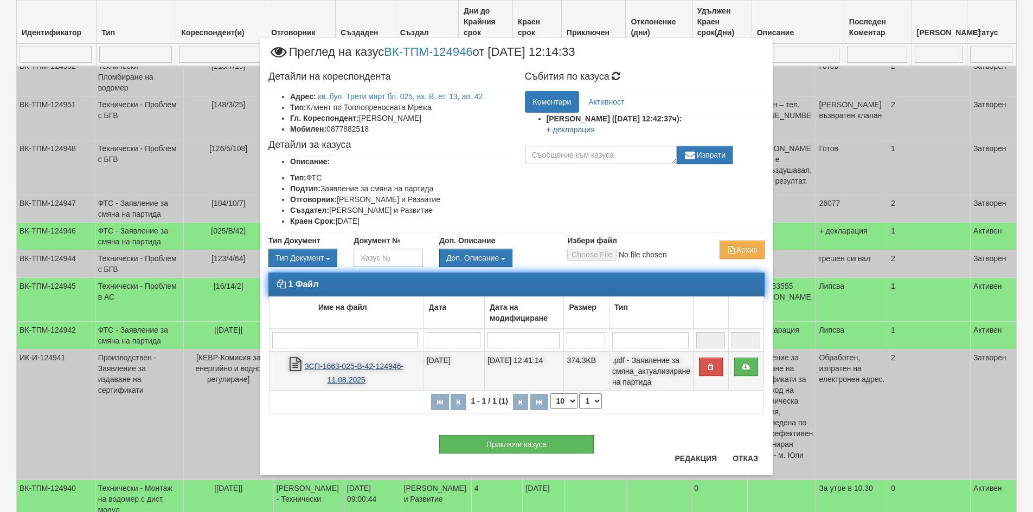
click at [392, 364] on link "ЗСП-1663-025-В-42-124946-11.08.2025" at bounding box center [354, 373] width 99 height 22
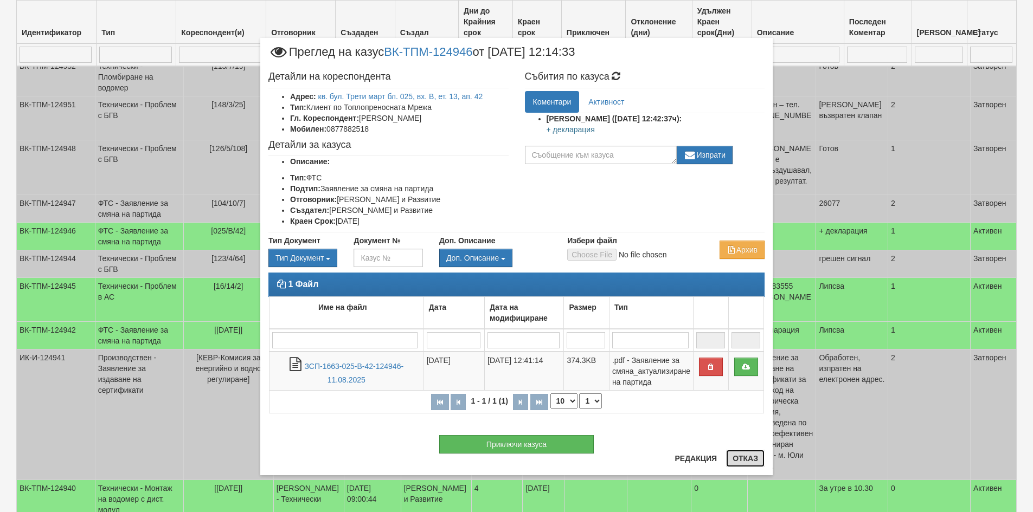
click at [742, 458] on button "Отказ" at bounding box center [745, 458] width 39 height 17
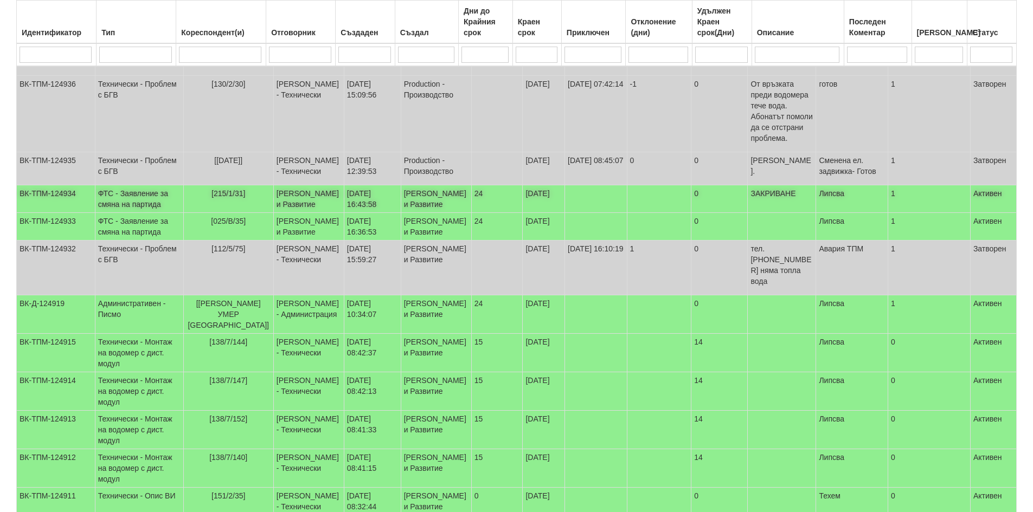
scroll to position [1085, 0]
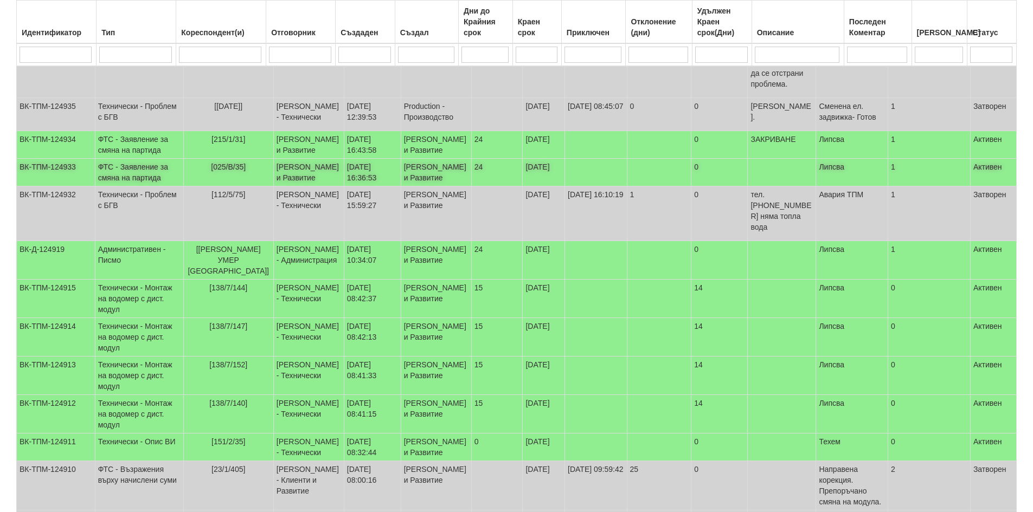
click at [148, 187] on td "ФТС - Заявление за смяна на партида" at bounding box center [139, 173] width 88 height 28
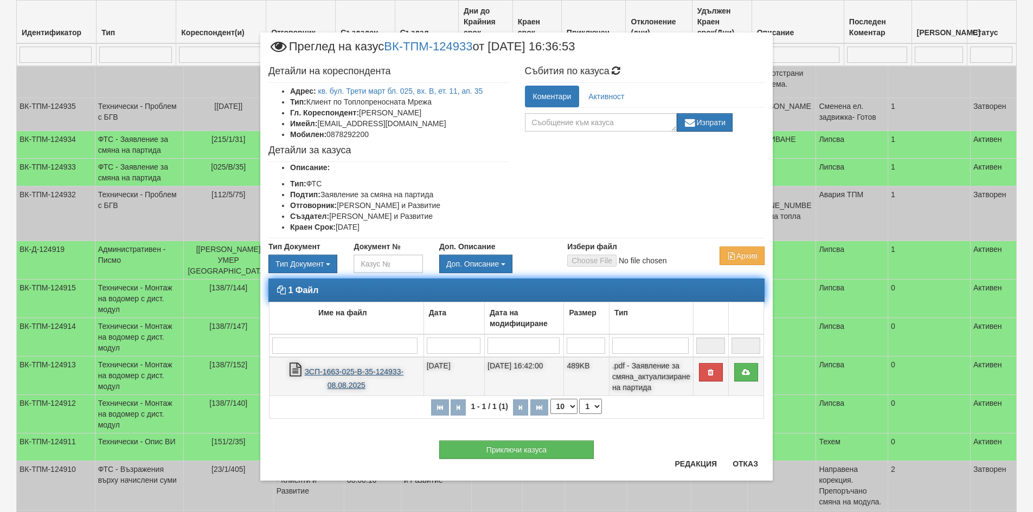
click at [308, 376] on link "ЗСП-1663-025-В-35-124933-08.08.2025" at bounding box center [354, 379] width 99 height 22
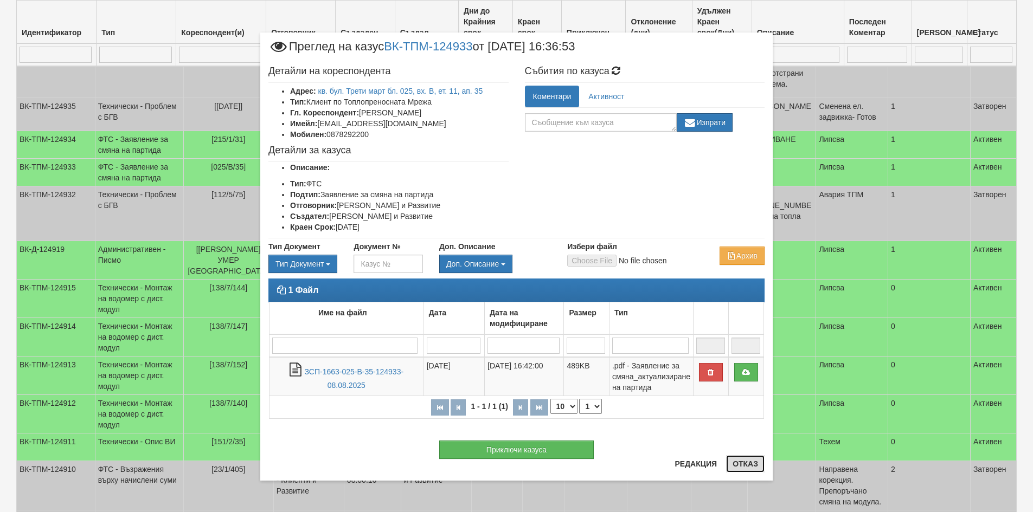
click at [748, 467] on button "Отказ" at bounding box center [745, 464] width 39 height 17
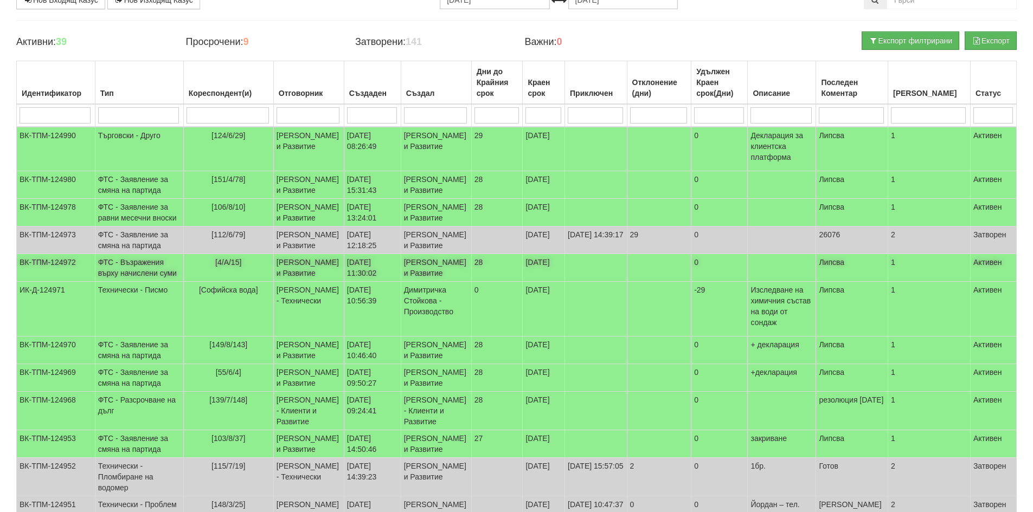
scroll to position [0, 0]
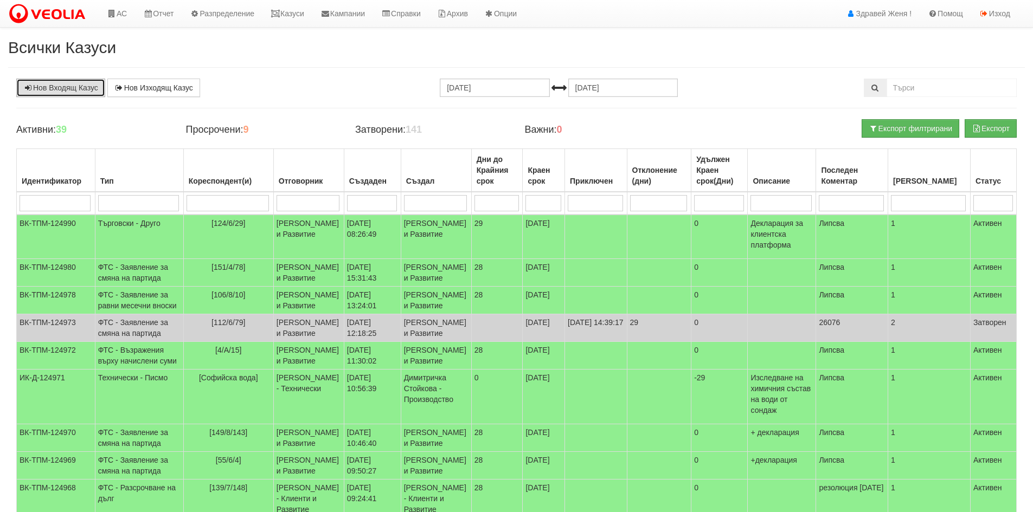
click at [63, 83] on link "Нов Входящ Казус" at bounding box center [60, 88] width 89 height 18
click at [122, 8] on link "АС" at bounding box center [117, 13] width 36 height 27
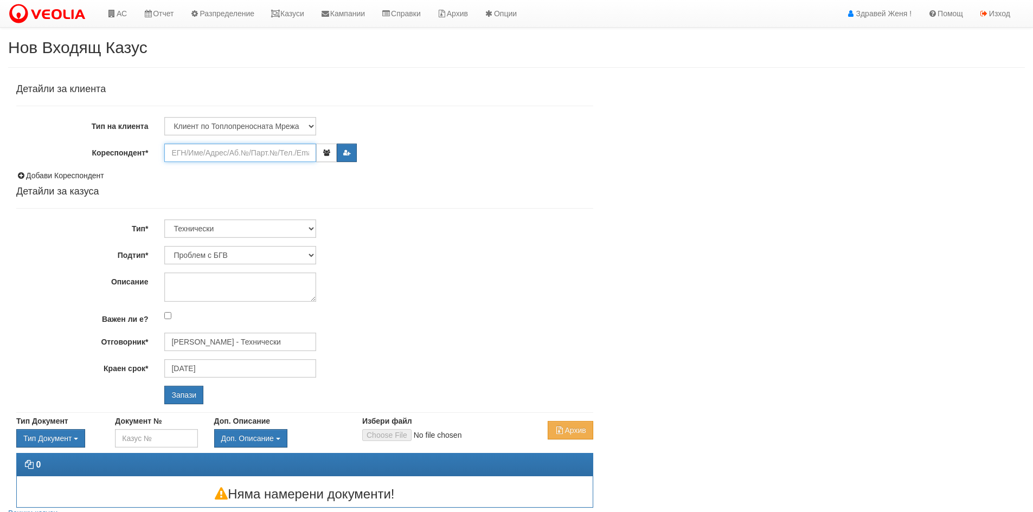
click at [266, 157] on input "Кореспондент*" at bounding box center [240, 153] width 152 height 18
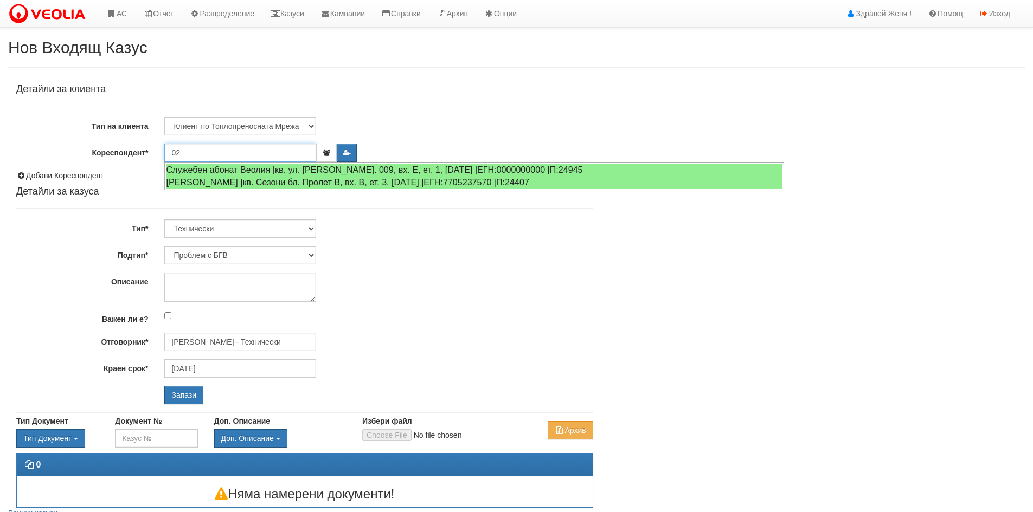
type input "0"
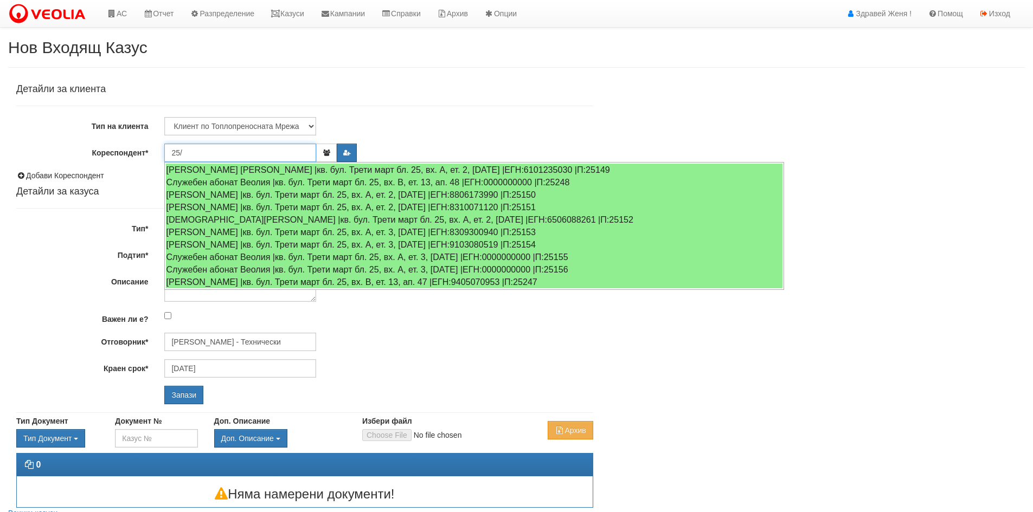
type input "25/"
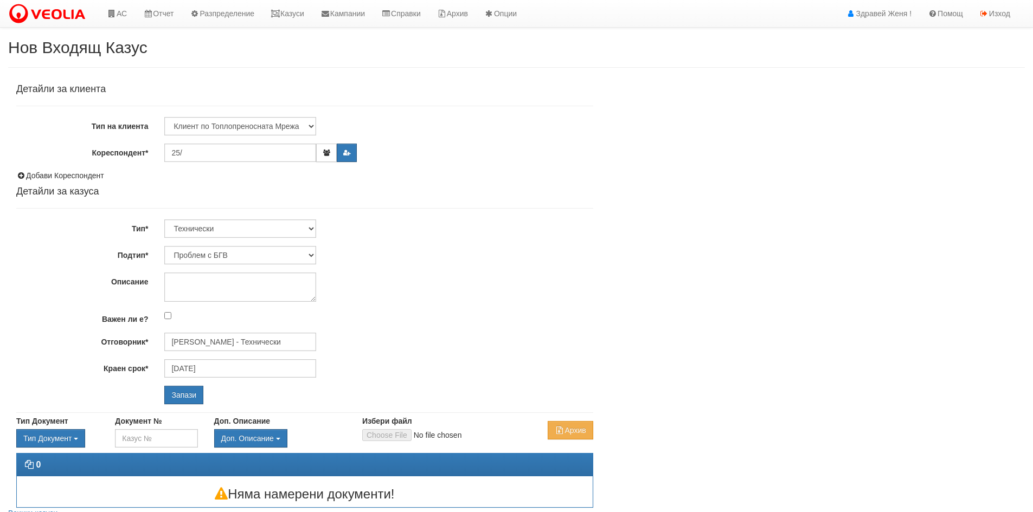
click at [304, 91] on h4 "Детайли за клиента" at bounding box center [304, 89] width 577 height 11
click at [121, 8] on link "АС" at bounding box center [117, 13] width 36 height 27
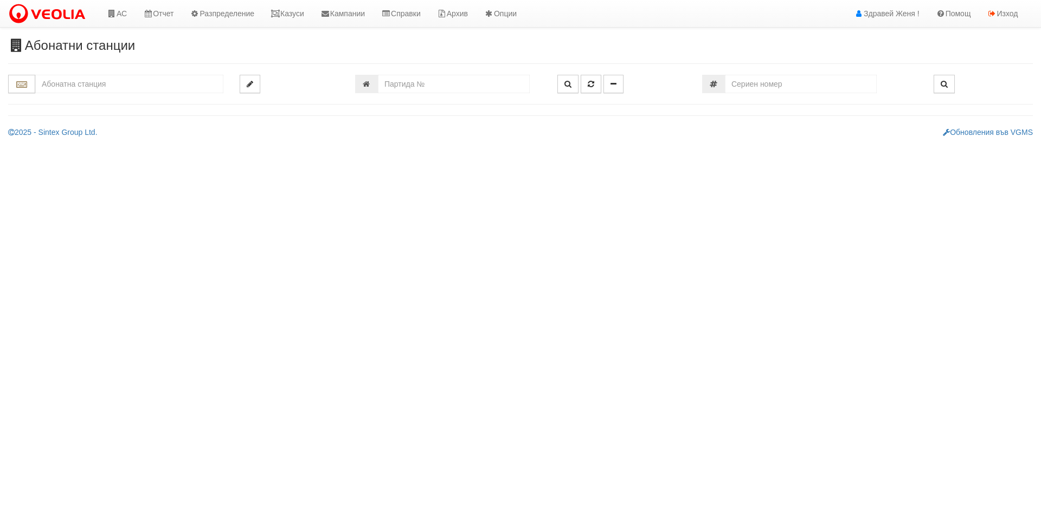
click at [91, 84] on input "text" at bounding box center [129, 84] width 188 height 18
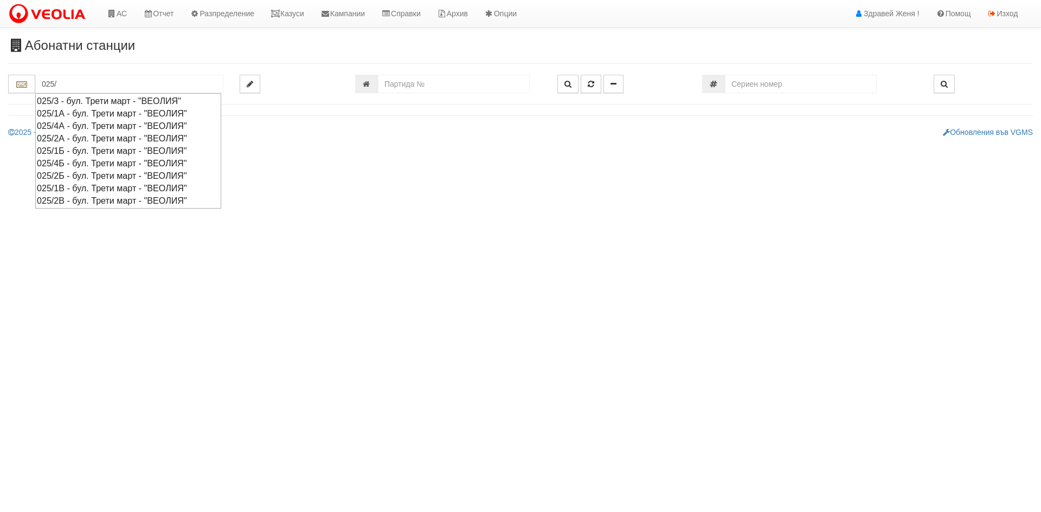
click at [91, 204] on div "025/2В - бул. Трети март - "ВЕОЛИЯ"" at bounding box center [128, 201] width 183 height 12
type input "025/2В - бул. Трети март - "ВЕОЛИЯ""
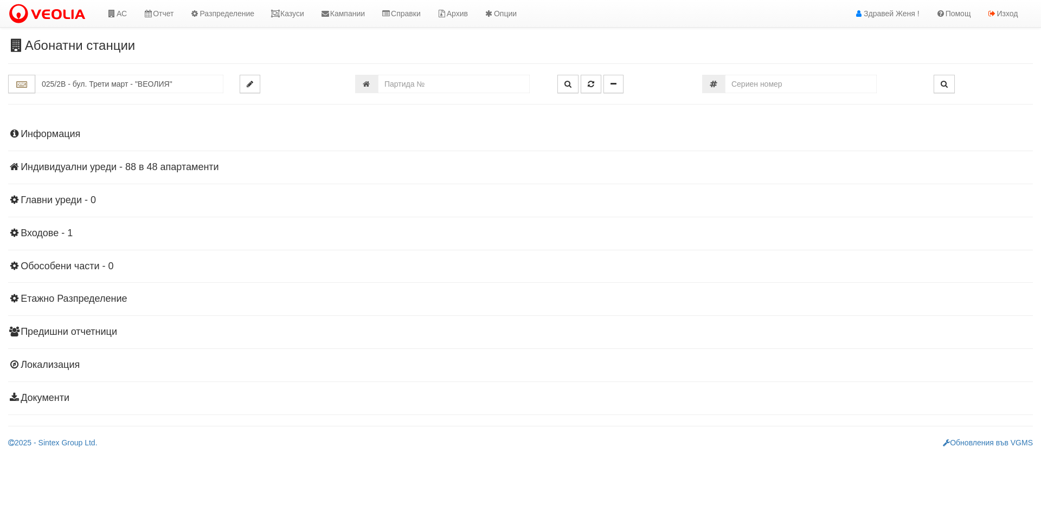
click at [101, 162] on h4 "Индивидуални уреди - 88 в 48 апартаменти" at bounding box center [520, 167] width 1025 height 11
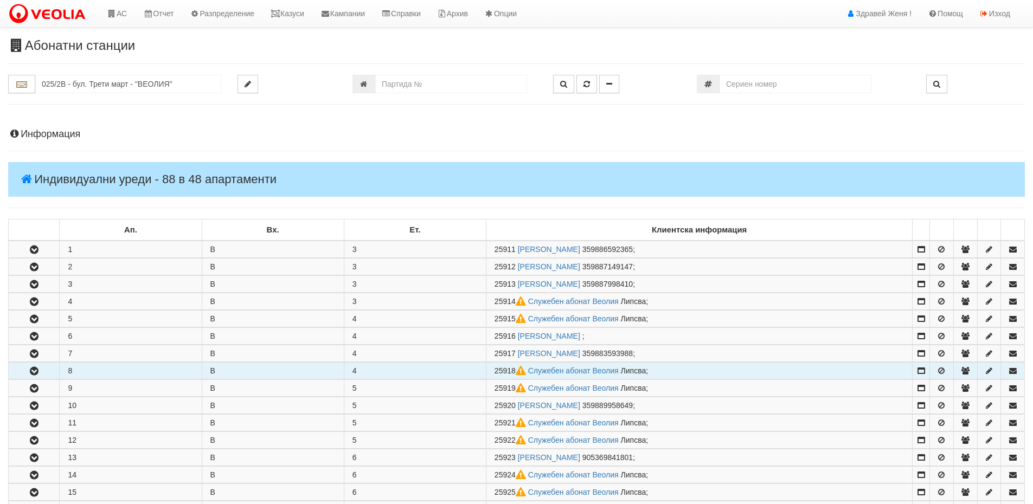
click at [93, 376] on td "8" at bounding box center [131, 371] width 142 height 17
click at [30, 371] on icon "button" at bounding box center [34, 372] width 13 height 8
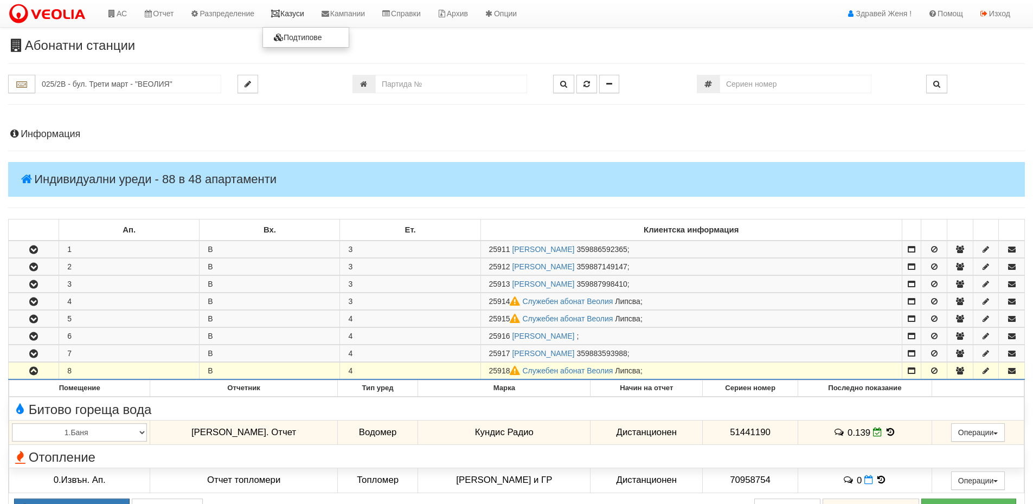
click at [290, 5] on link "Казуси" at bounding box center [287, 13] width 50 height 27
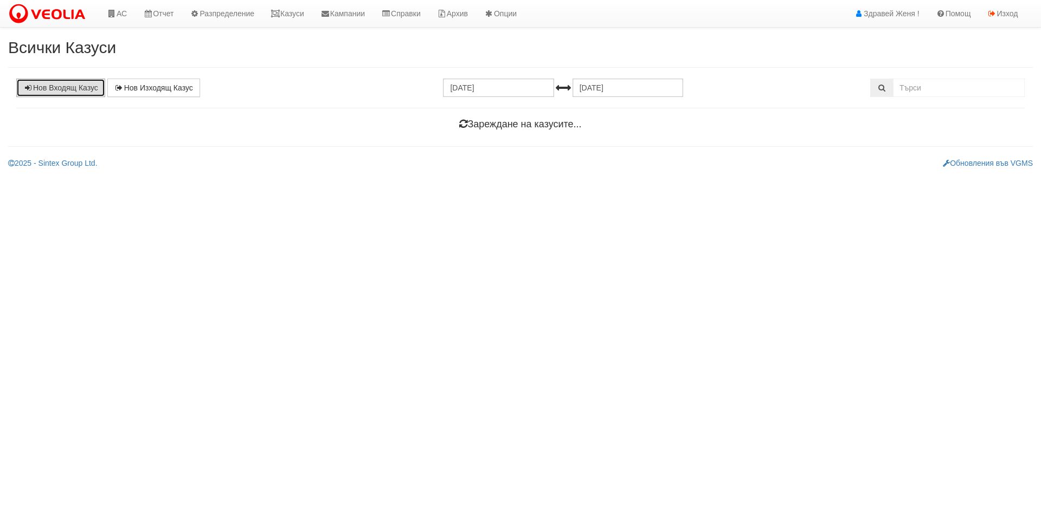
click at [71, 89] on link "Нов Входящ Казус" at bounding box center [60, 88] width 89 height 18
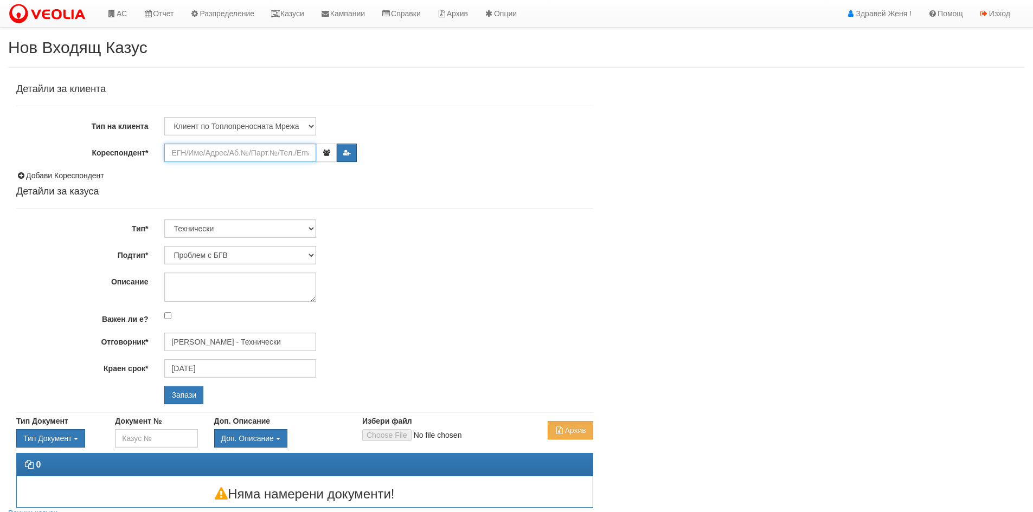
click at [195, 154] on input "Кореспондент*" at bounding box center [240, 153] width 152 height 18
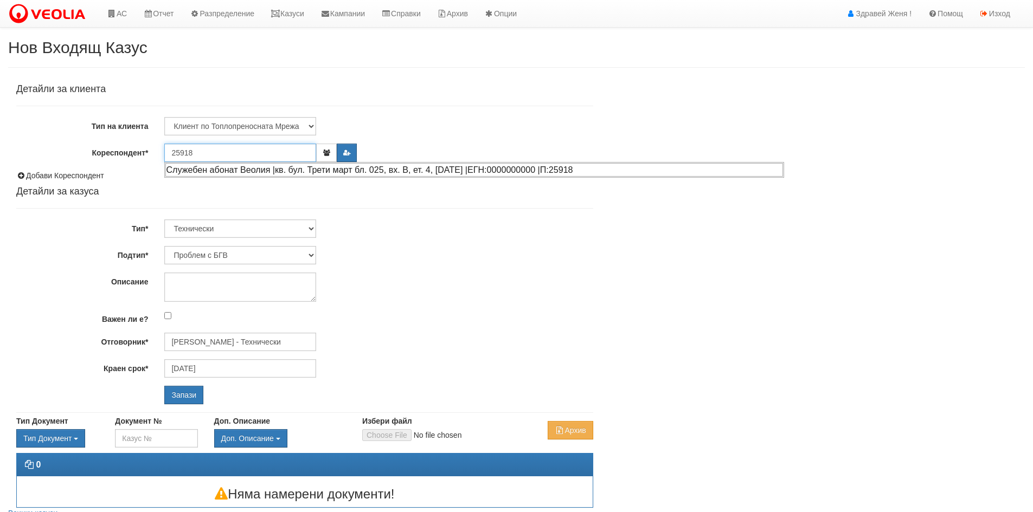
click at [223, 171] on div "Служебен абонат Веолия |кв. бул. Трети март бл. 025, вх. В, ет. 4, [DATE] |ЕГН:…" at bounding box center [474, 170] width 618 height 14
type input "Служебен абонат Веолия"
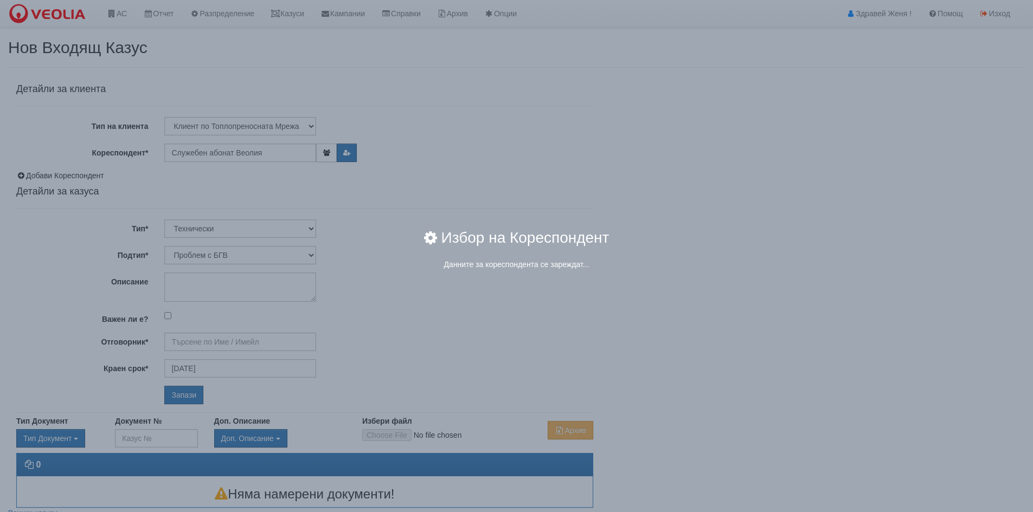
type input "[PERSON_NAME] - Технически"
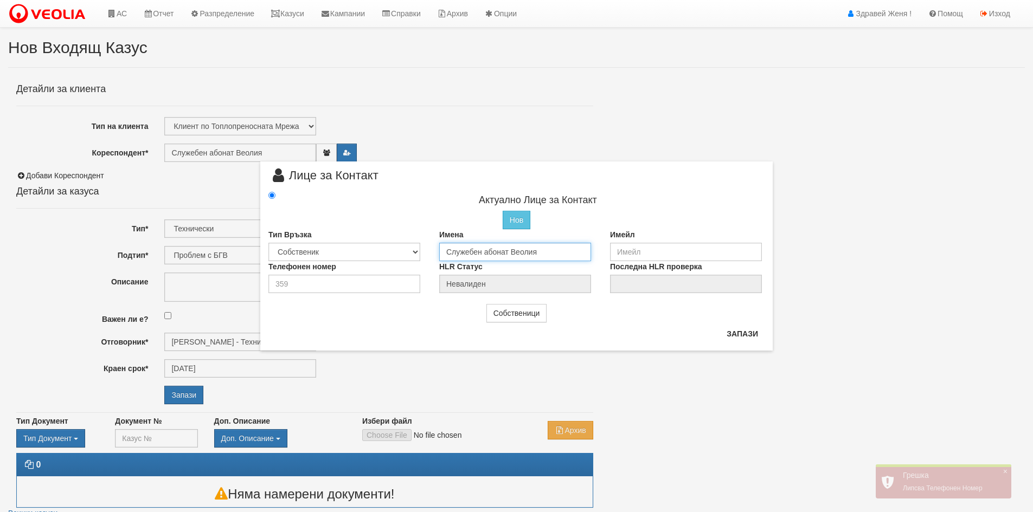
drag, startPoint x: 543, startPoint y: 254, endPoint x: 447, endPoint y: 248, distance: 96.7
click at [447, 248] on input "Служебен абонат Веолия" at bounding box center [515, 252] width 152 height 18
type input "S"
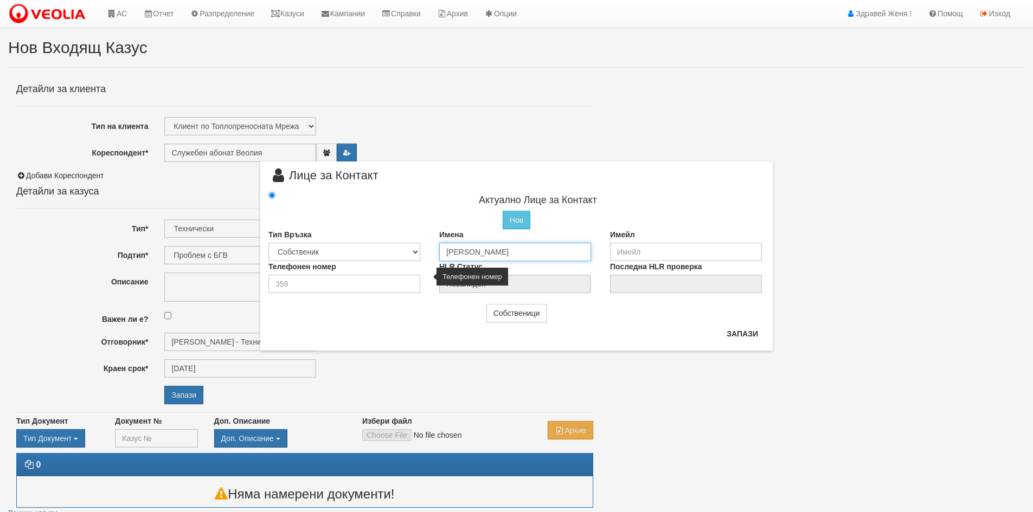
type input "[PERSON_NAME]"
click at [342, 290] on input "number" at bounding box center [344, 284] width 152 height 18
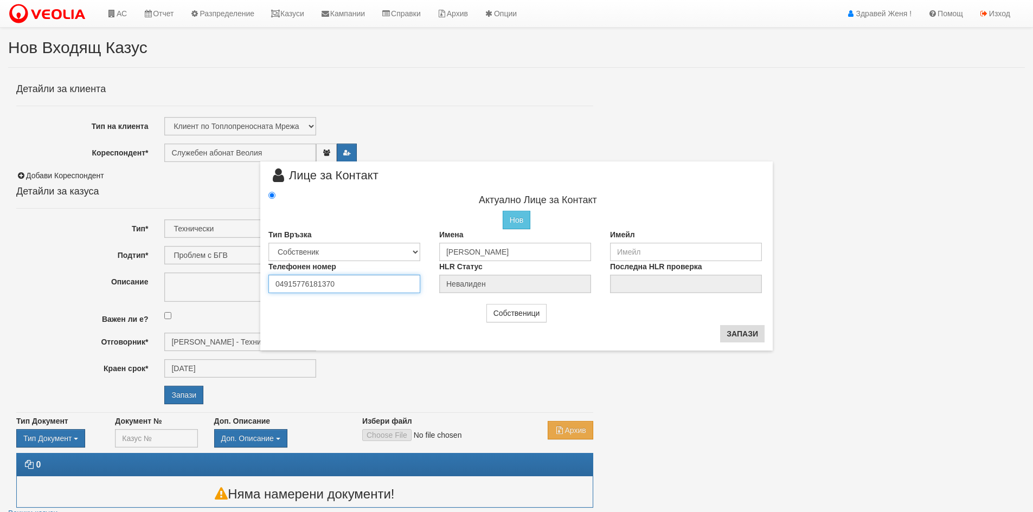
type input "04915776181370"
click at [741, 335] on button "Запази" at bounding box center [742, 333] width 44 height 17
type input "[PERSON_NAME]"
radio input "true"
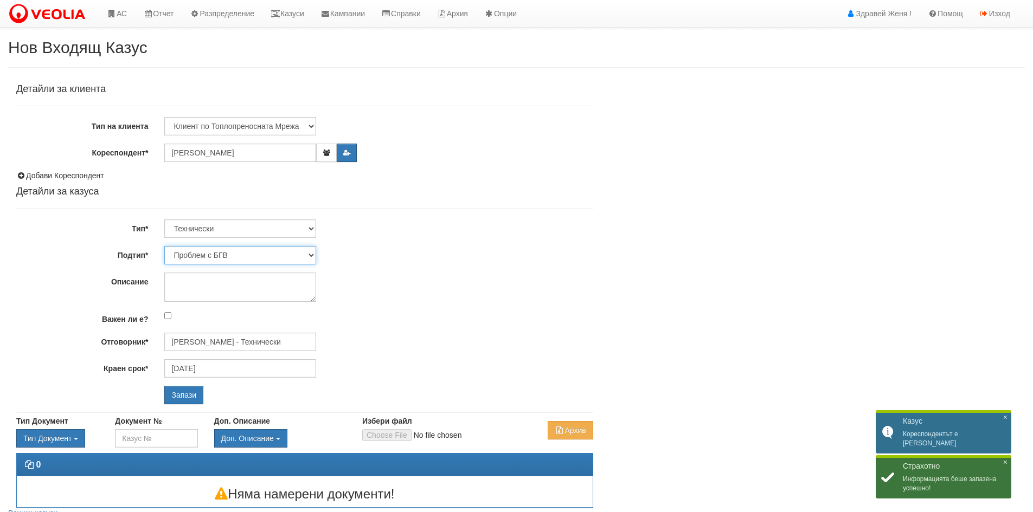
click at [310, 256] on select "Проблем с БГВ Теч ВОИ Теч БГВ Теч в АС Теч от водомер Проблем в АС Интервенция …" at bounding box center [240, 255] width 152 height 18
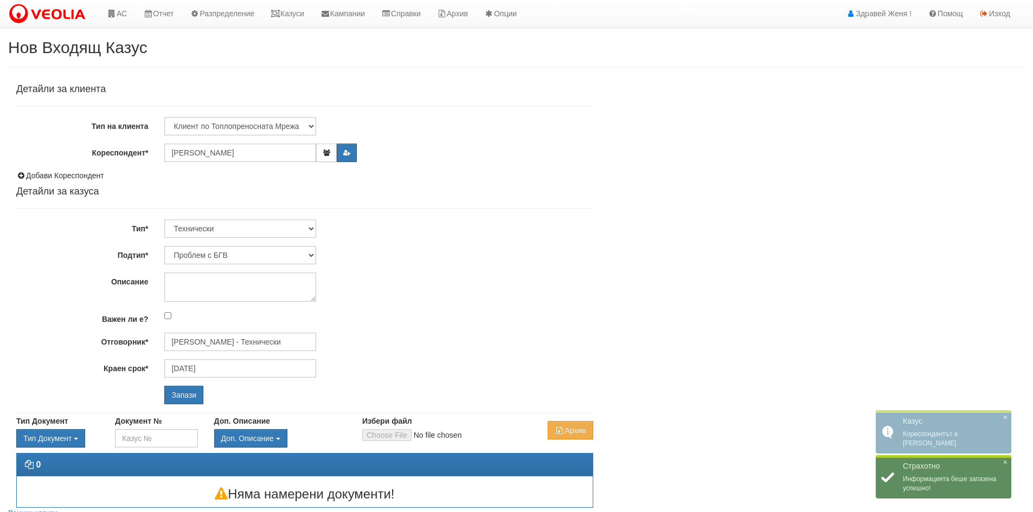
click at [387, 289] on div at bounding box center [378, 287] width 445 height 29
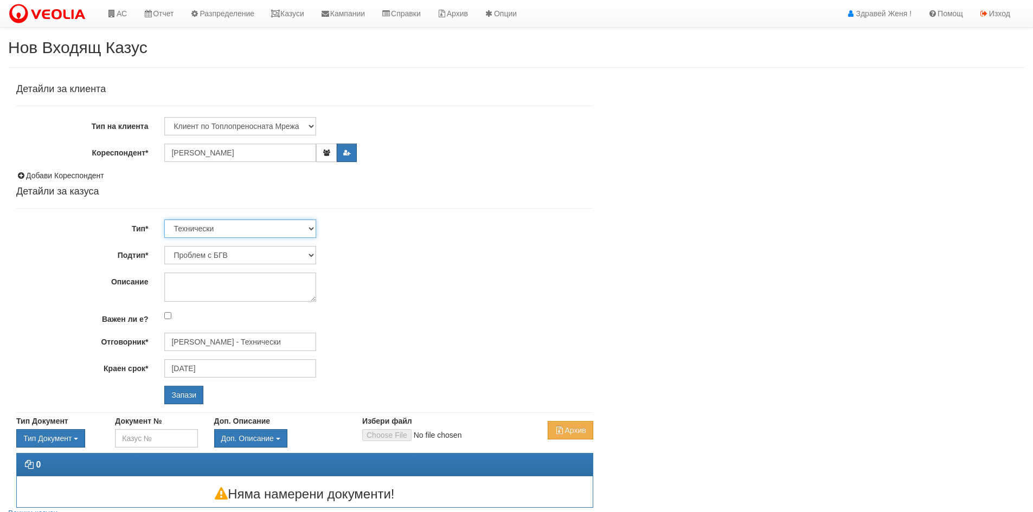
drag, startPoint x: 307, startPoint y: 229, endPoint x: 300, endPoint y: 230, distance: 7.1
click at [307, 229] on select "Технически ФТС Търговски Административен Производствен Експлоатационен Финансов…" at bounding box center [240, 229] width 152 height 18
select select "1"
click at [164, 220] on select "Технически ФТС Търговски Административен Производствен Експлоатационен Финансов…" at bounding box center [240, 229] width 152 height 18
type input "12/09/2025"
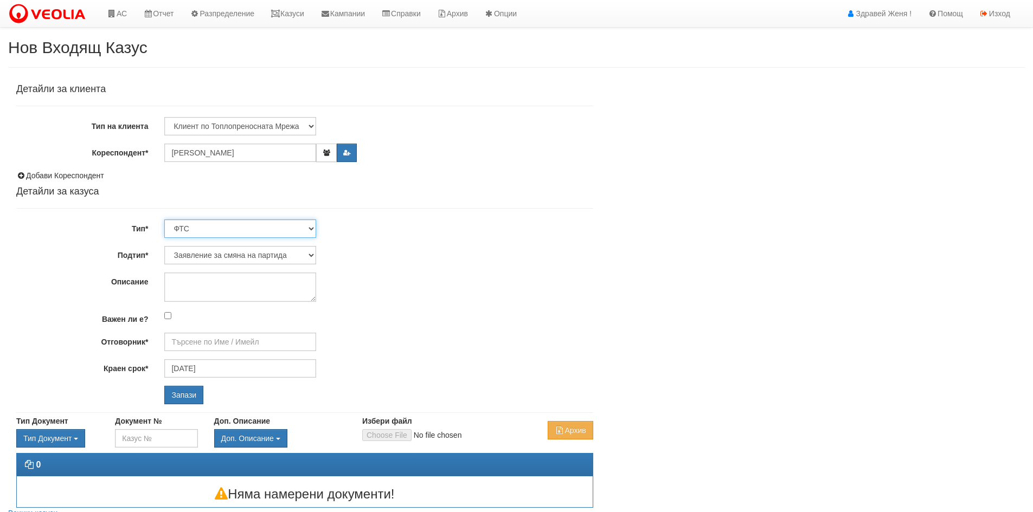
type input "Миглена Михова - Клиенти и Развитие"
click at [310, 255] on select "Заявление за смяна на партида Заявление за равни месечни вноски Разпределение о…" at bounding box center [240, 255] width 152 height 18
click at [164, 246] on select "Заявление за смяна на партида Заявление за равни месечни вноски Разпределение о…" at bounding box center [240, 255] width 152 height 18
click at [203, 288] on textarea "Описание" at bounding box center [240, 287] width 152 height 29
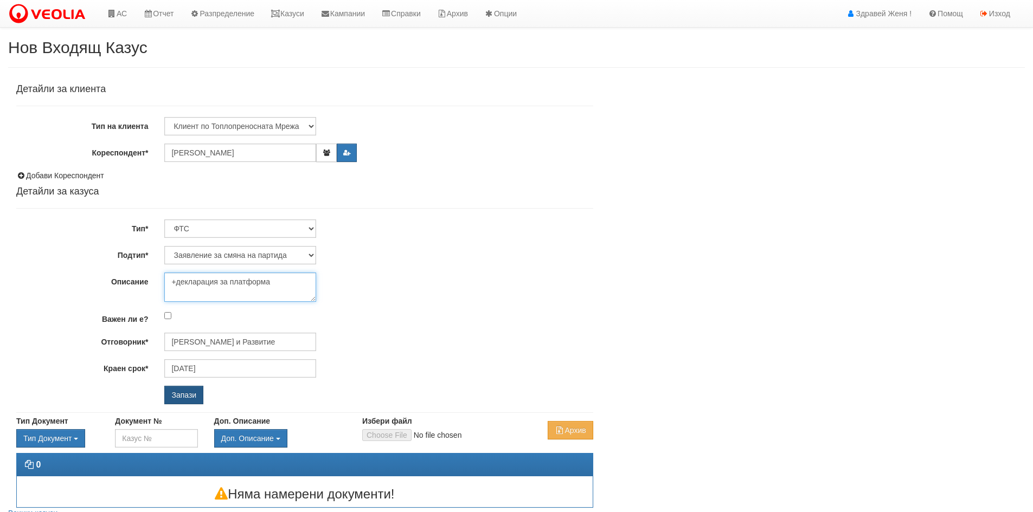
type textarea "+декларация за платформа"
click at [174, 393] on input "Запази" at bounding box center [183, 395] width 39 height 18
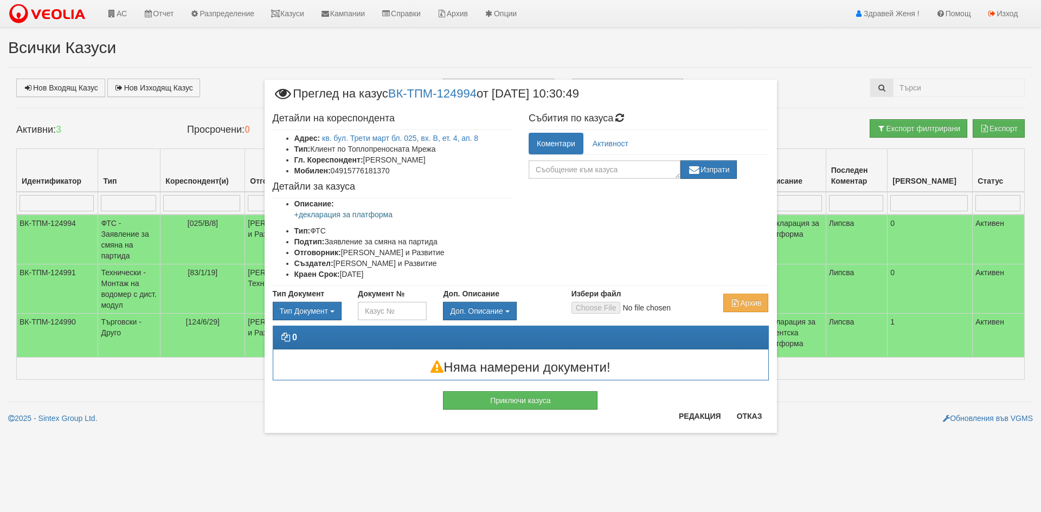
click at [113, 18] on div "× Преглед на казус ВК-ТПМ-124994 от [DATE] 10:30:49 Детайли на кореспондента Ад…" at bounding box center [520, 256] width 1041 height 512
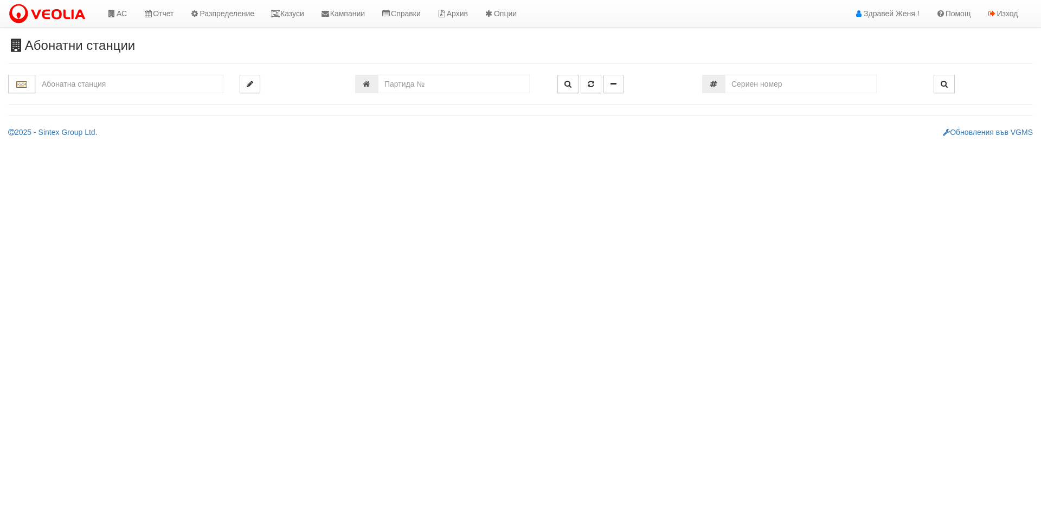
click at [116, 79] on input "text" at bounding box center [129, 84] width 188 height 18
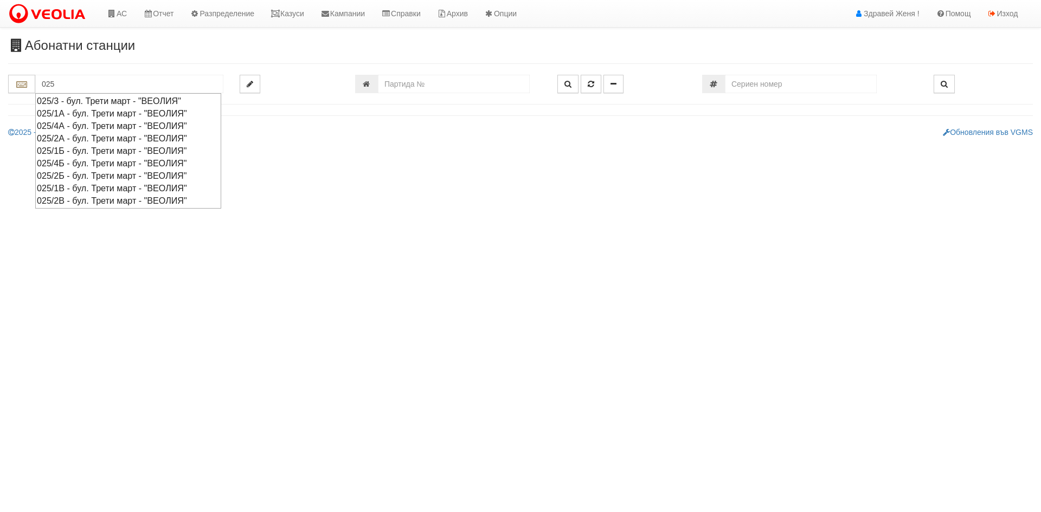
click at [121, 203] on div "025/2В - бул. Трети март - "ВЕОЛИЯ"" at bounding box center [128, 201] width 183 height 12
type input "025/2В - бул. Трети март - "ВЕОЛИЯ""
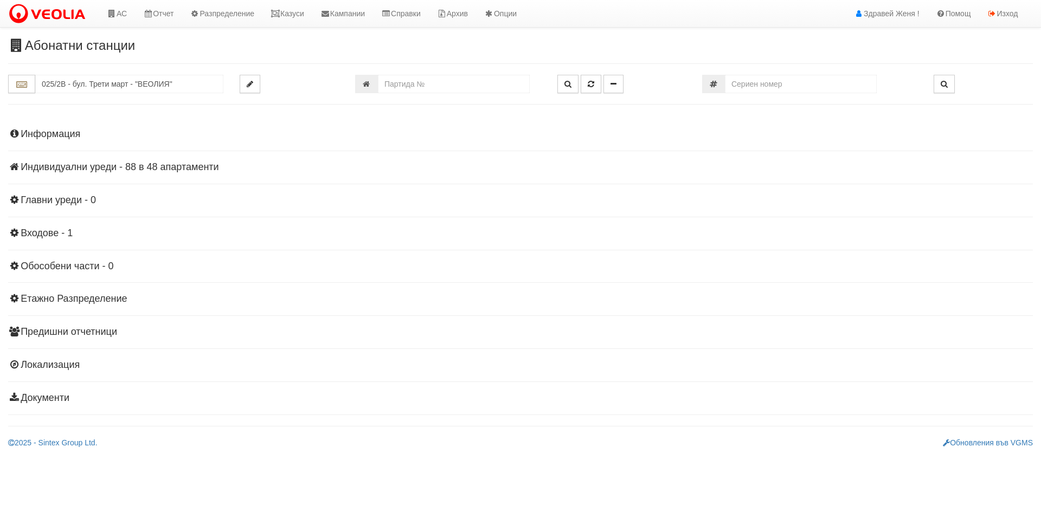
click at [122, 168] on h4 "Индивидуални уреди - 88 в 48 апартаменти" at bounding box center [520, 167] width 1025 height 11
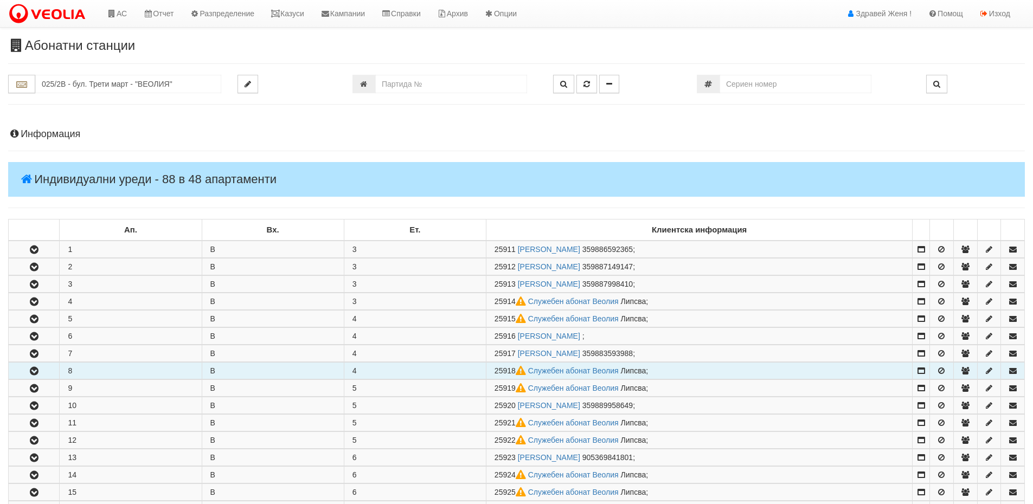
click at [89, 371] on td "8" at bounding box center [131, 371] width 142 height 17
click at [30, 372] on icon "button" at bounding box center [34, 372] width 13 height 8
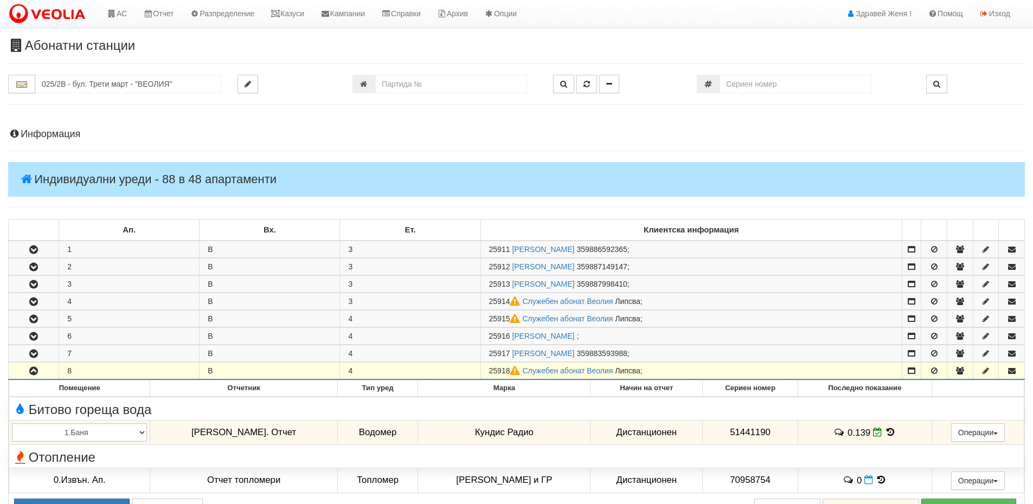
drag, startPoint x: 513, startPoint y: 367, endPoint x: 492, endPoint y: 369, distance: 21.3
click at [492, 369] on span "25918" at bounding box center [506, 371] width 34 height 9
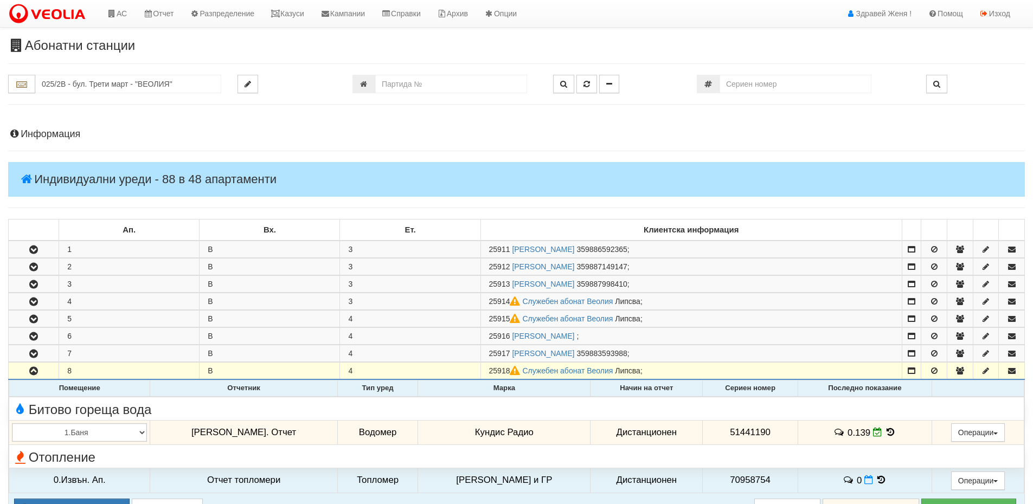
click at [885, 432] on icon at bounding box center [891, 432] width 12 height 9
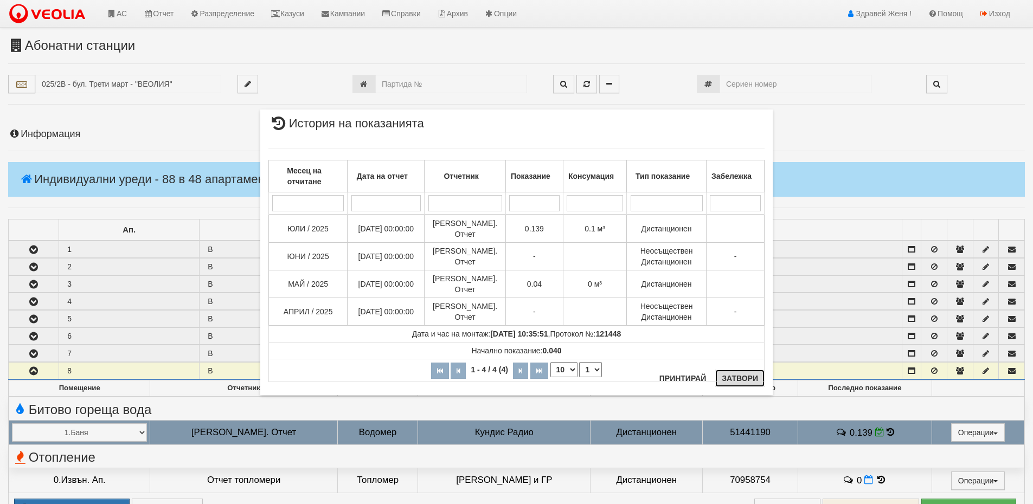
click at [736, 379] on button "Затвори" at bounding box center [739, 378] width 49 height 17
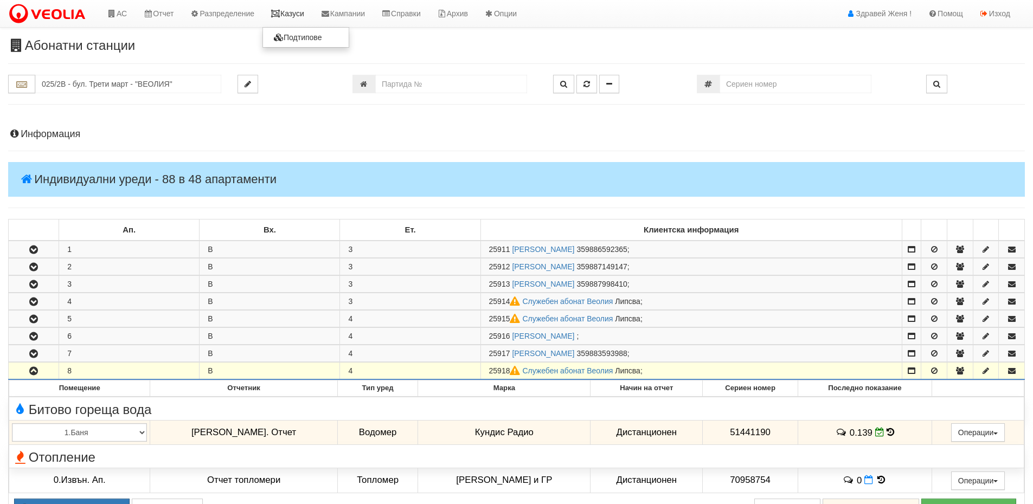
click at [312, 15] on link "Казуси" at bounding box center [287, 13] width 50 height 27
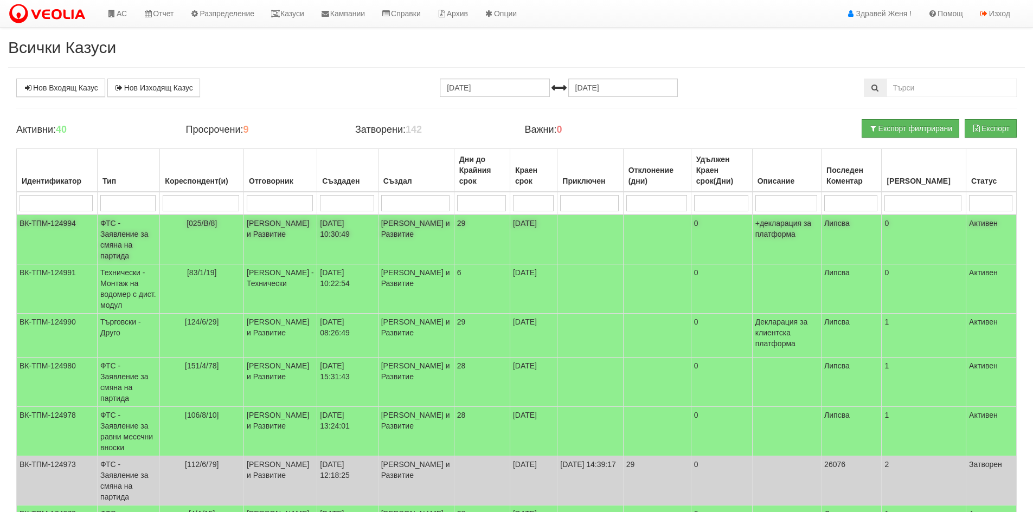
click at [144, 230] on td "ФТС - Заявление за смяна на партида" at bounding box center [129, 240] width 62 height 50
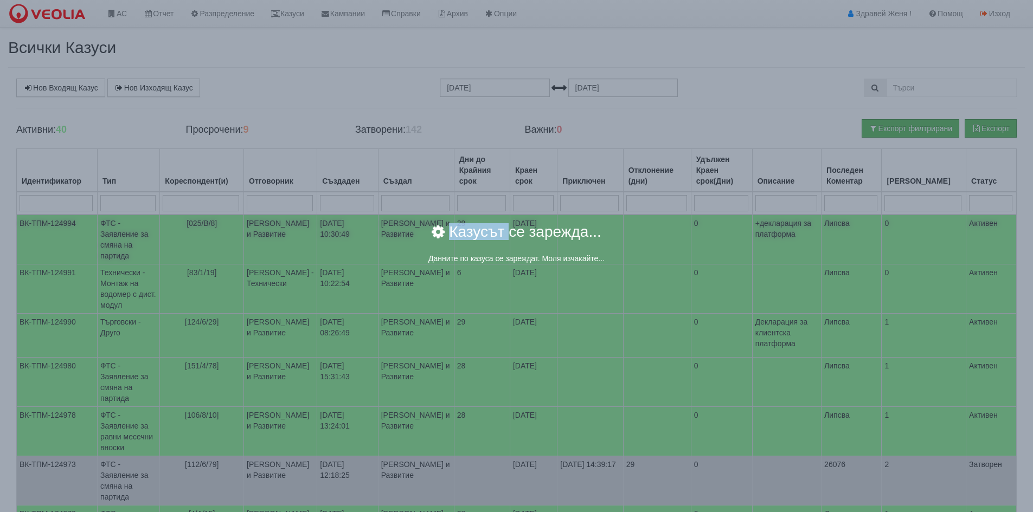
click at [144, 230] on body "АС Отчет Настройки Период Глобални Параметри Сваляне Отчетни Карти Нулиране УДР" at bounding box center [516, 387] width 1033 height 775
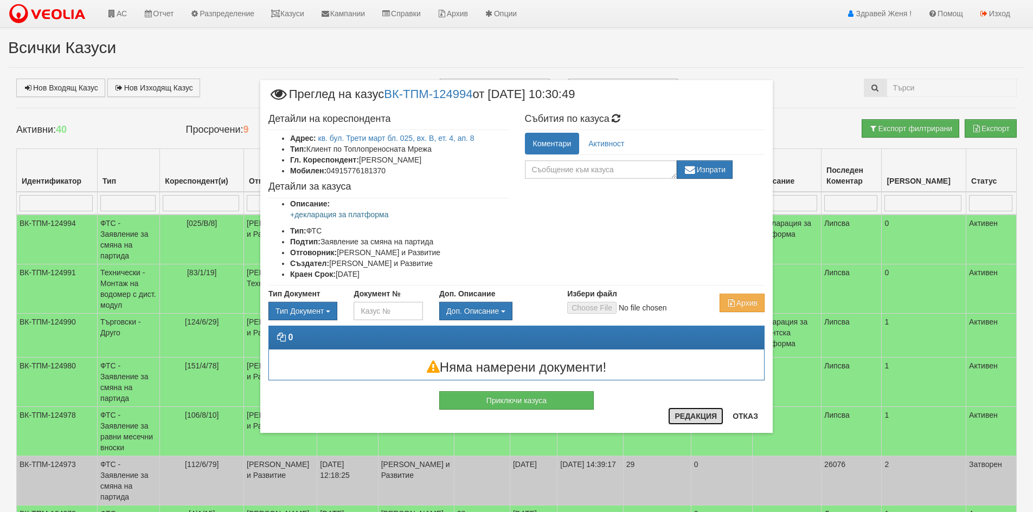
click at [709, 415] on button "Редакция" at bounding box center [695, 416] width 55 height 17
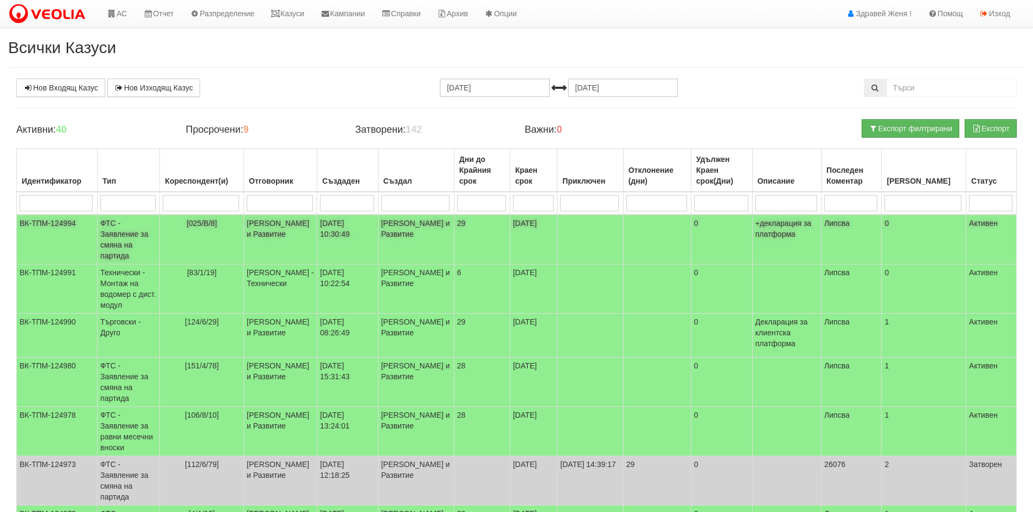
click at [169, 229] on td "[025/В/8]" at bounding box center [202, 240] width 84 height 50
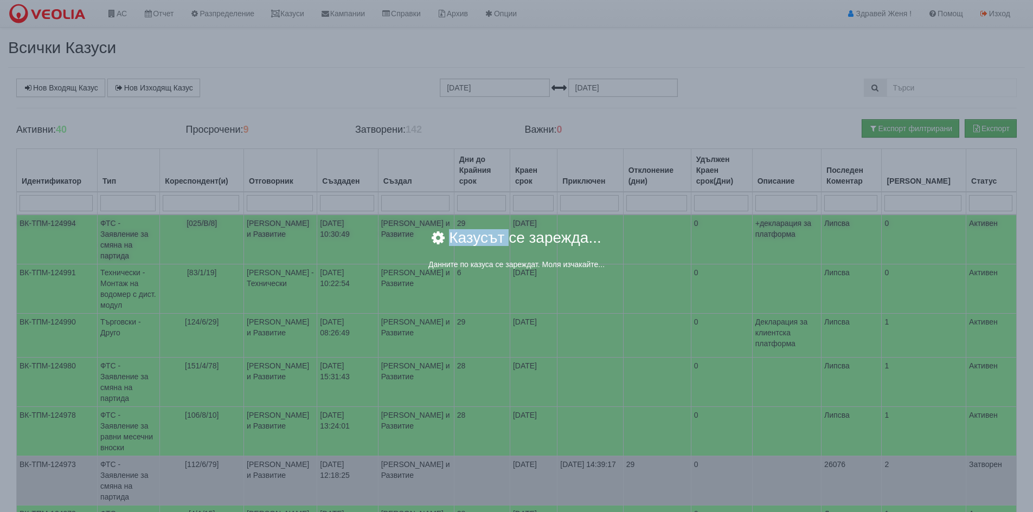
click at [168, 229] on body "АС Отчет Настройки Период Глобални Параметри Сваляне Отчетни Карти Нулиране УДР" at bounding box center [516, 387] width 1033 height 775
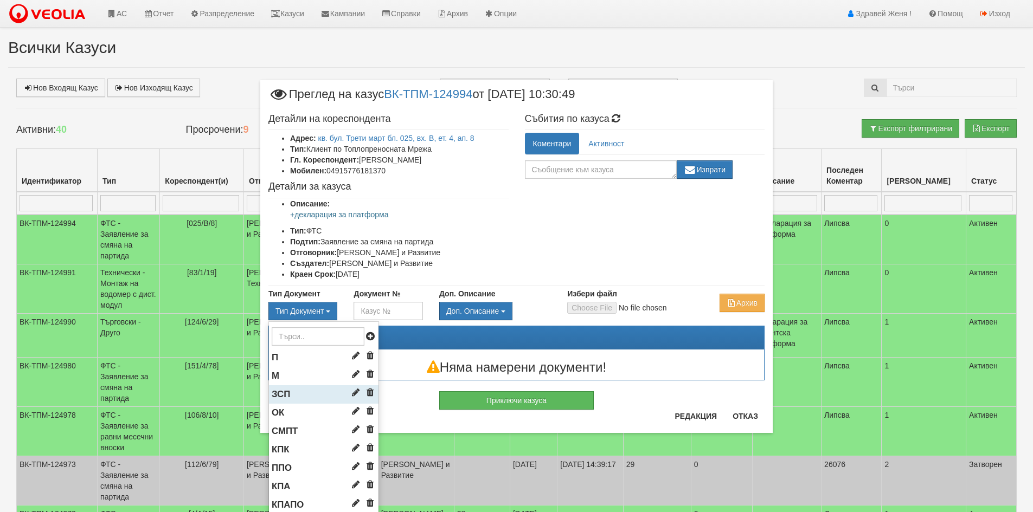
click at [282, 398] on span "ЗСП" at bounding box center [281, 394] width 18 height 10
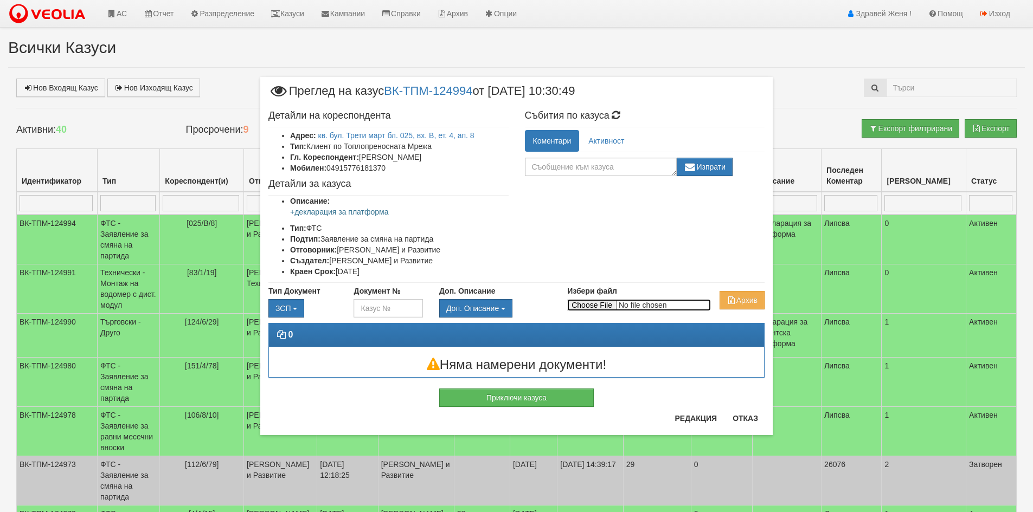
click at [600, 308] on input "Избери файл" at bounding box center [639, 305] width 144 height 12
type input "C:\fakepath\DOC031.pdf"
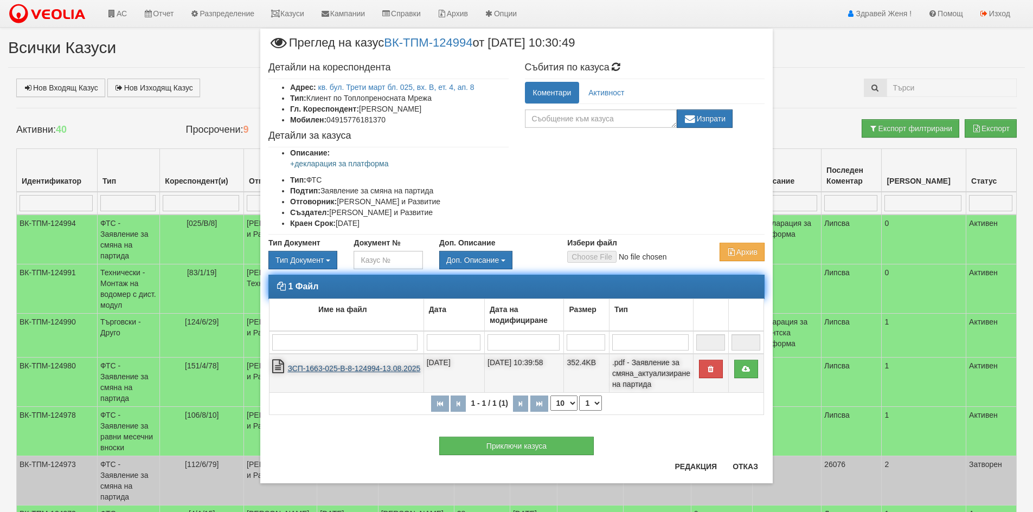
click at [368, 367] on link "ЗСП-1663-025-В-8-124994-13.08.2025" at bounding box center [353, 368] width 133 height 9
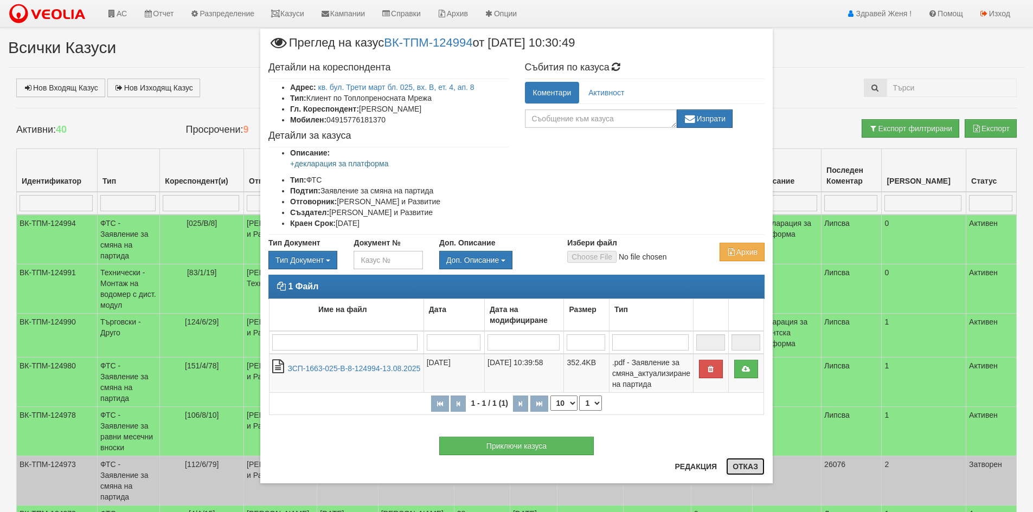
click at [758, 474] on button "Отказ" at bounding box center [745, 466] width 39 height 17
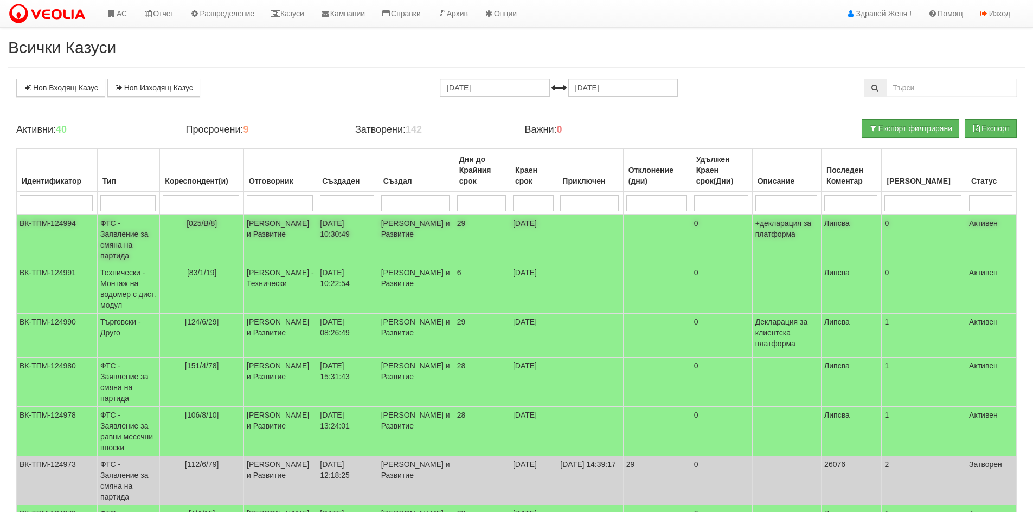
click at [155, 227] on td "ФТС - Заявление за смяна на партида" at bounding box center [129, 240] width 62 height 50
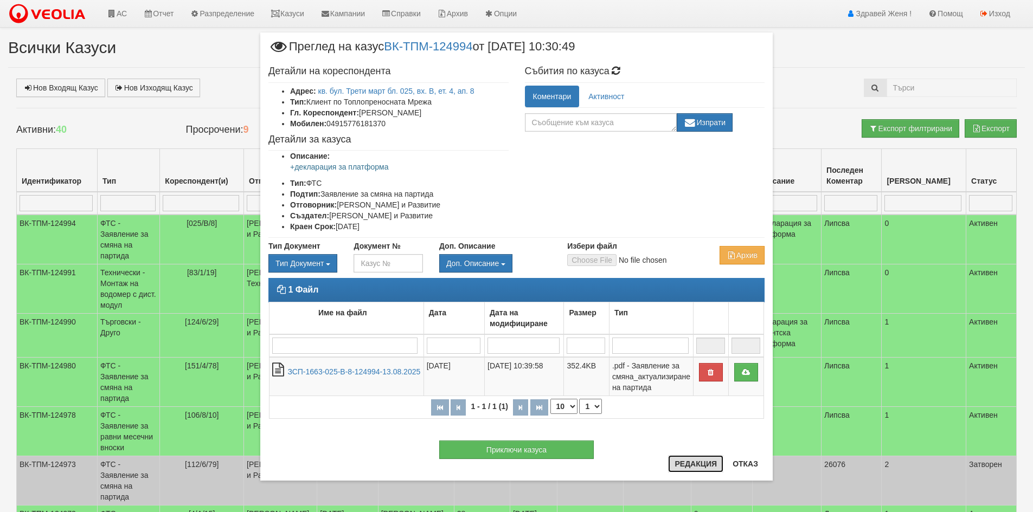
click at [682, 464] on button "Редакция" at bounding box center [695, 464] width 55 height 17
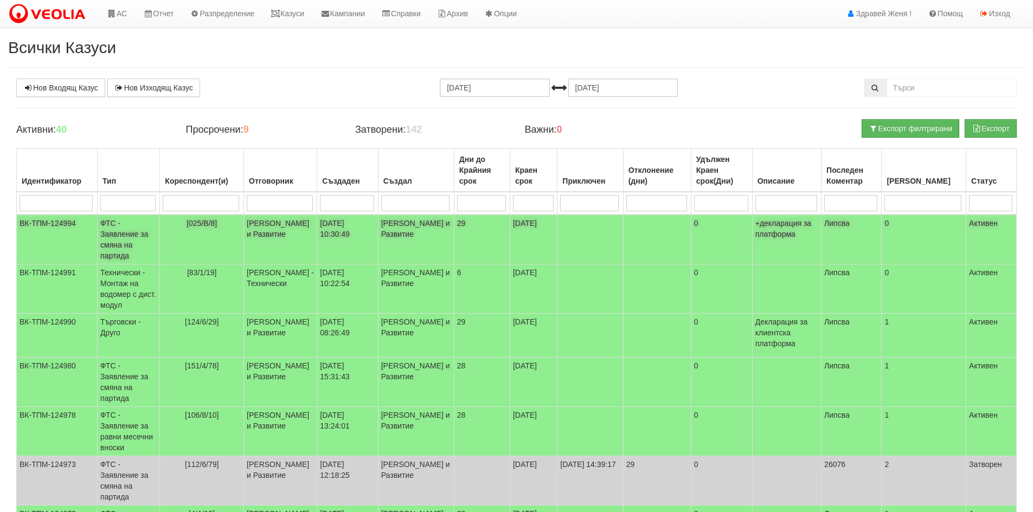
click at [181, 223] on td "[025/В/8]" at bounding box center [202, 240] width 84 height 50
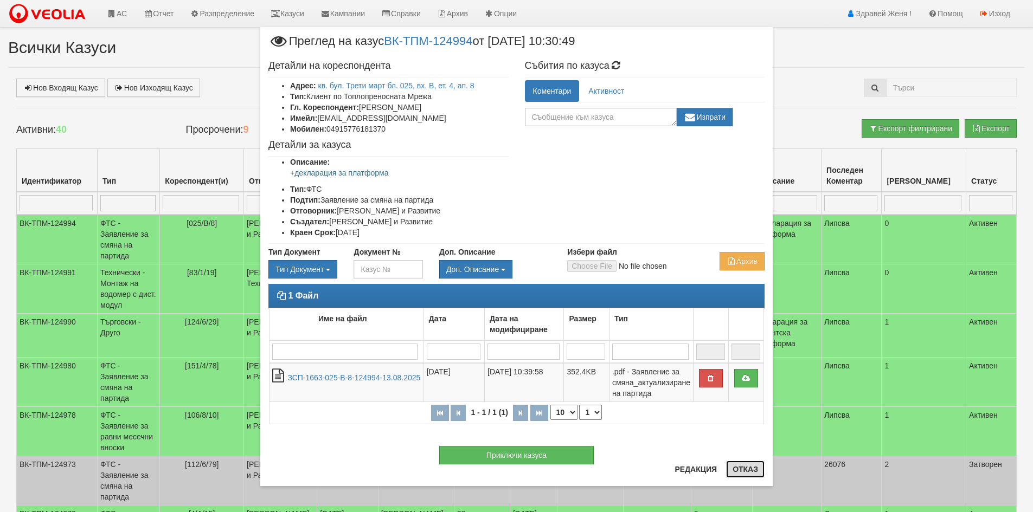
click at [735, 471] on button "Отказ" at bounding box center [745, 469] width 39 height 17
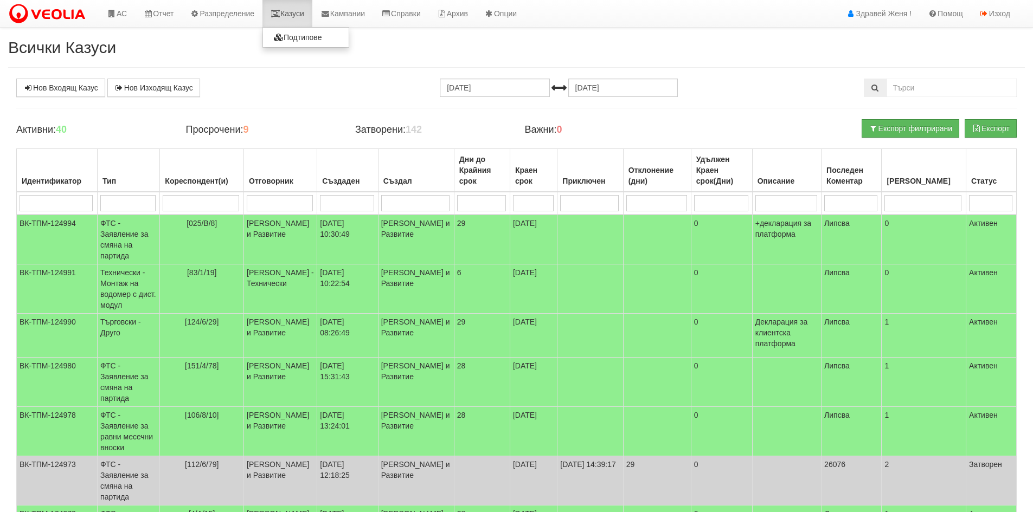
click at [294, 12] on link "Казуси" at bounding box center [287, 13] width 50 height 27
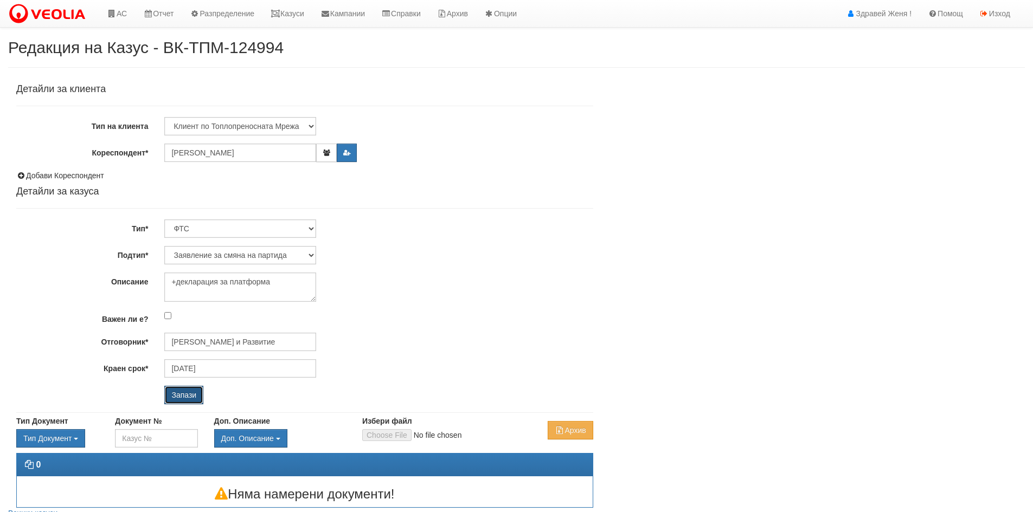
click at [187, 392] on input "Запази" at bounding box center [183, 395] width 39 height 18
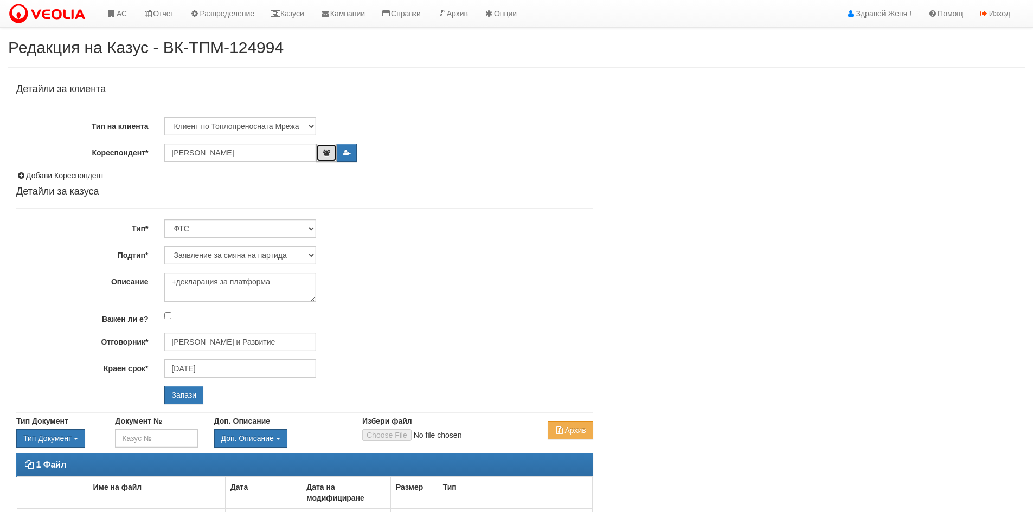
click at [322, 156] on button "button" at bounding box center [326, 153] width 20 height 18
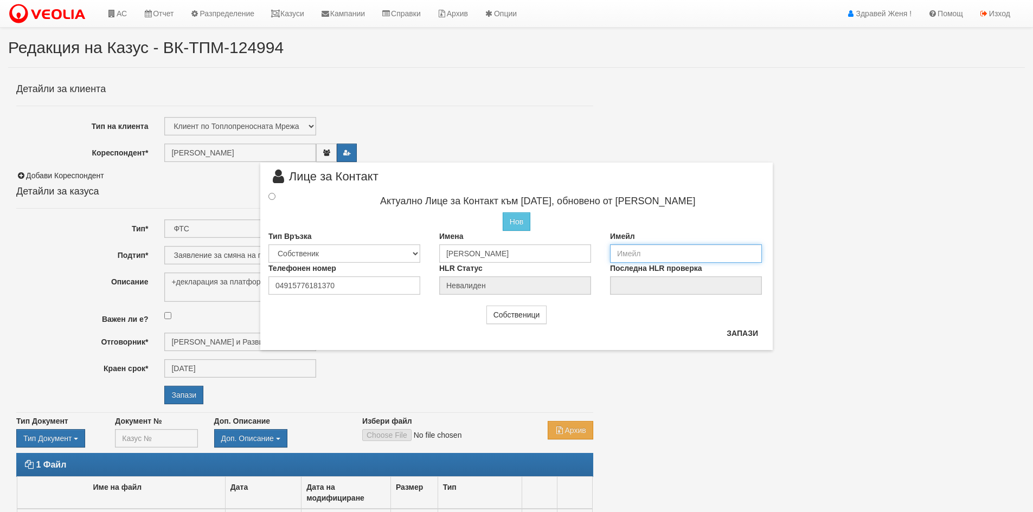
click at [633, 252] on input "email" at bounding box center [686, 254] width 152 height 18
click at [630, 255] on input "eseah" at bounding box center [686, 254] width 152 height 18
type input "[EMAIL_ADDRESS][DOMAIN_NAME]"
click at [740, 337] on button "Запази" at bounding box center [742, 333] width 44 height 17
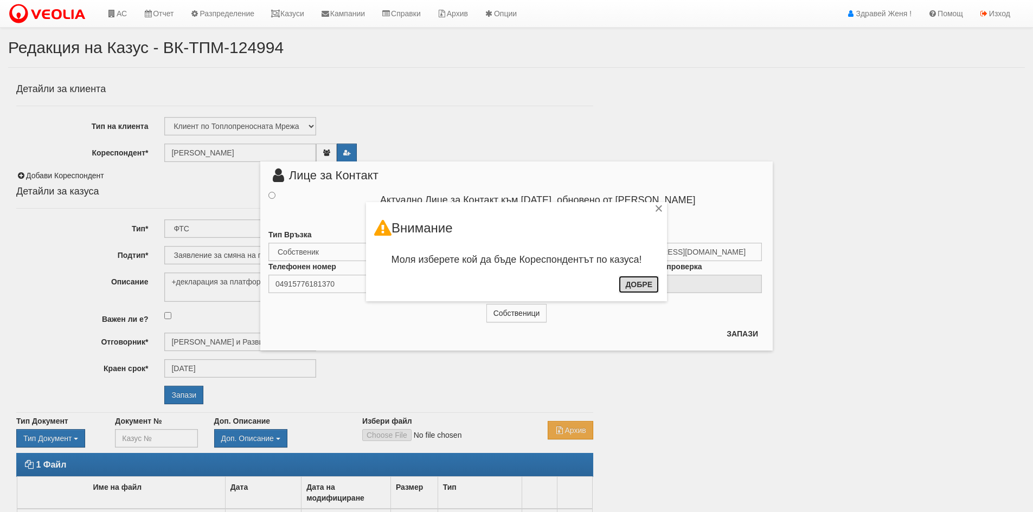
click at [655, 291] on button "Добре" at bounding box center [639, 284] width 40 height 17
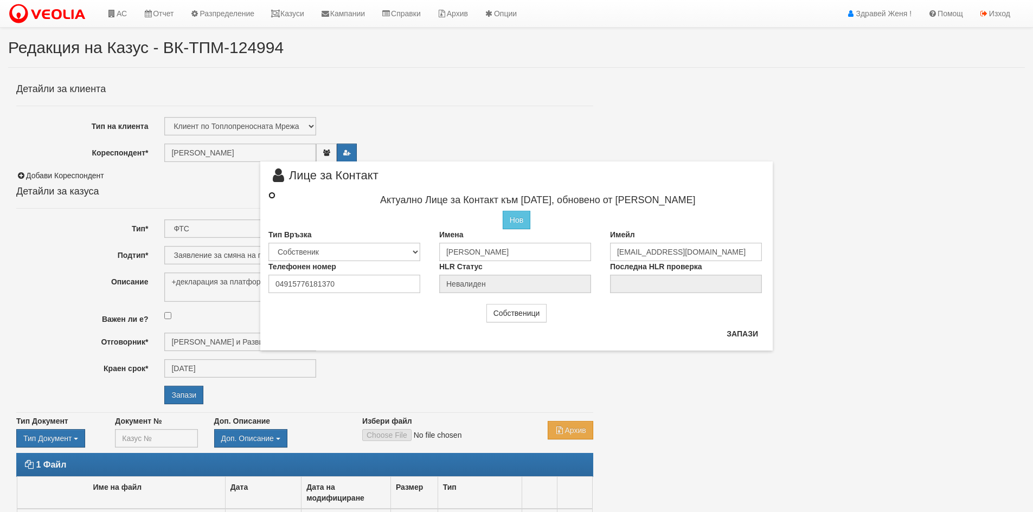
click at [273, 194] on input "radio" at bounding box center [271, 195] width 7 height 7
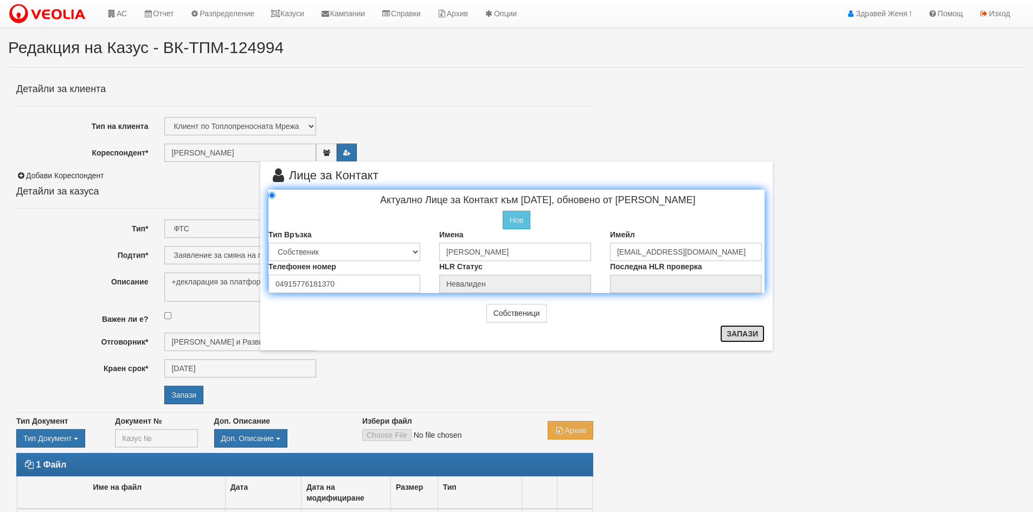
click at [748, 335] on button "Запази" at bounding box center [742, 333] width 44 height 17
radio input "true"
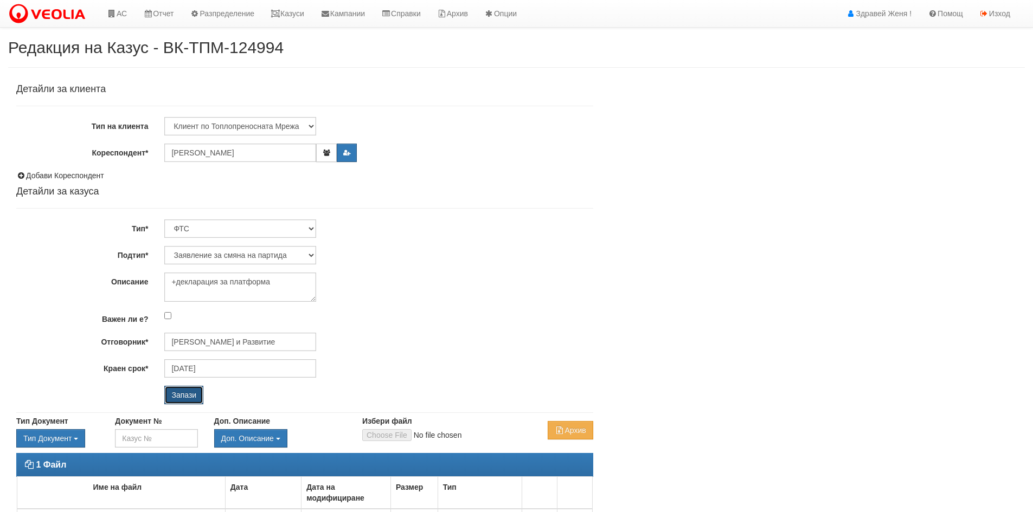
click at [186, 401] on input "Запази" at bounding box center [183, 395] width 39 height 18
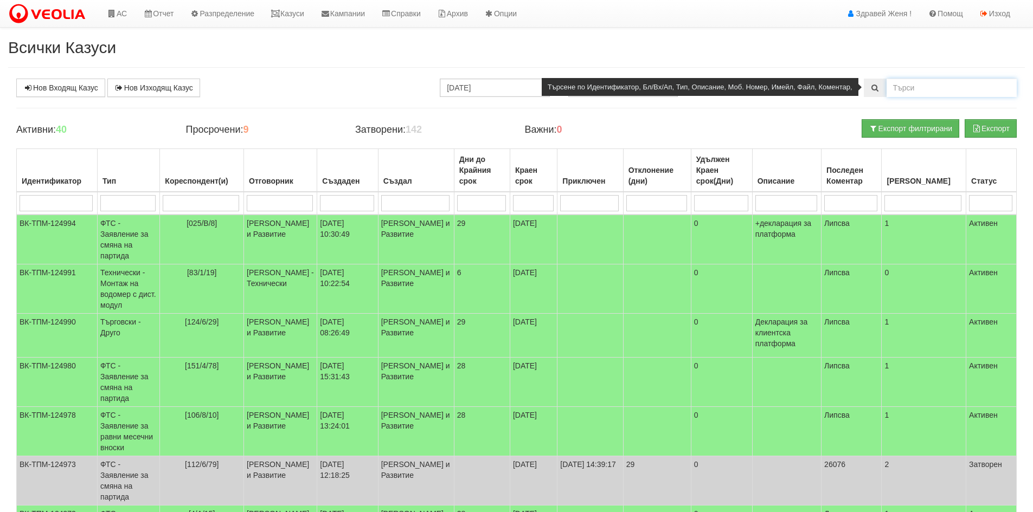
click at [930, 91] on input "text" at bounding box center [952, 88] width 130 height 18
type input "083/1"
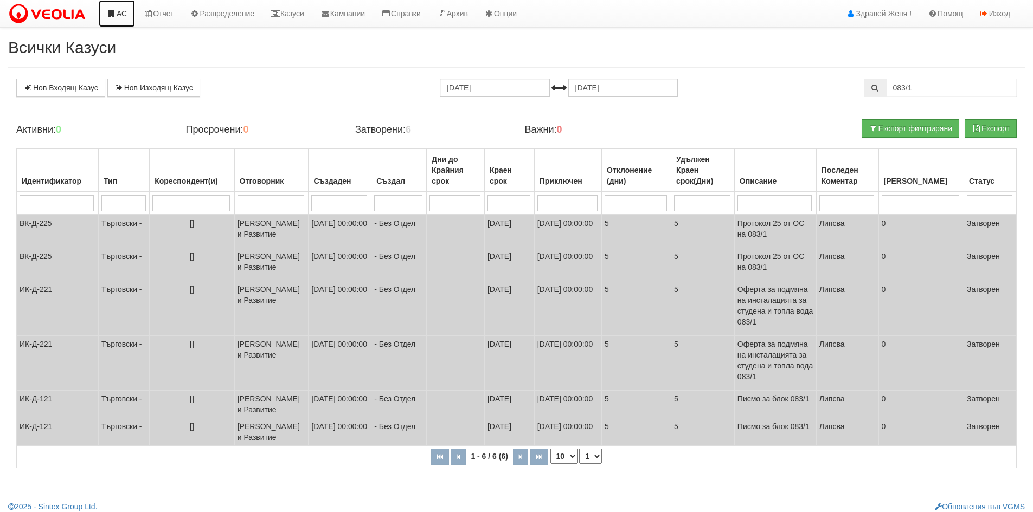
click at [118, 13] on link "АС" at bounding box center [117, 13] width 36 height 27
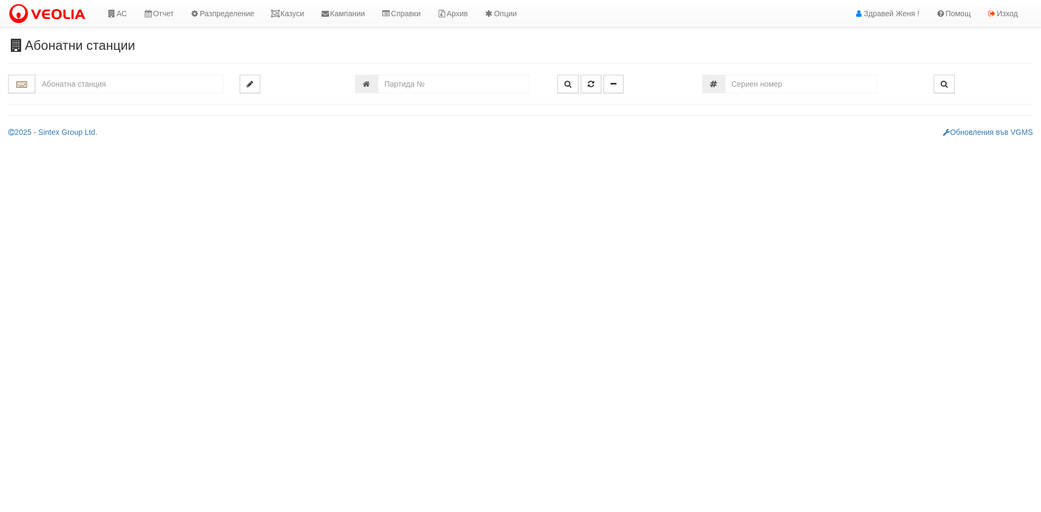
click at [77, 86] on input "text" at bounding box center [129, 84] width 188 height 18
click at [74, 108] on ul "083/1 - Трошево - "ВЕОЛИЯ"" at bounding box center [129, 101] width 188 height 16
click at [83, 104] on div "083/1 - Трошево - "ВЕОЛИЯ"" at bounding box center [129, 101] width 185 height 12
type input "083/1 - Трошево - "ВЕОЛИЯ""
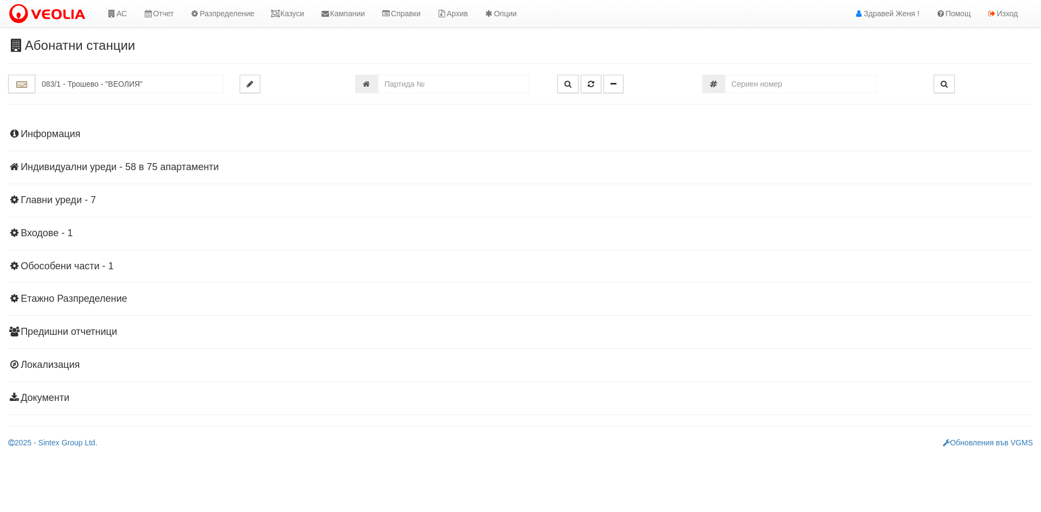
click at [194, 170] on h4 "Индивидуални уреди - 58 в 75 апартаменти" at bounding box center [520, 167] width 1025 height 11
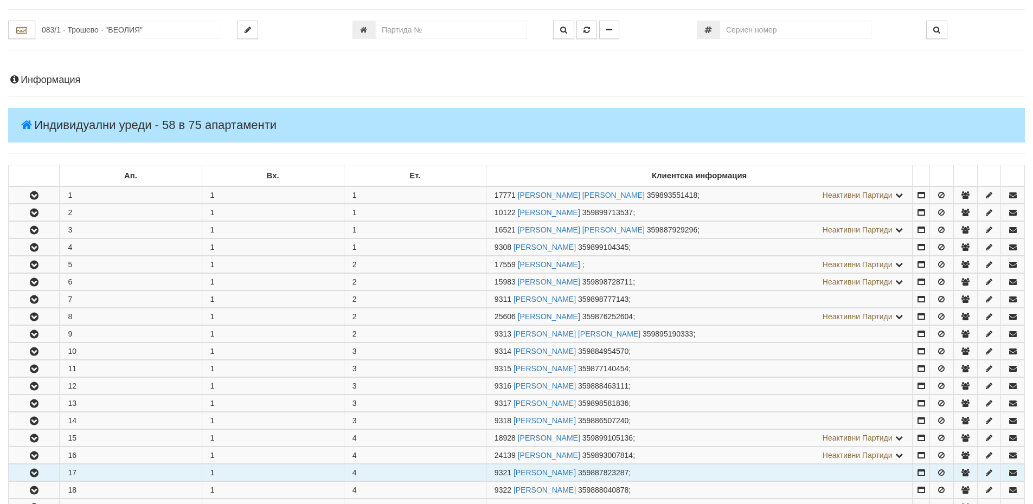
scroll to position [108, 0]
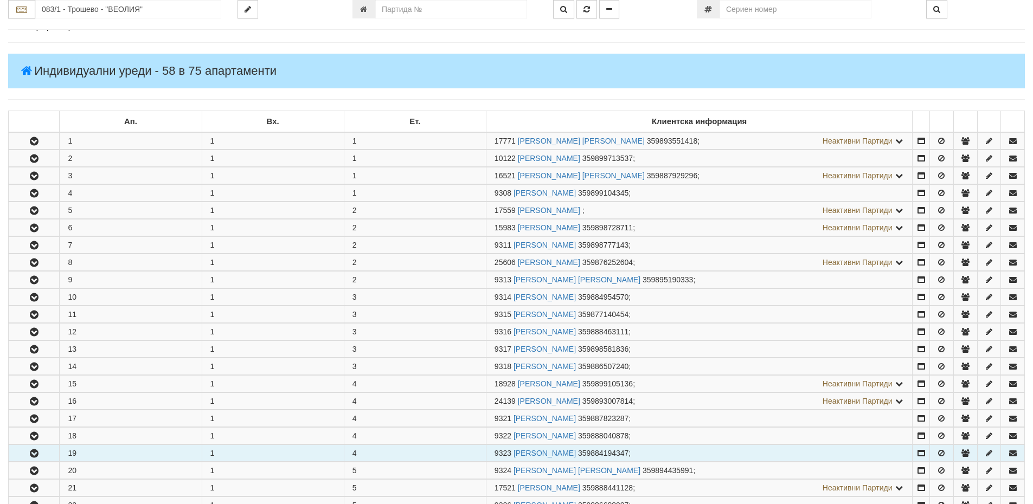
click at [143, 454] on td "19" at bounding box center [131, 453] width 142 height 17
click at [36, 455] on icon "button" at bounding box center [34, 454] width 13 height 8
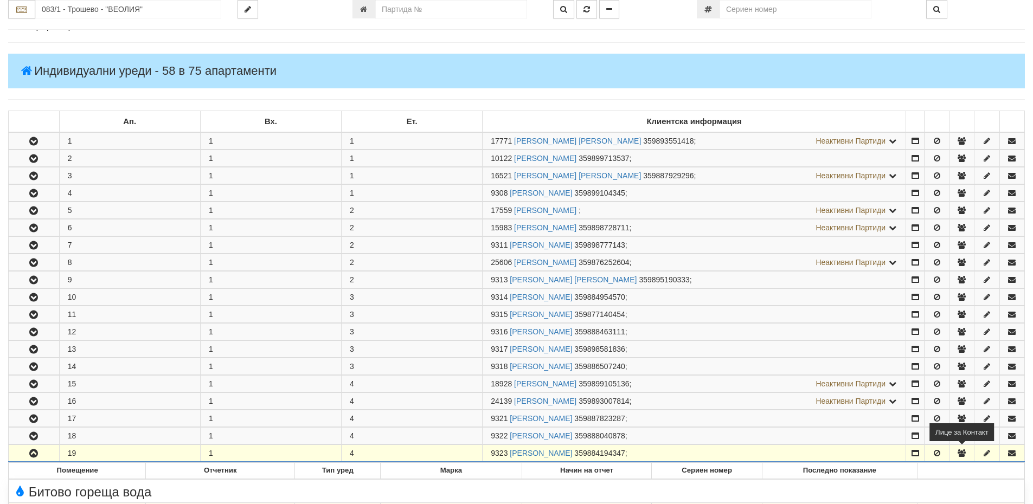
click at [965, 454] on icon "button" at bounding box center [962, 454] width 10 height 8
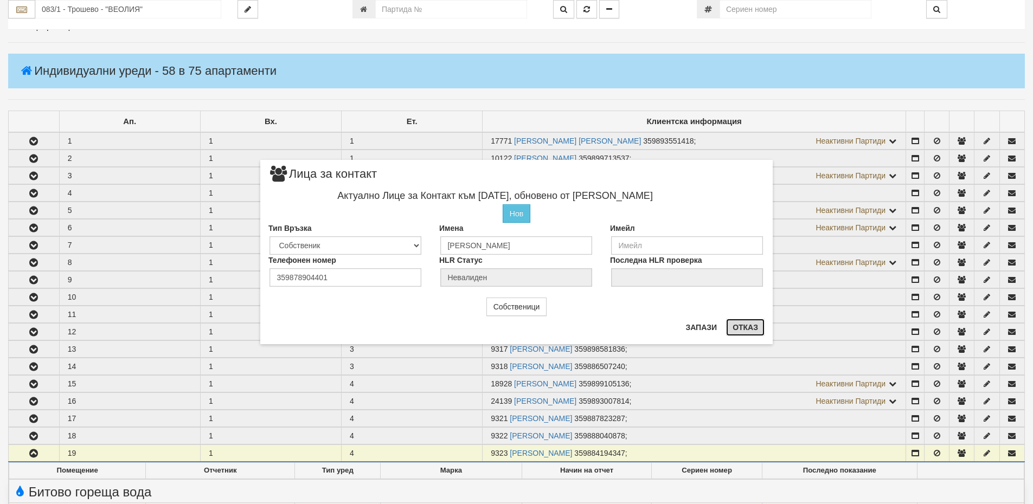
click at [753, 329] on button "Отказ" at bounding box center [745, 327] width 39 height 17
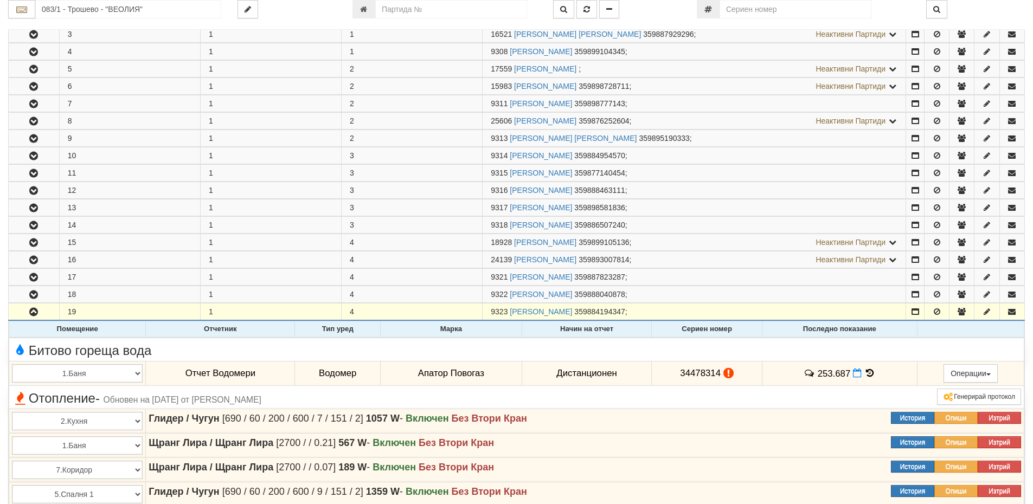
scroll to position [271, 0]
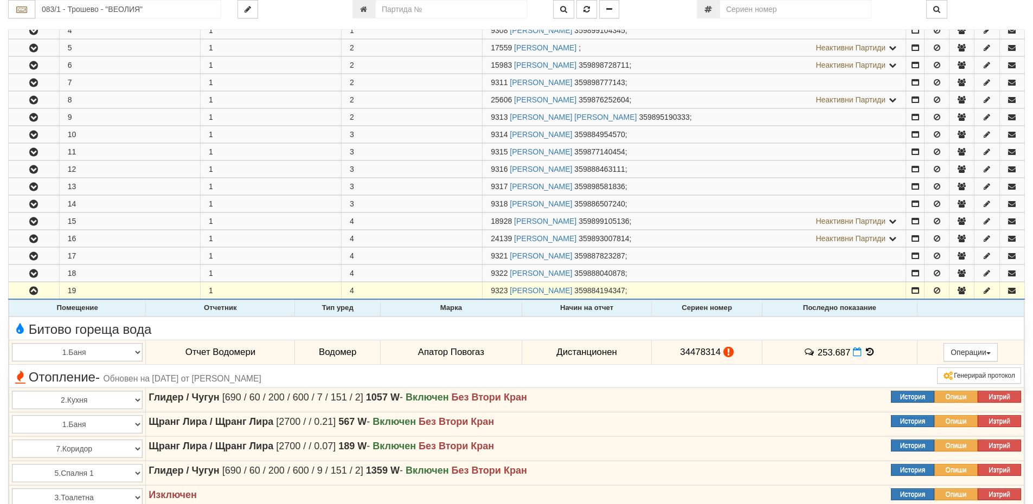
click at [868, 351] on icon at bounding box center [870, 352] width 12 height 9
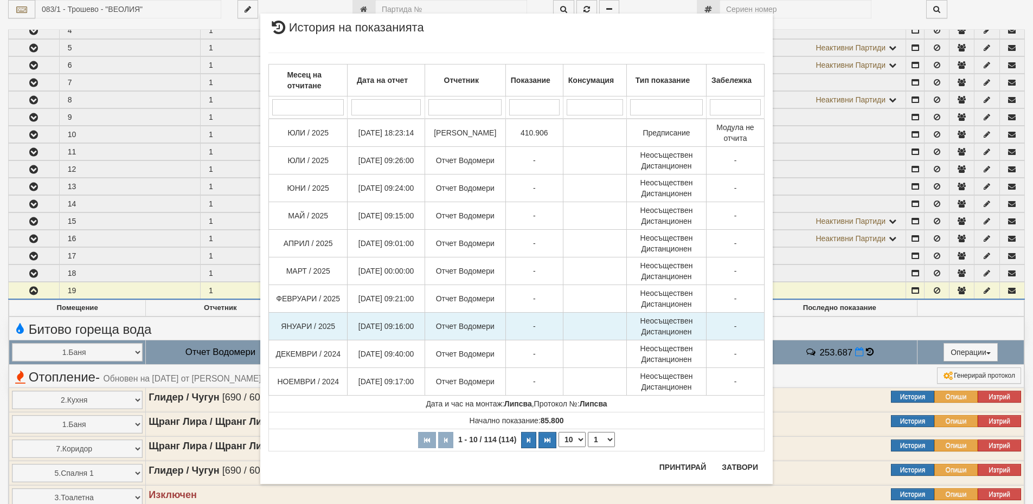
scroll to position [21, 0]
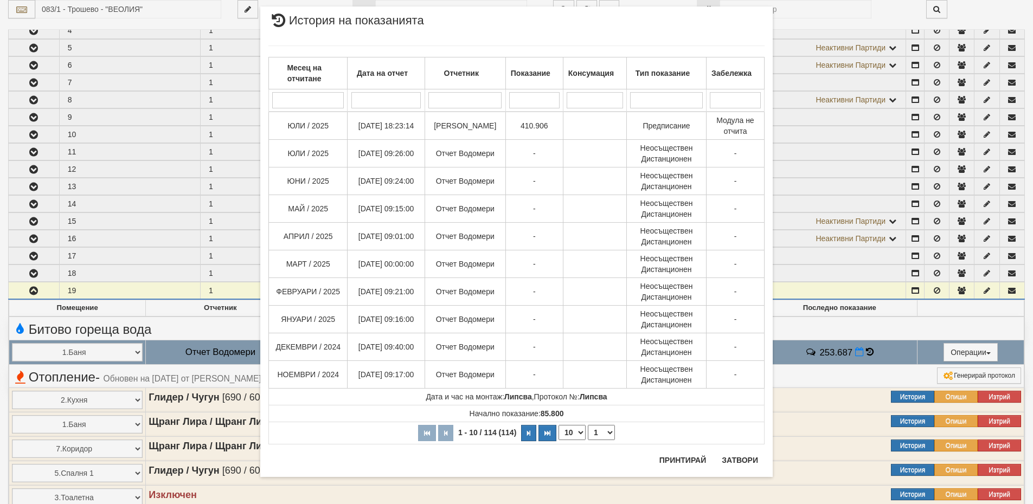
click at [560, 435] on select "10 20 30 40" at bounding box center [572, 432] width 27 height 15
select select "40"
click at [559, 440] on select "10 20 30 40" at bounding box center [572, 432] width 27 height 15
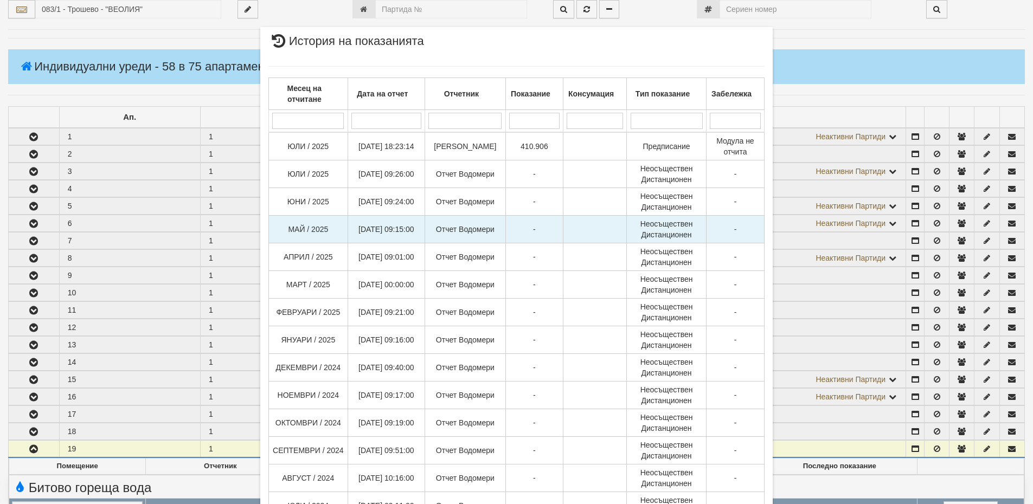
scroll to position [108, 0]
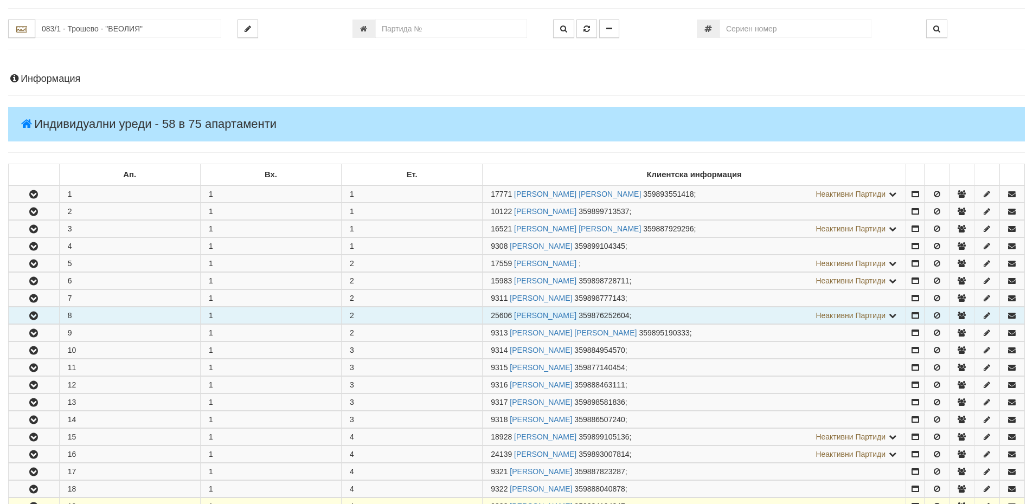
scroll to position [54, 0]
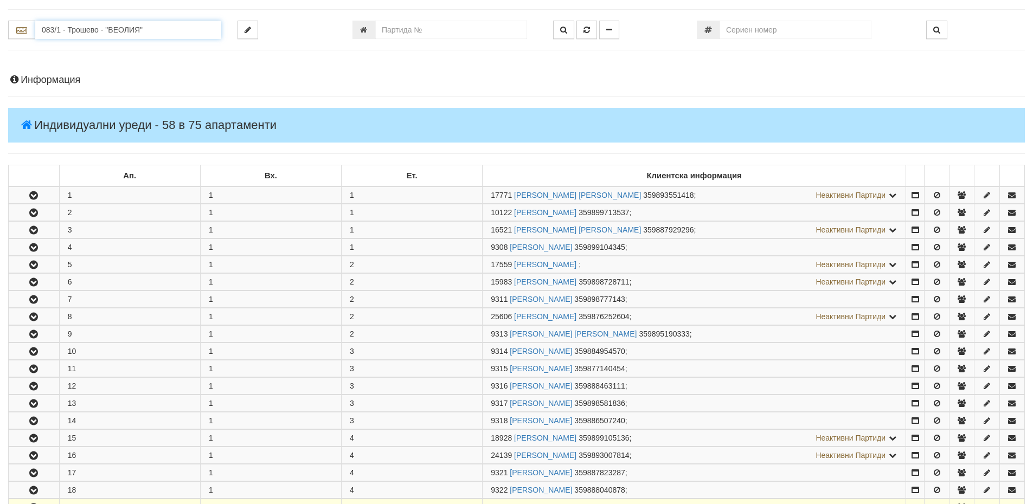
drag, startPoint x: 173, startPoint y: 30, endPoint x: 0, endPoint y: 23, distance: 173.1
click at [0, 23] on div "083/1 - Трошево - "ВЕОЛИЯ"" at bounding box center [114, 30] width 229 height 18
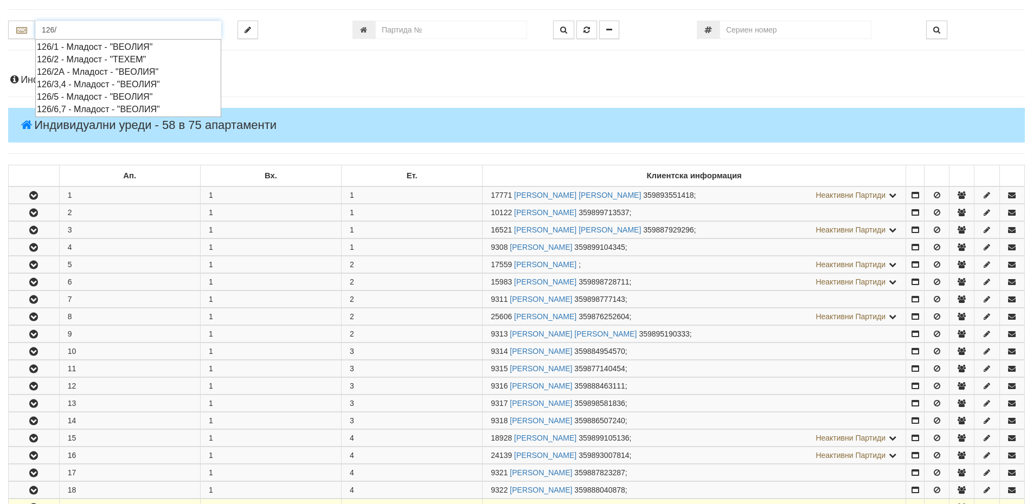
click at [85, 43] on div "126/1 - Младост - "ВЕОЛИЯ"" at bounding box center [128, 47] width 183 height 12
type input "126/1 - Младост - "ВЕОЛИЯ""
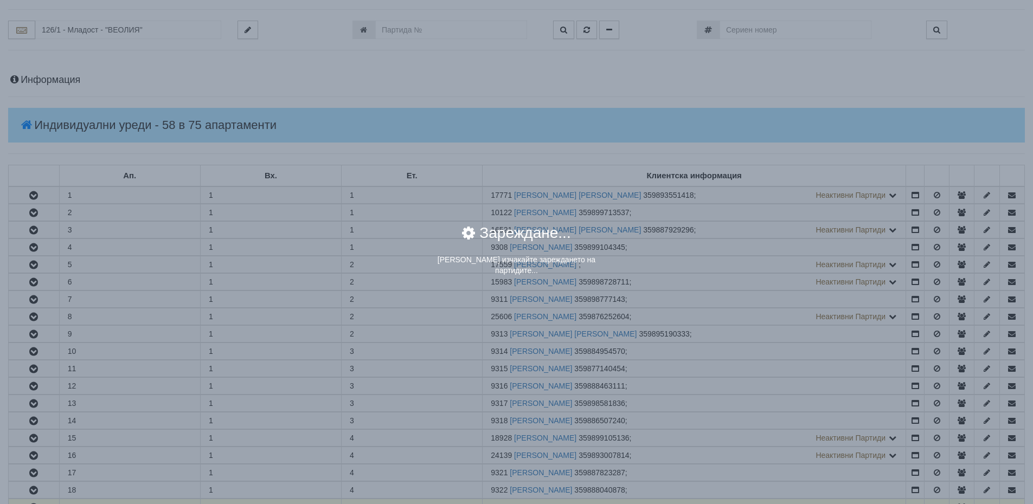
scroll to position [0, 0]
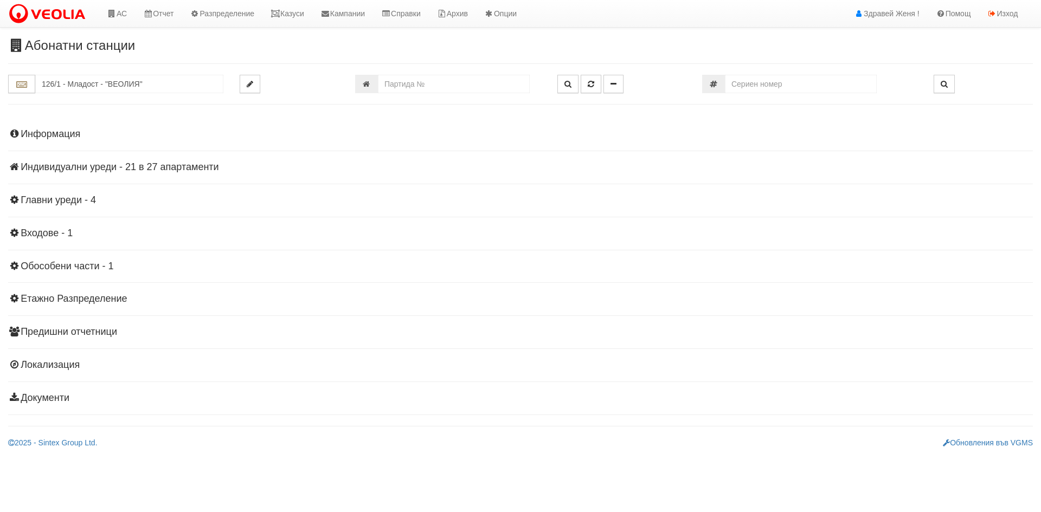
click at [67, 170] on h4 "Индивидуални уреди - 21 в 27 апартаменти" at bounding box center [520, 167] width 1025 height 11
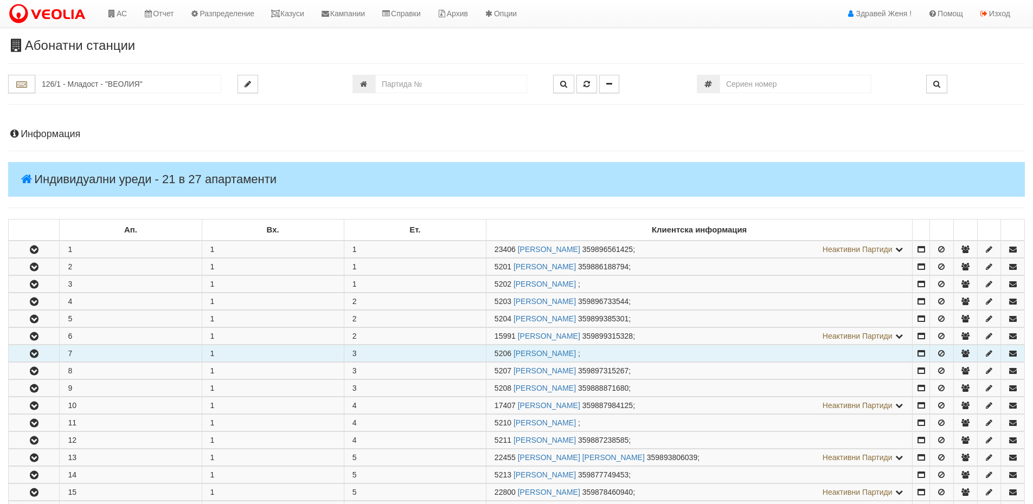
click at [73, 353] on td "7" at bounding box center [131, 353] width 142 height 17
click at [37, 355] on icon "button" at bounding box center [34, 354] width 13 height 8
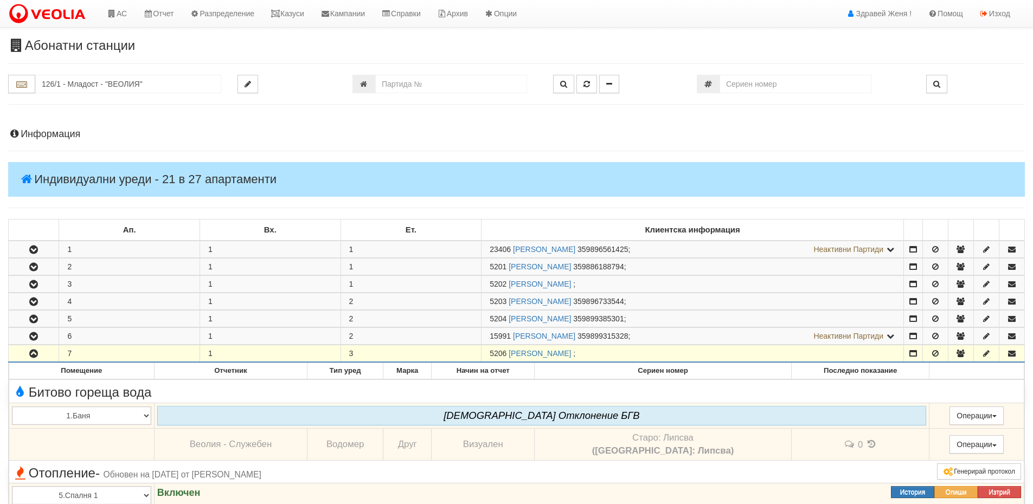
click at [46, 133] on h4 "Информация" at bounding box center [516, 134] width 1017 height 11
